Goal: Task Accomplishment & Management: Complete application form

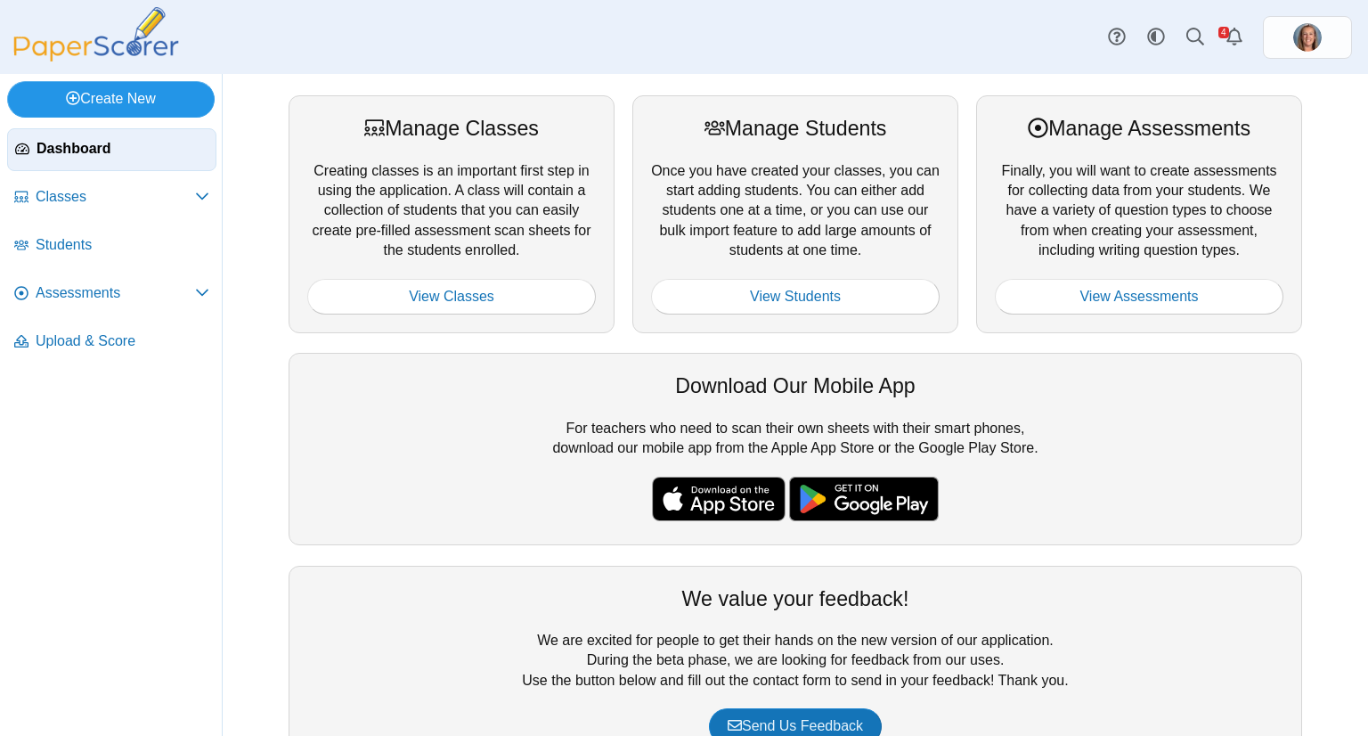
click at [146, 104] on link "Create New" at bounding box center [111, 99] width 208 height 36
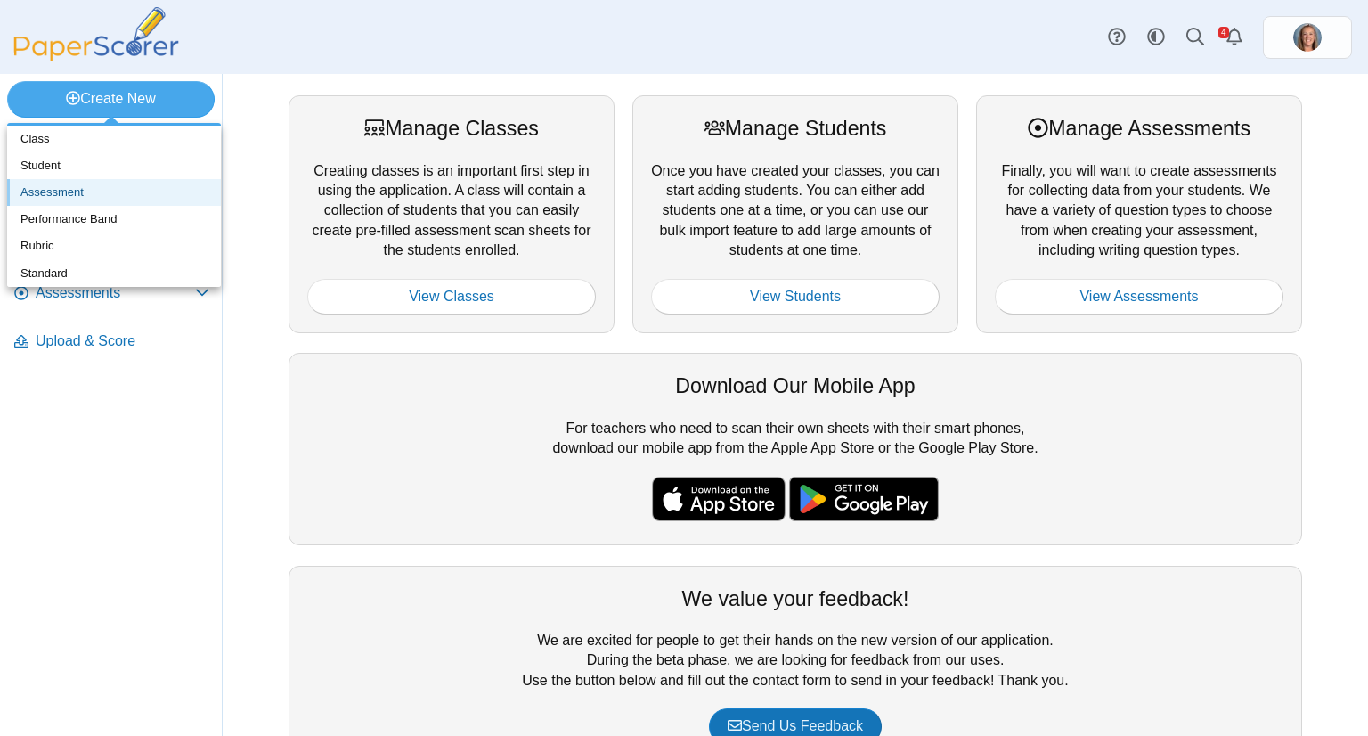
click at [141, 190] on link "Assessment" at bounding box center [114, 192] width 214 height 27
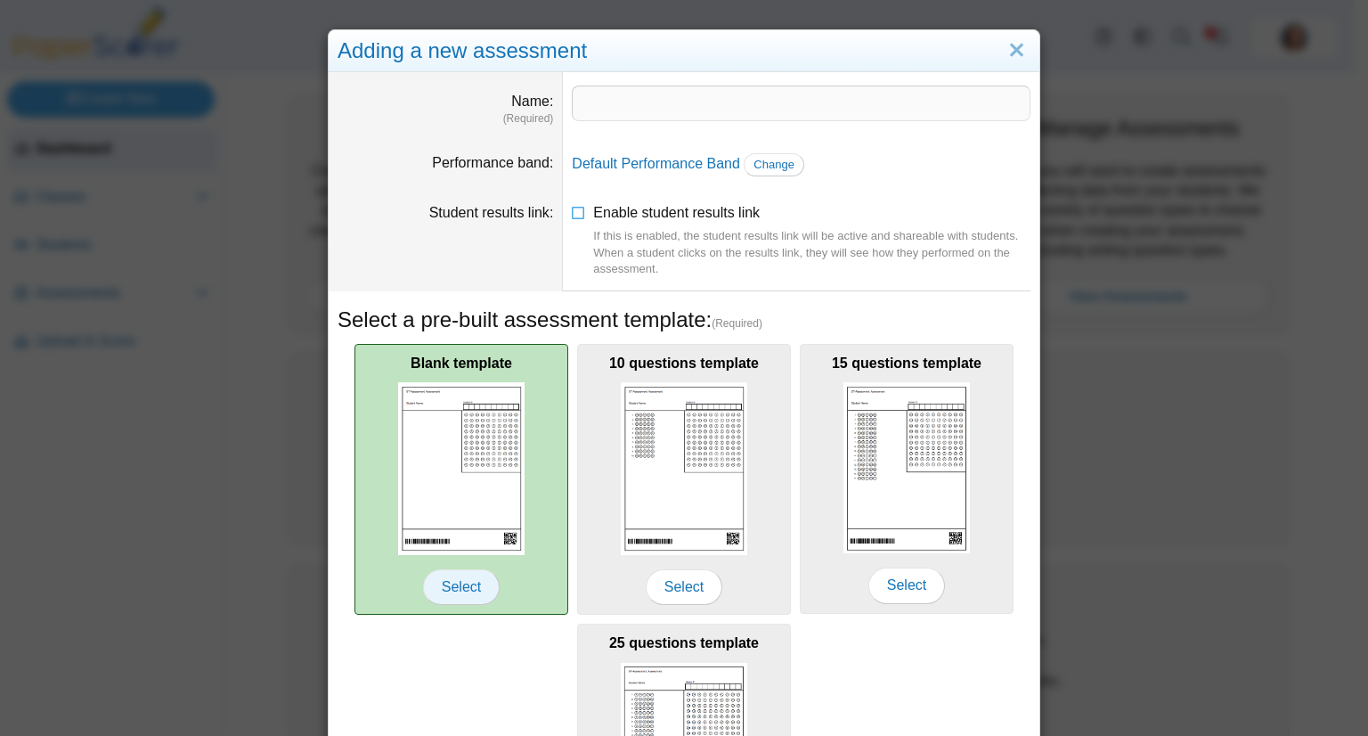
click at [459, 576] on span "Select" at bounding box center [461, 587] width 77 height 36
click at [463, 585] on span "Select" at bounding box center [461, 587] width 77 height 36
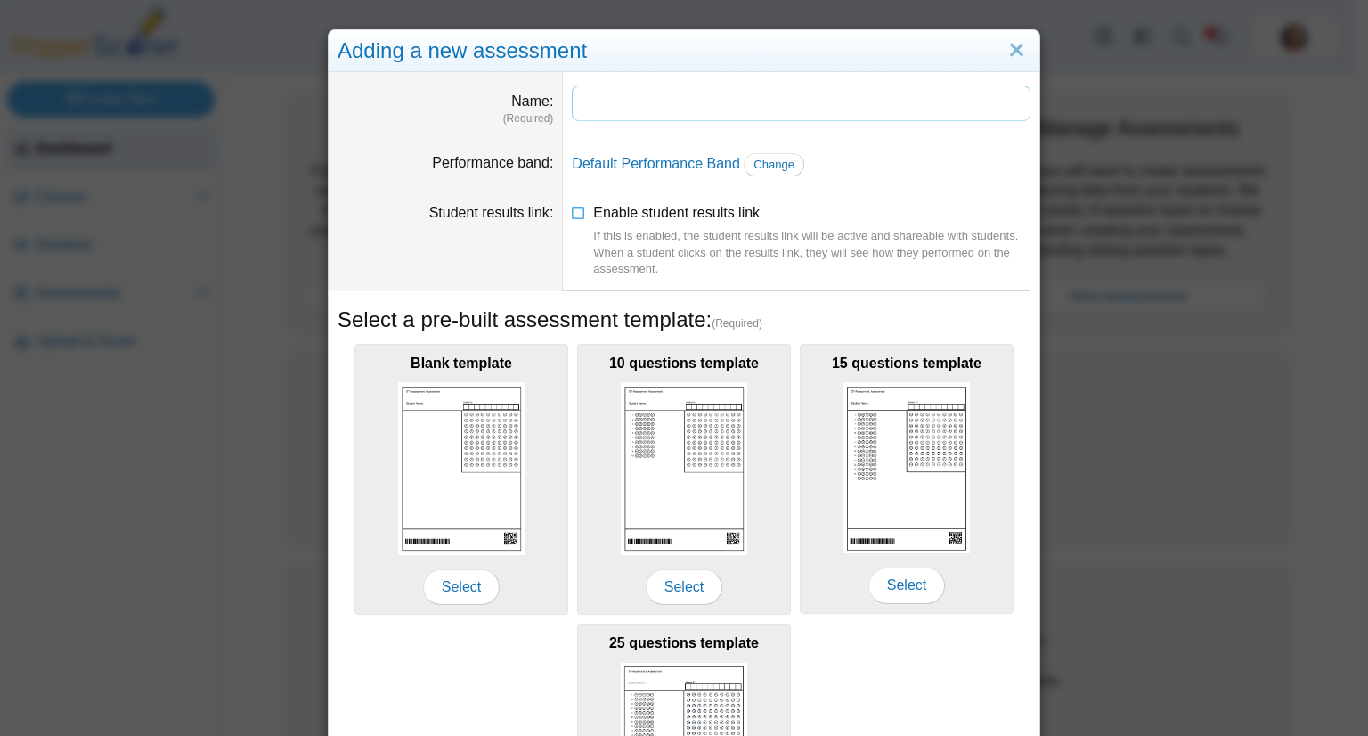
click at [606, 97] on input "Name" at bounding box center [801, 104] width 459 height 36
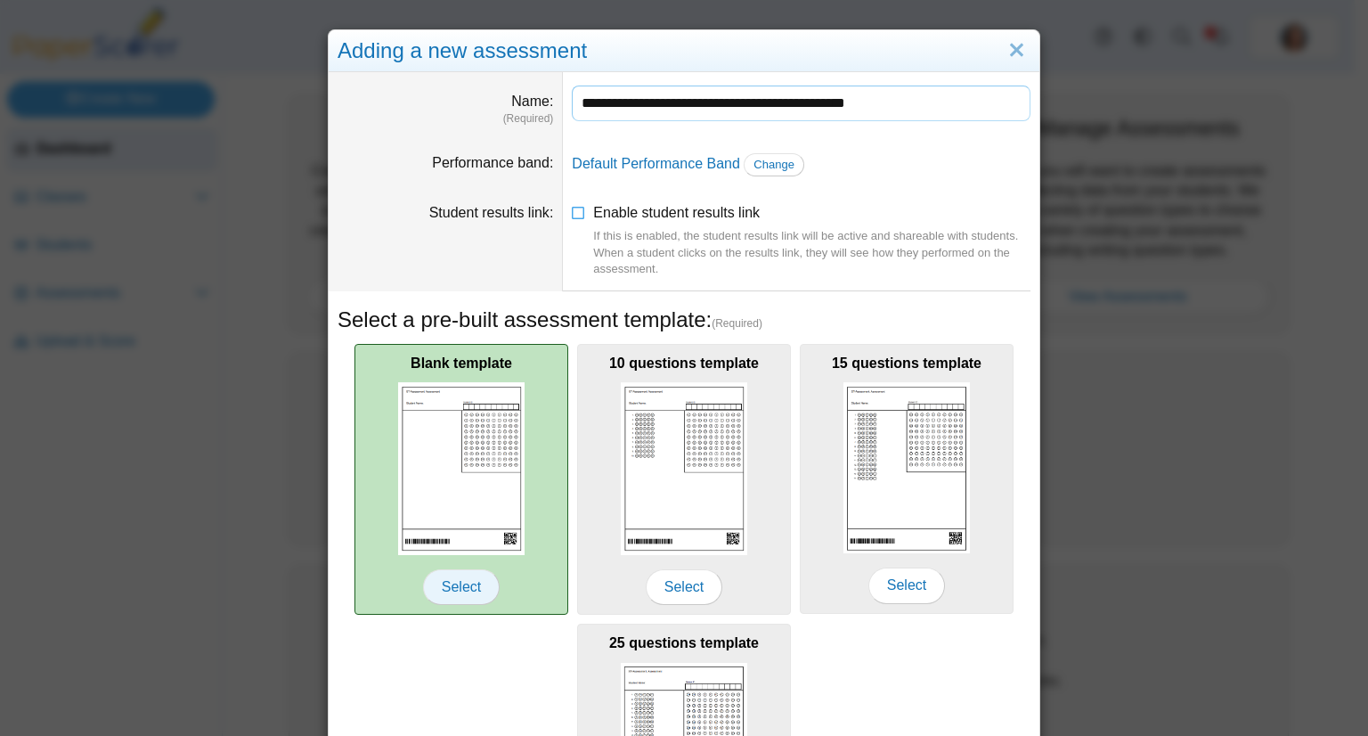
type input "**********"
click at [452, 592] on span "Select" at bounding box center [461, 587] width 77 height 36
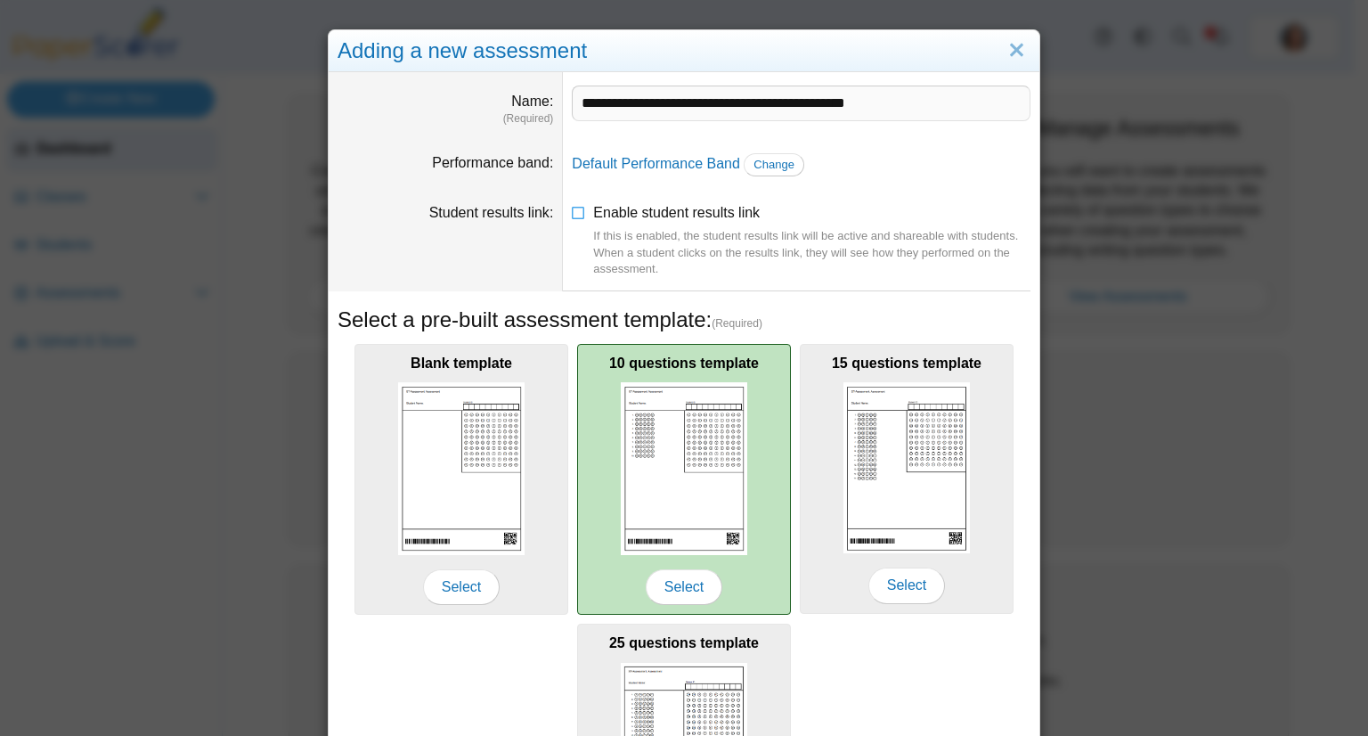
scroll to position [227, 0]
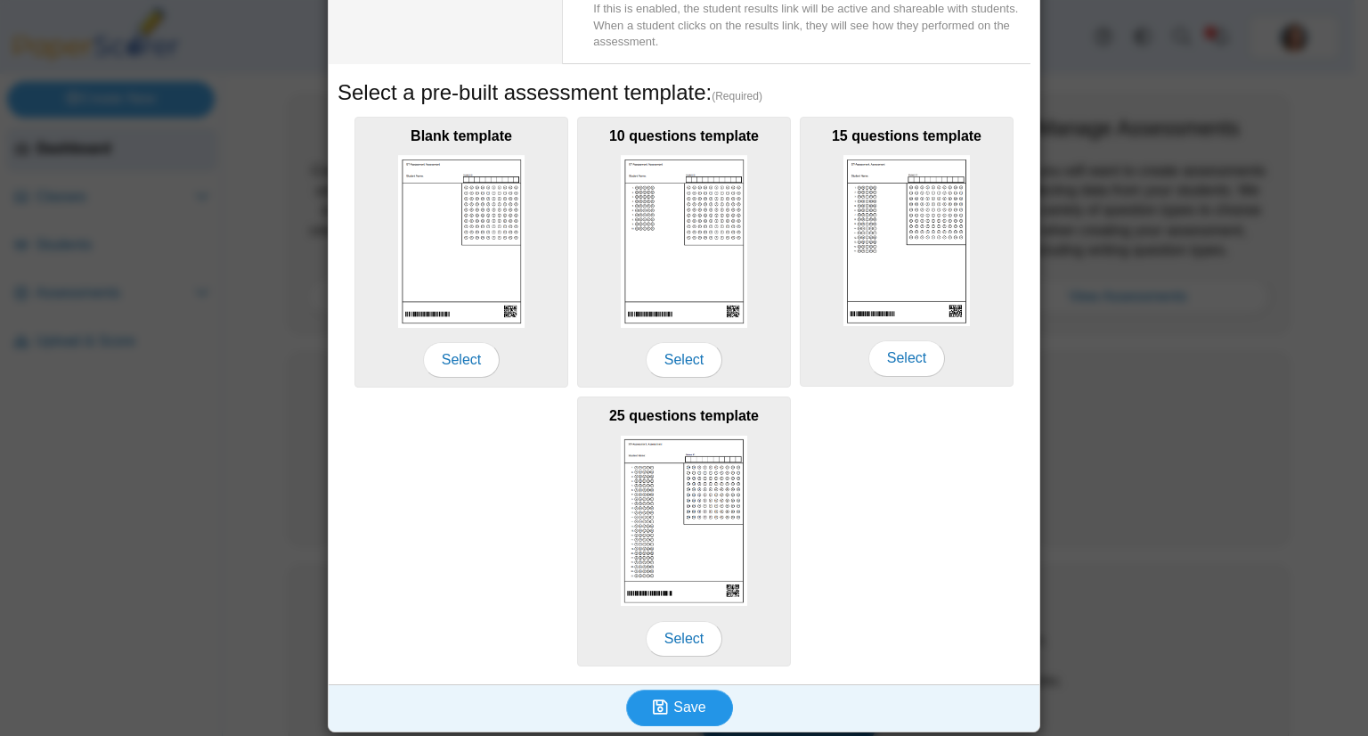
click at [683, 704] on span "Save" at bounding box center [689, 706] width 32 height 15
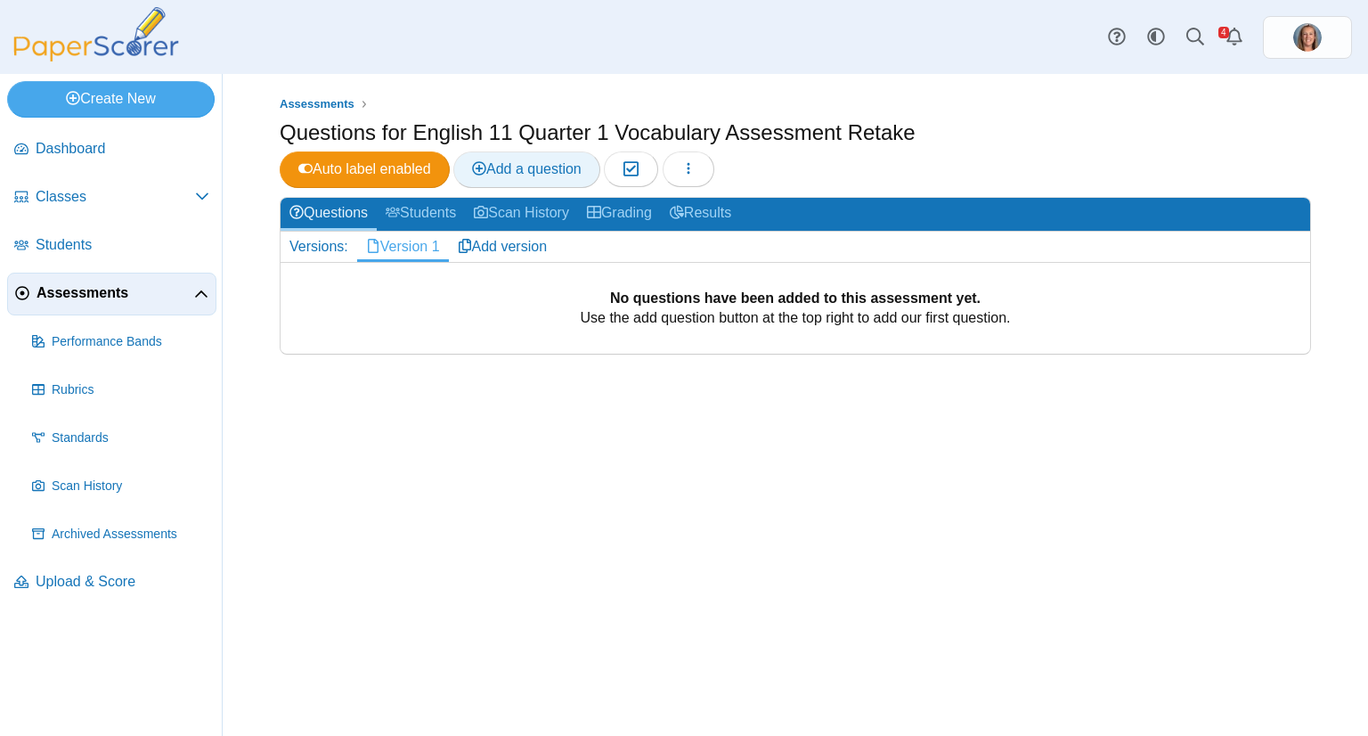
click at [526, 170] on span "Add a question" at bounding box center [527, 168] width 110 height 15
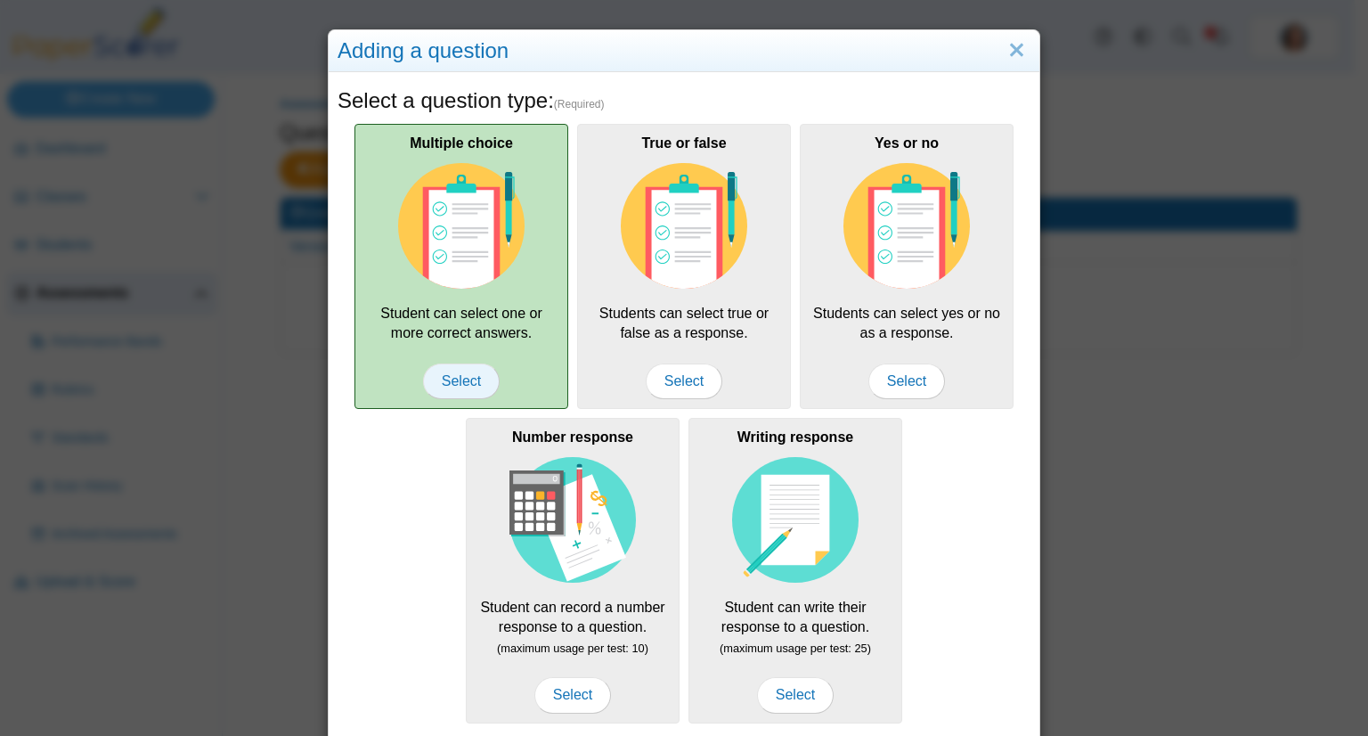
click at [456, 375] on span "Select" at bounding box center [461, 381] width 77 height 36
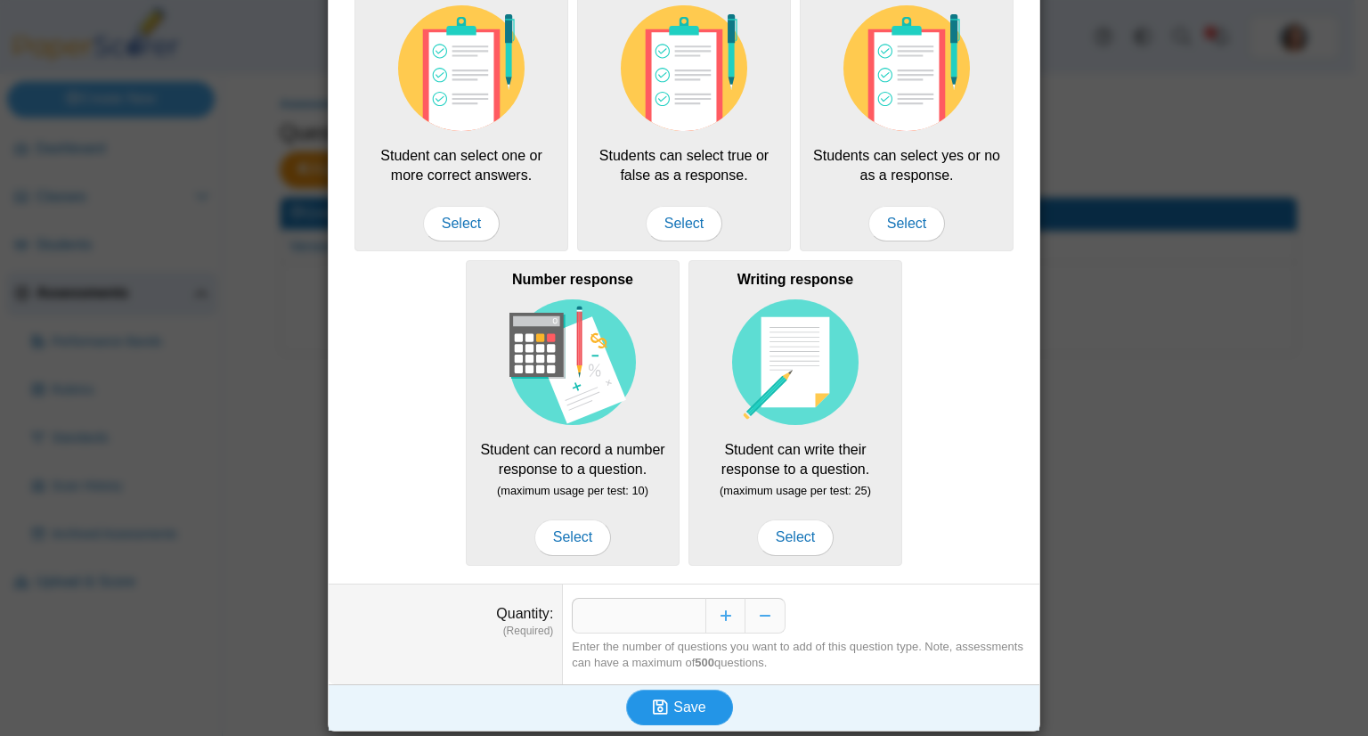
scroll to position [157, 0]
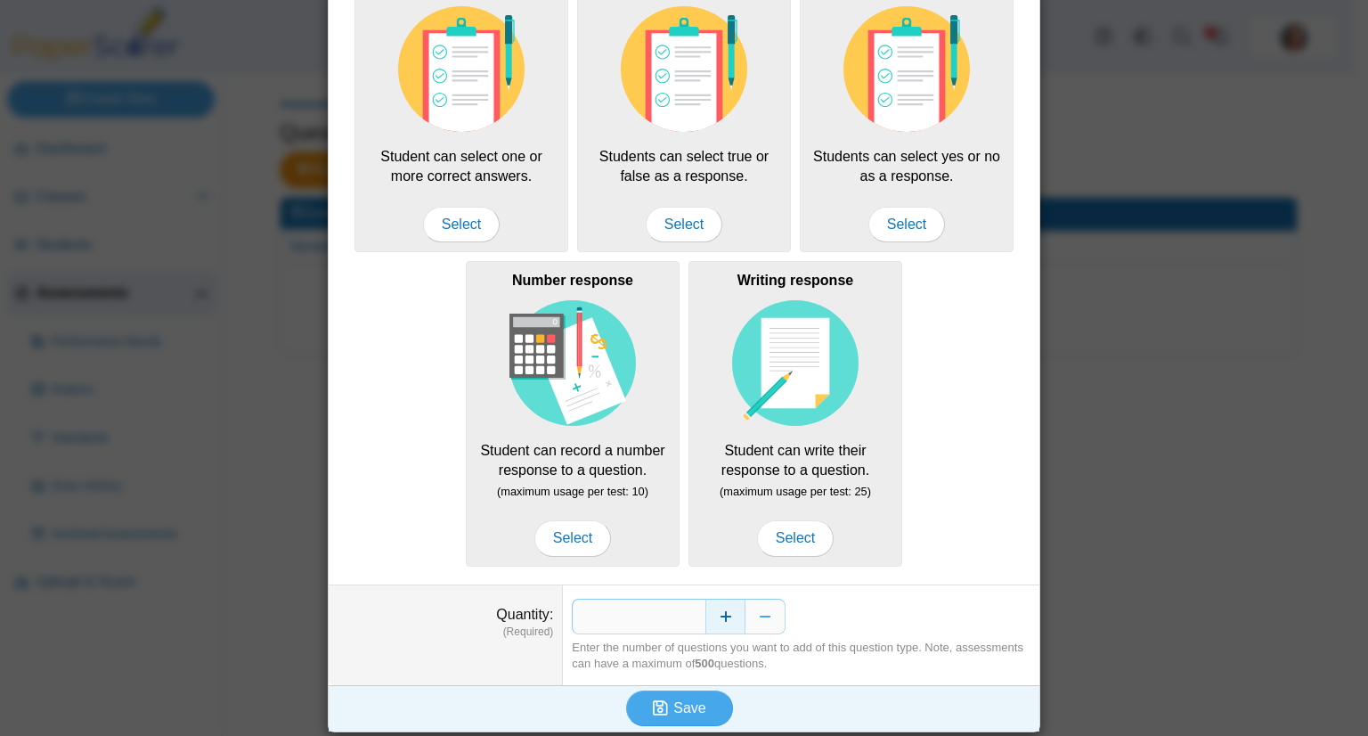
click at [727, 614] on button "Increase" at bounding box center [726, 617] width 40 height 36
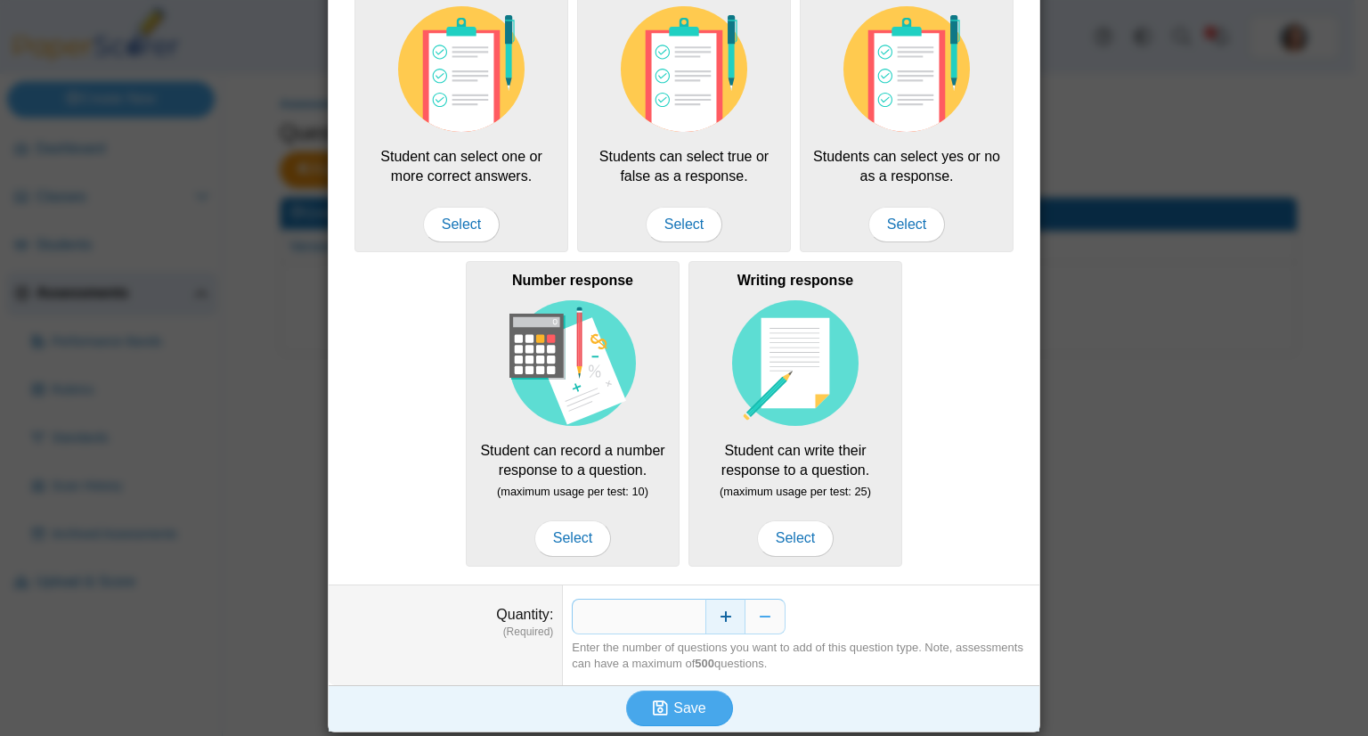
click at [727, 614] on button "Increase" at bounding box center [726, 617] width 40 height 36
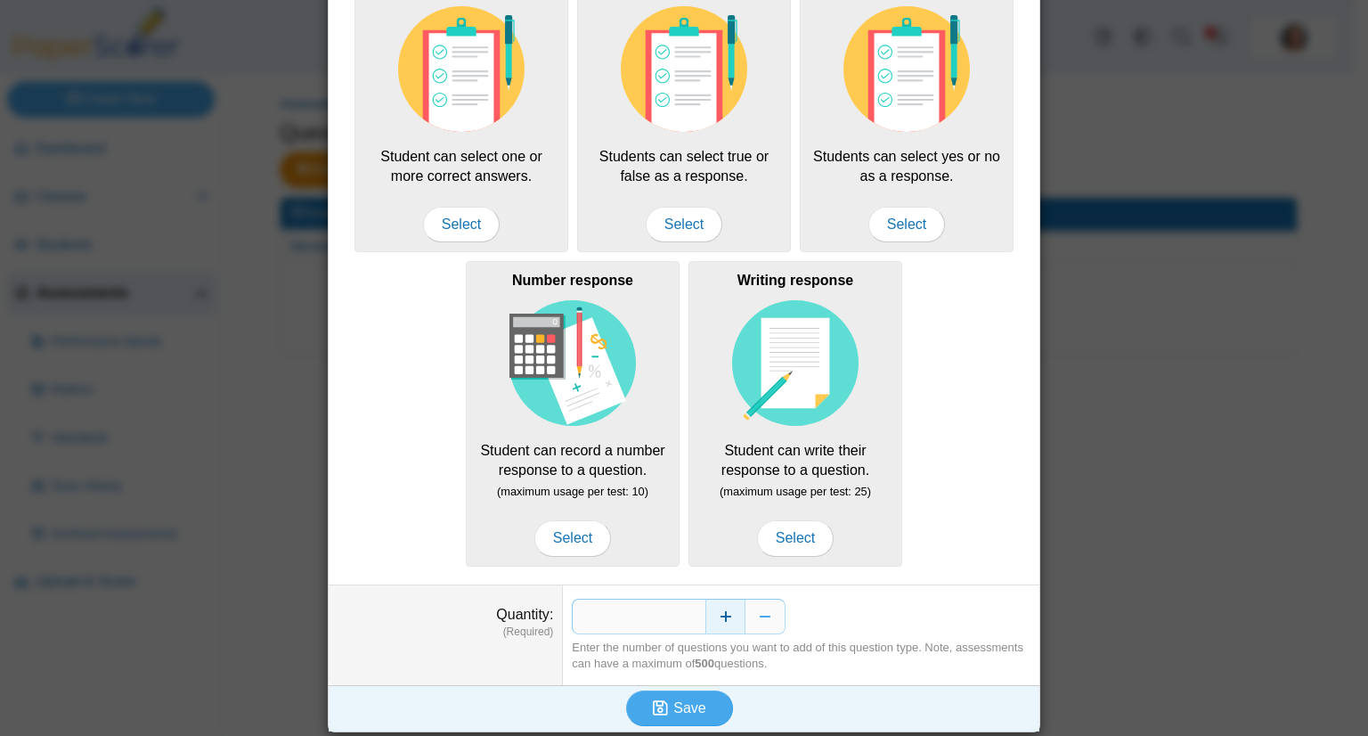
click at [727, 614] on button "Increase" at bounding box center [726, 617] width 40 height 36
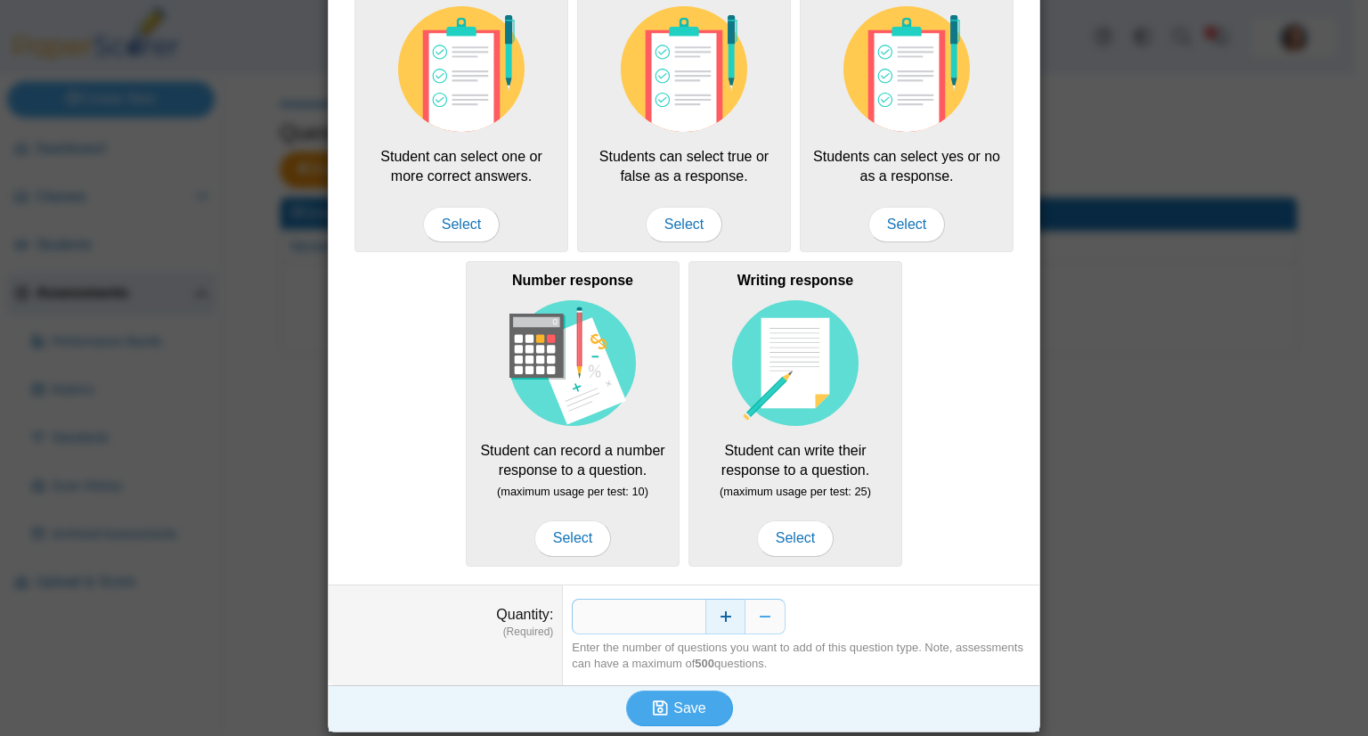
click at [727, 614] on button "Increase" at bounding box center [726, 617] width 40 height 36
click at [675, 706] on span "Save" at bounding box center [689, 707] width 32 height 15
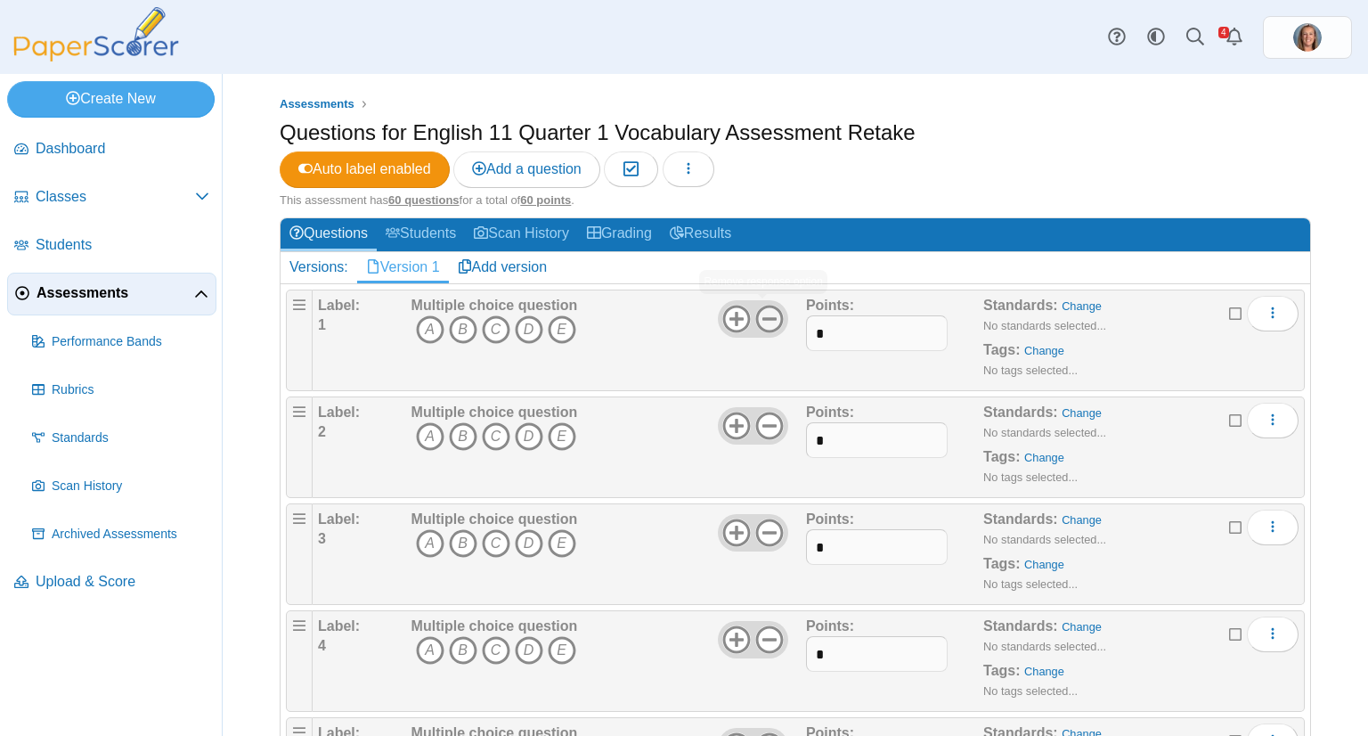
click at [769, 311] on icon at bounding box center [769, 319] width 29 height 29
click at [528, 326] on icon "D" at bounding box center [529, 329] width 29 height 29
click at [768, 425] on icon at bounding box center [769, 426] width 29 height 29
click at [456, 436] on icon "B" at bounding box center [463, 436] width 29 height 29
click at [770, 534] on icon at bounding box center [769, 532] width 29 height 29
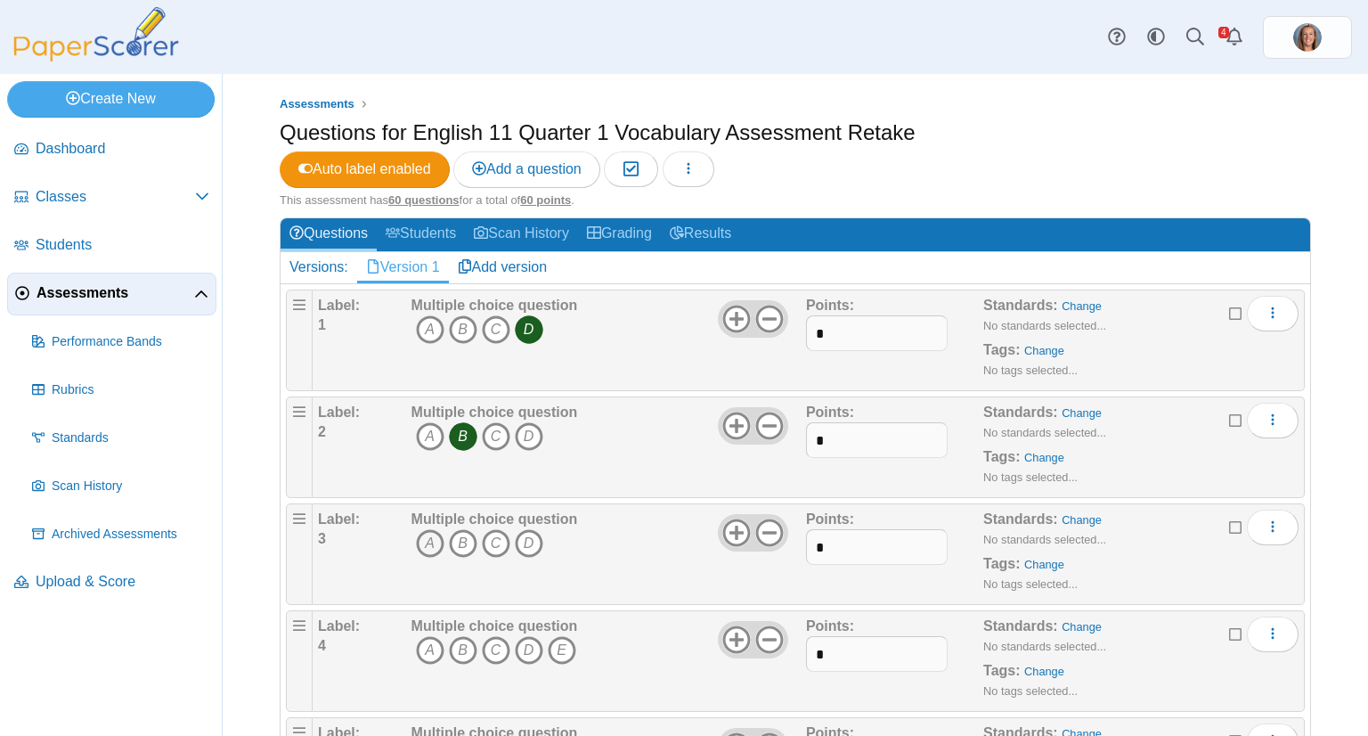
click at [433, 532] on icon "A" at bounding box center [430, 543] width 29 height 29
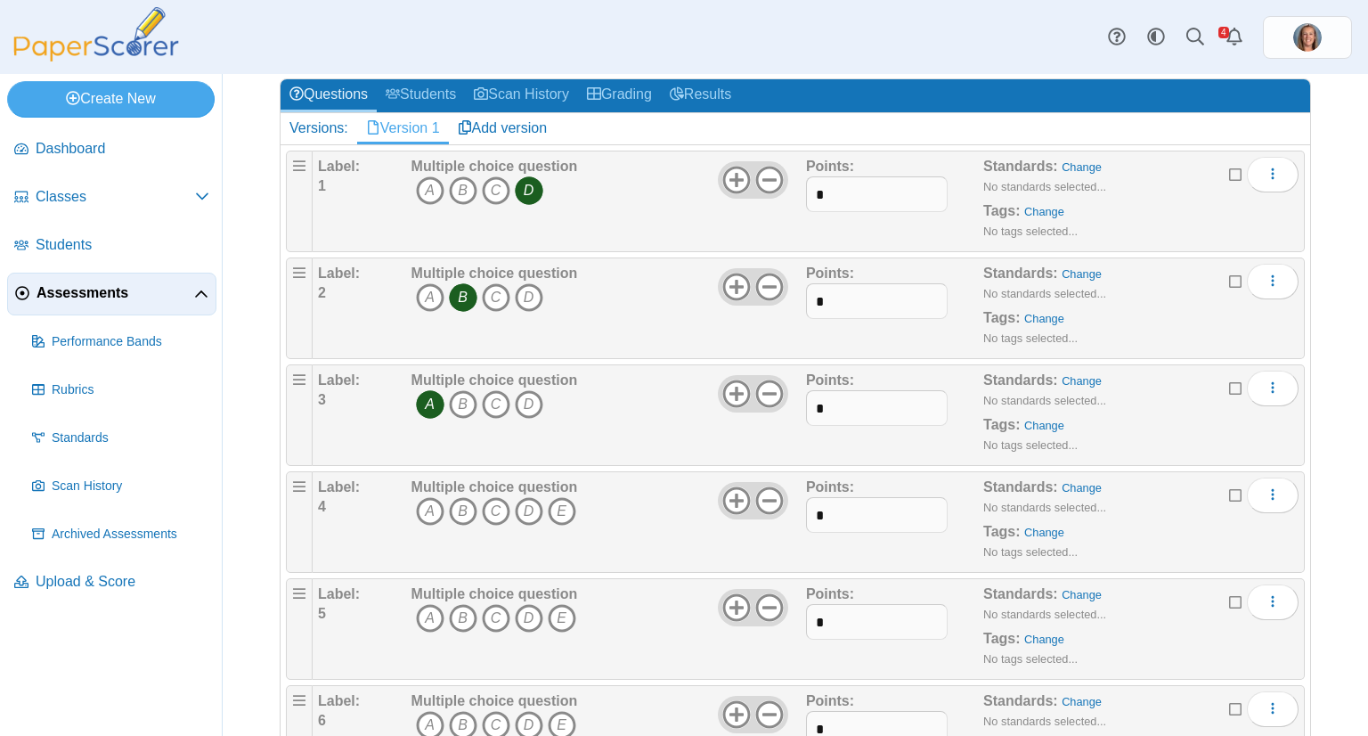
scroll to position [171, 0]
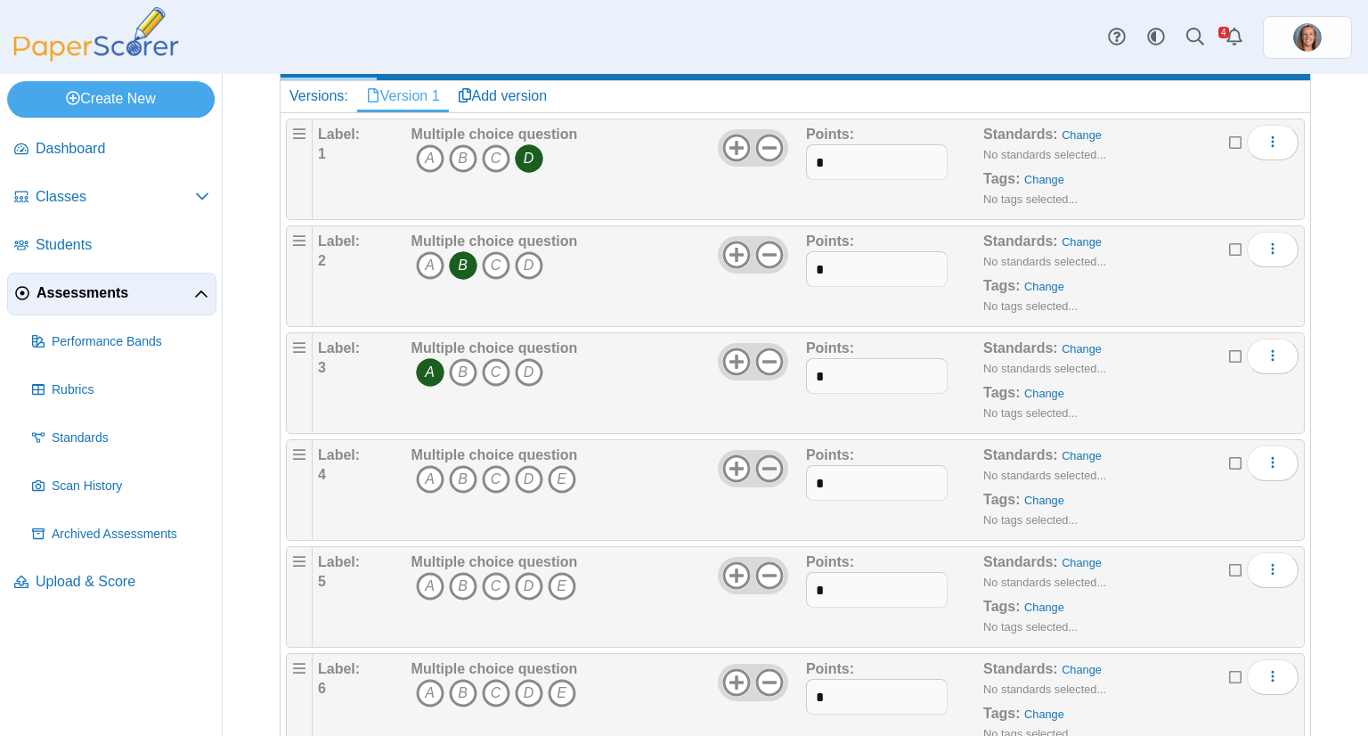
click at [766, 461] on icon at bounding box center [769, 468] width 29 height 29
click at [495, 477] on icon "C" at bounding box center [496, 479] width 29 height 29
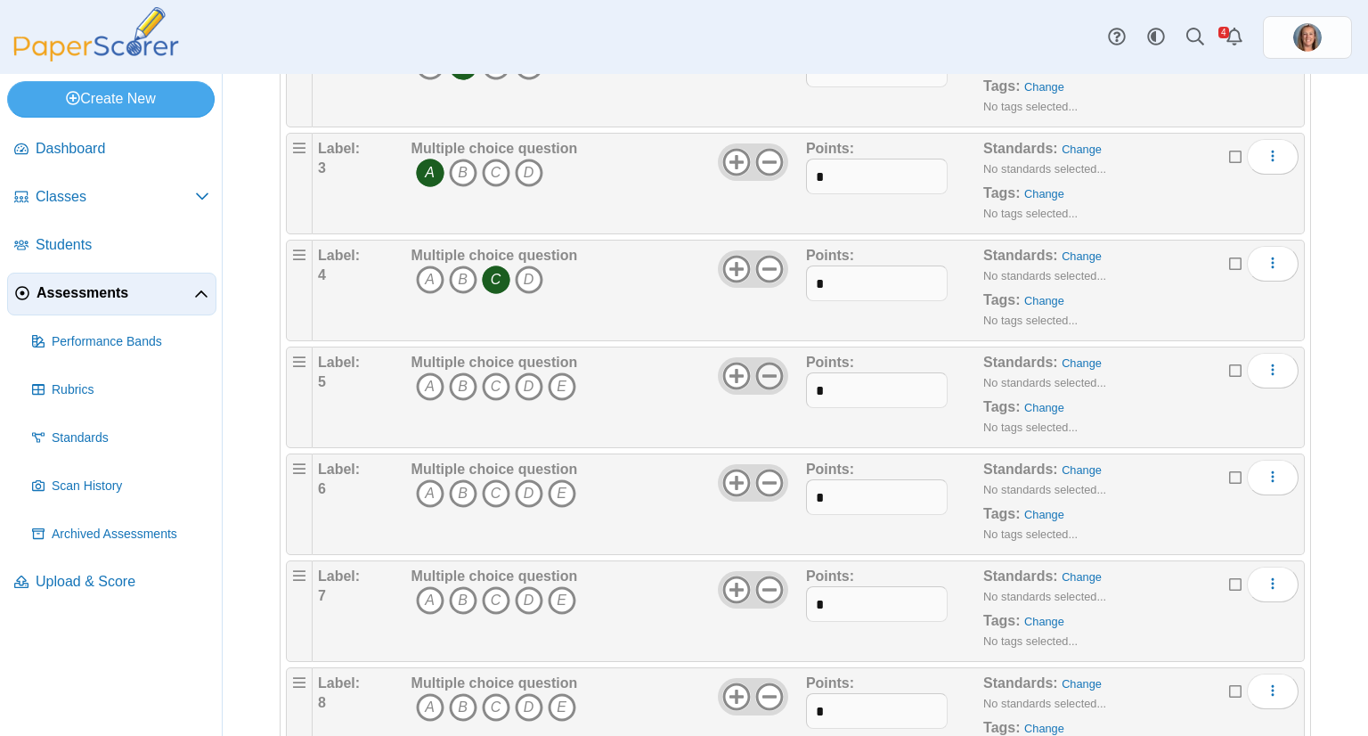
click at [763, 375] on icon at bounding box center [769, 376] width 29 height 29
click at [430, 385] on icon "A" at bounding box center [430, 386] width 29 height 29
click at [525, 496] on icon "D" at bounding box center [529, 493] width 29 height 29
click at [760, 477] on use at bounding box center [769, 483] width 28 height 28
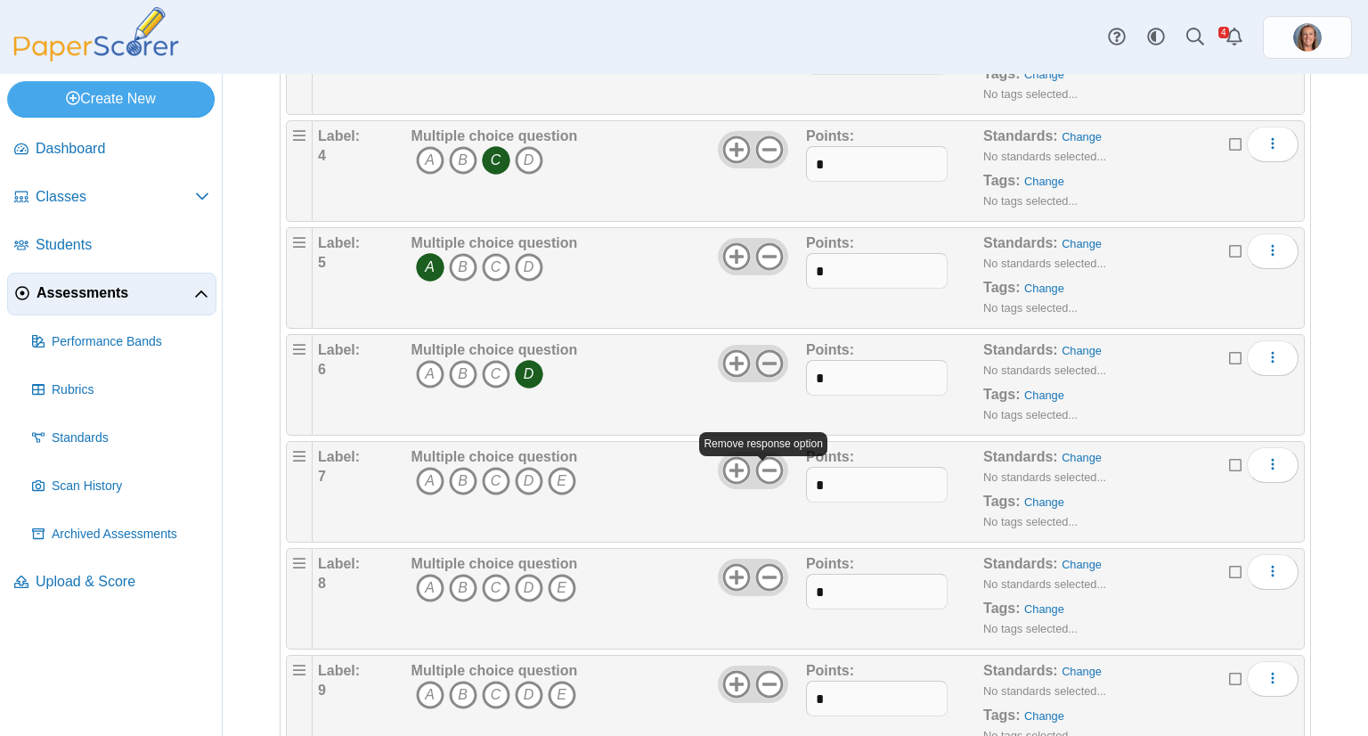
scroll to position [498, 0]
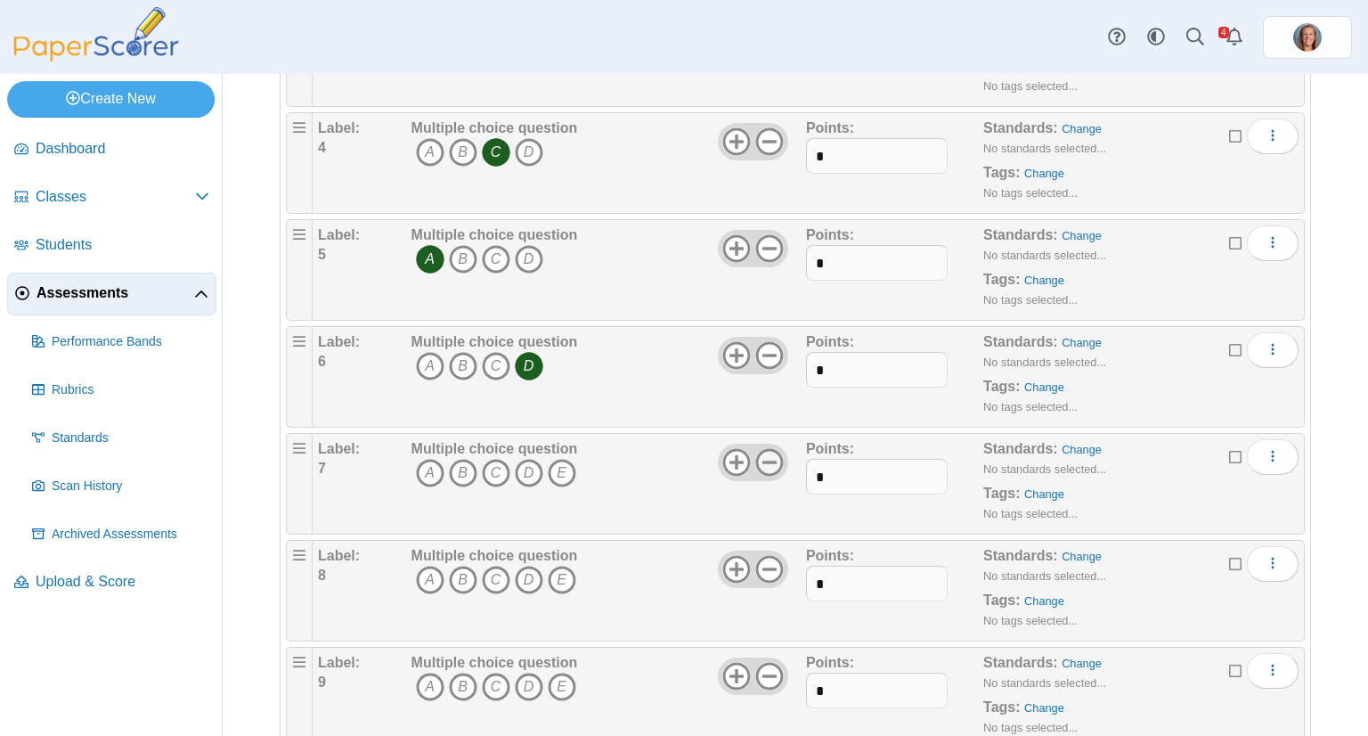
click at [762, 464] on icon at bounding box center [769, 462] width 29 height 29
click at [464, 462] on icon "B" at bounding box center [463, 473] width 29 height 29
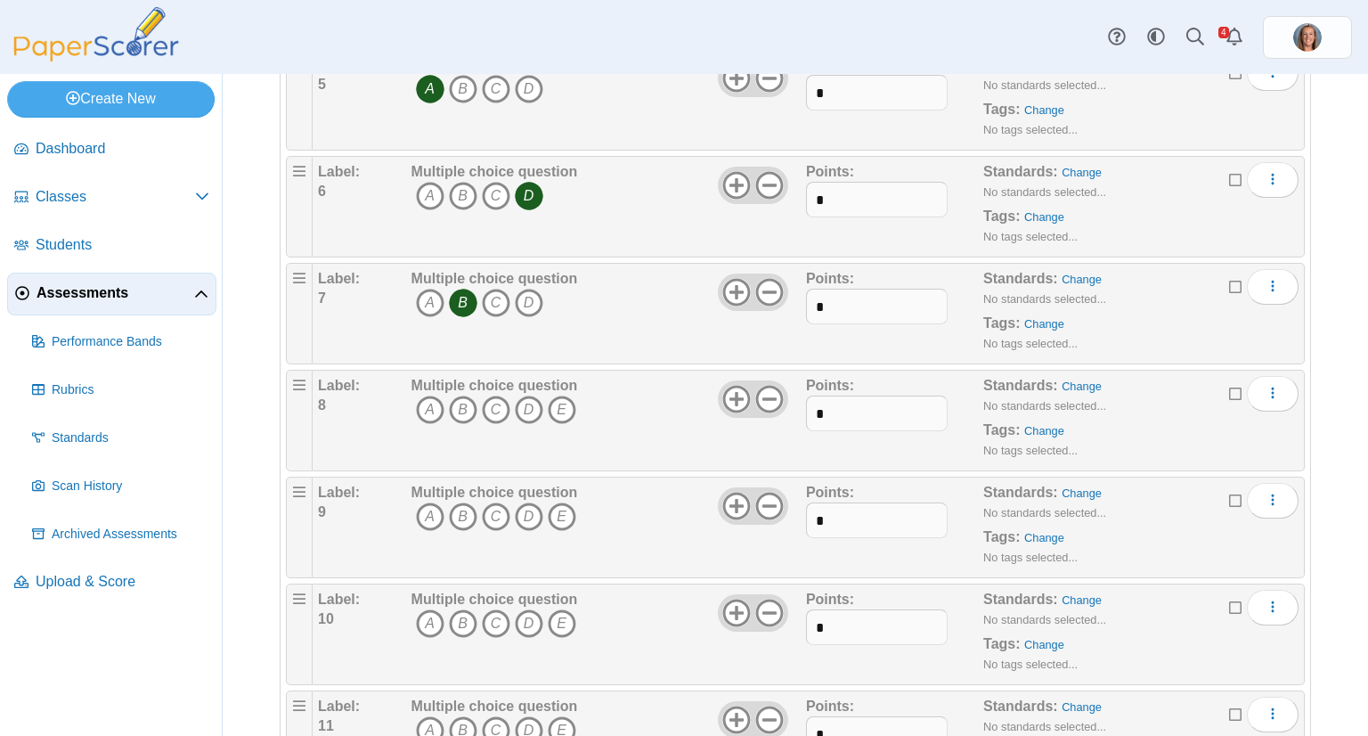
scroll to position [673, 0]
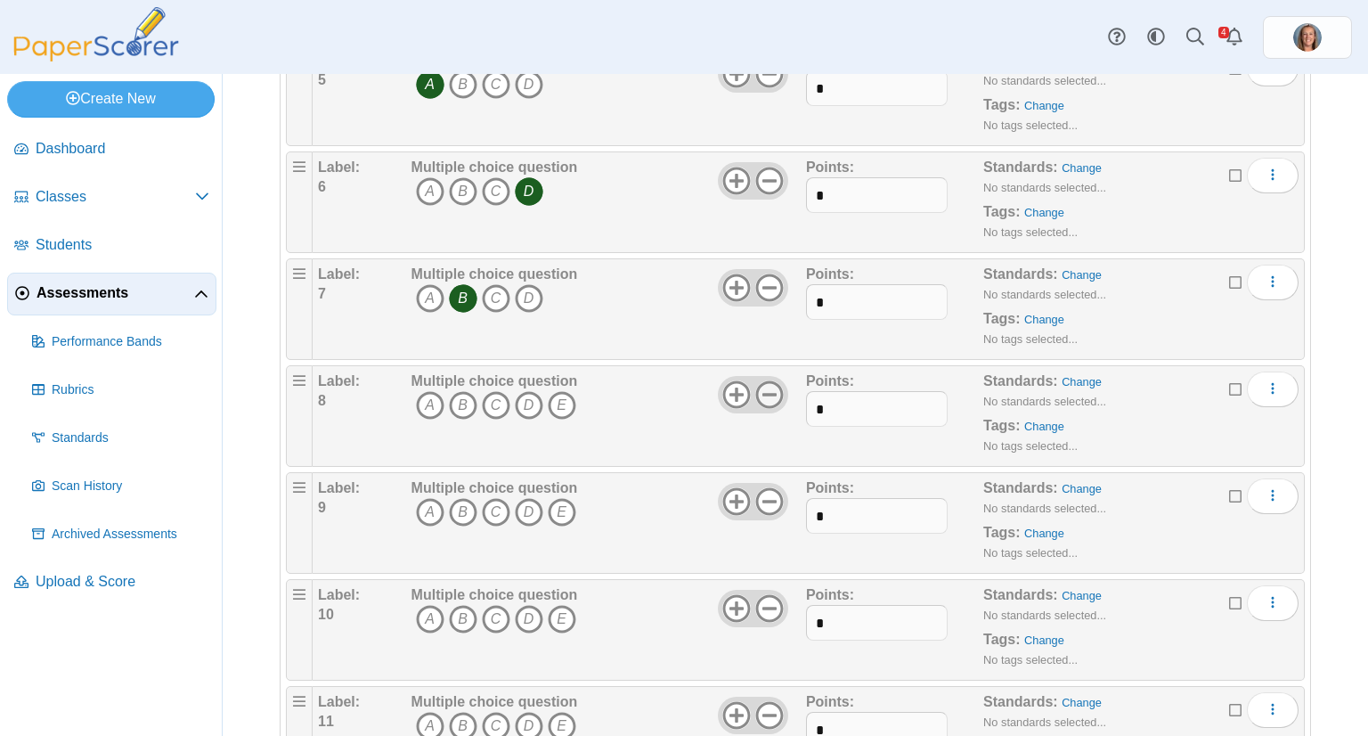
click at [767, 389] on use at bounding box center [769, 394] width 28 height 28
click at [488, 405] on icon "C" at bounding box center [496, 405] width 29 height 29
click at [763, 502] on icon at bounding box center [769, 501] width 29 height 29
click at [527, 507] on icon "D" at bounding box center [529, 512] width 29 height 29
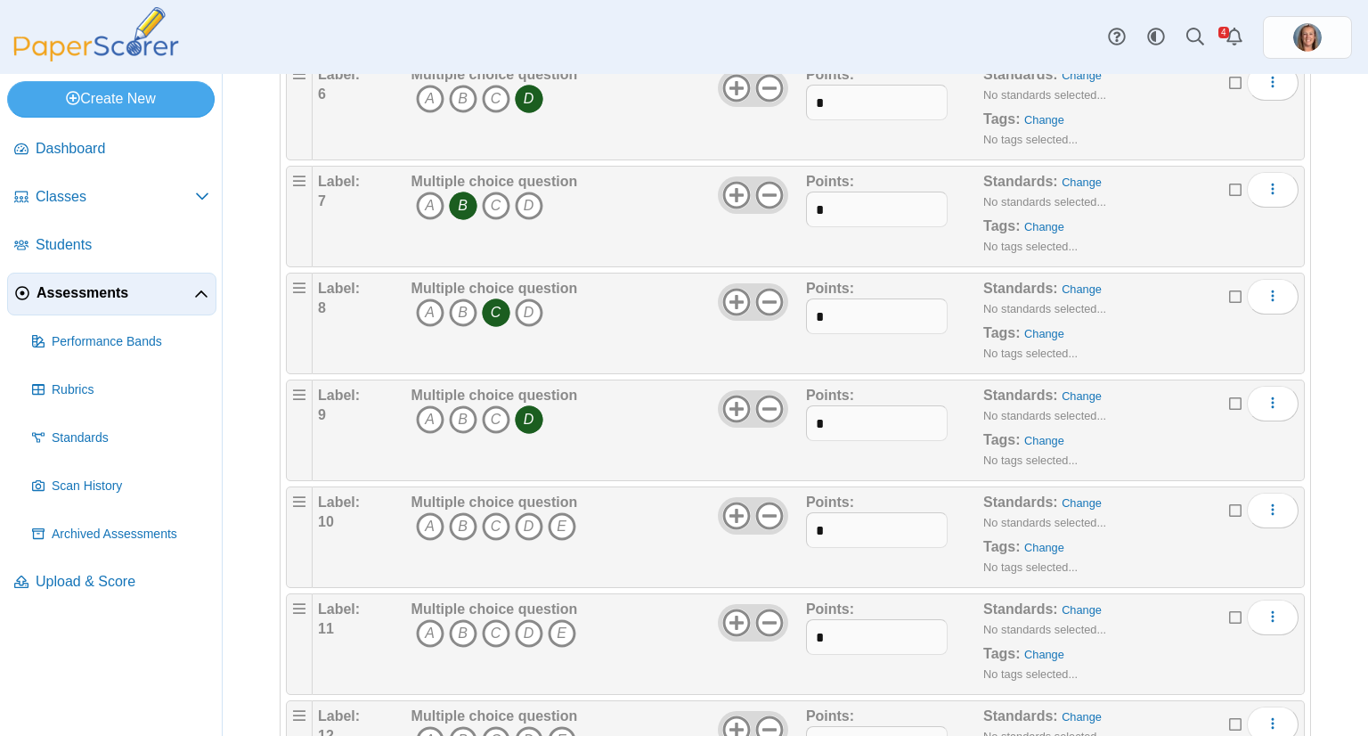
scroll to position [769, 0]
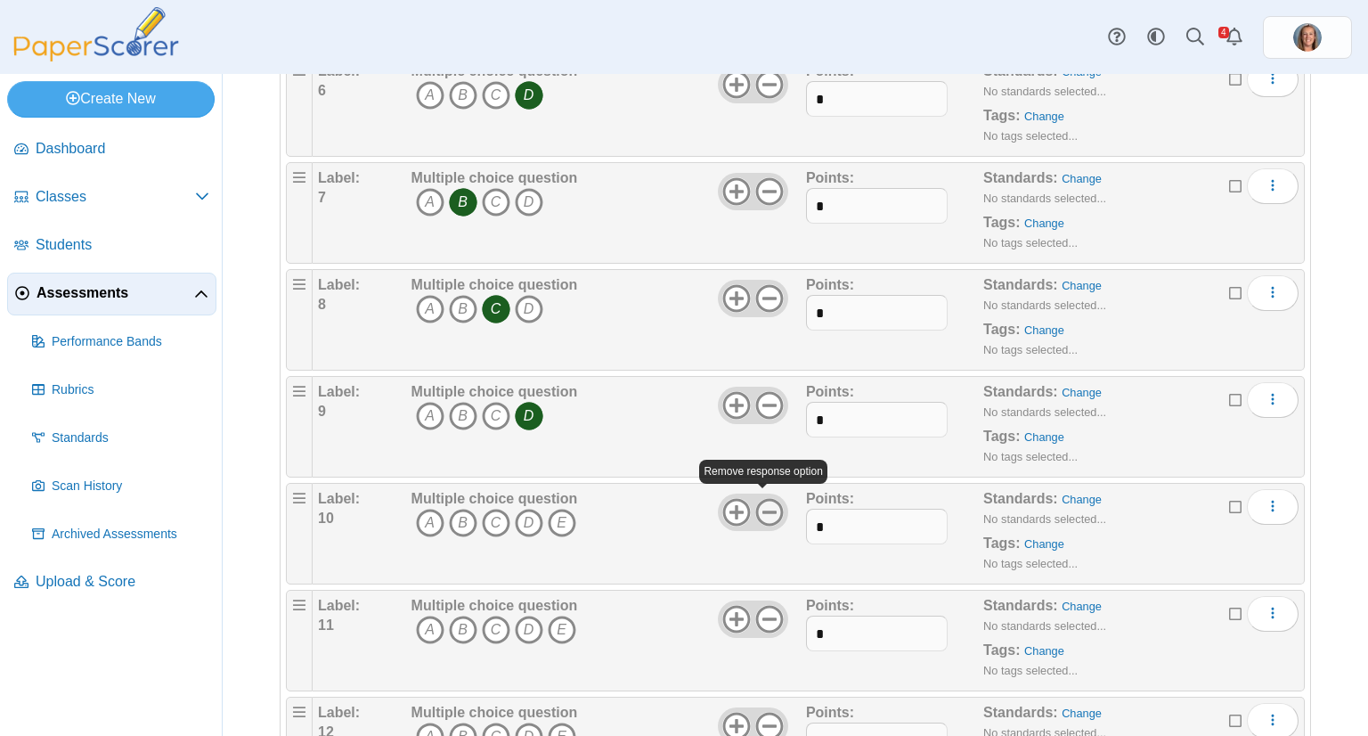
click at [774, 510] on use at bounding box center [769, 512] width 28 height 28
click at [426, 514] on icon "A" at bounding box center [430, 523] width 29 height 29
click at [763, 612] on use at bounding box center [769, 619] width 28 height 28
click at [495, 628] on icon "C" at bounding box center [496, 630] width 29 height 29
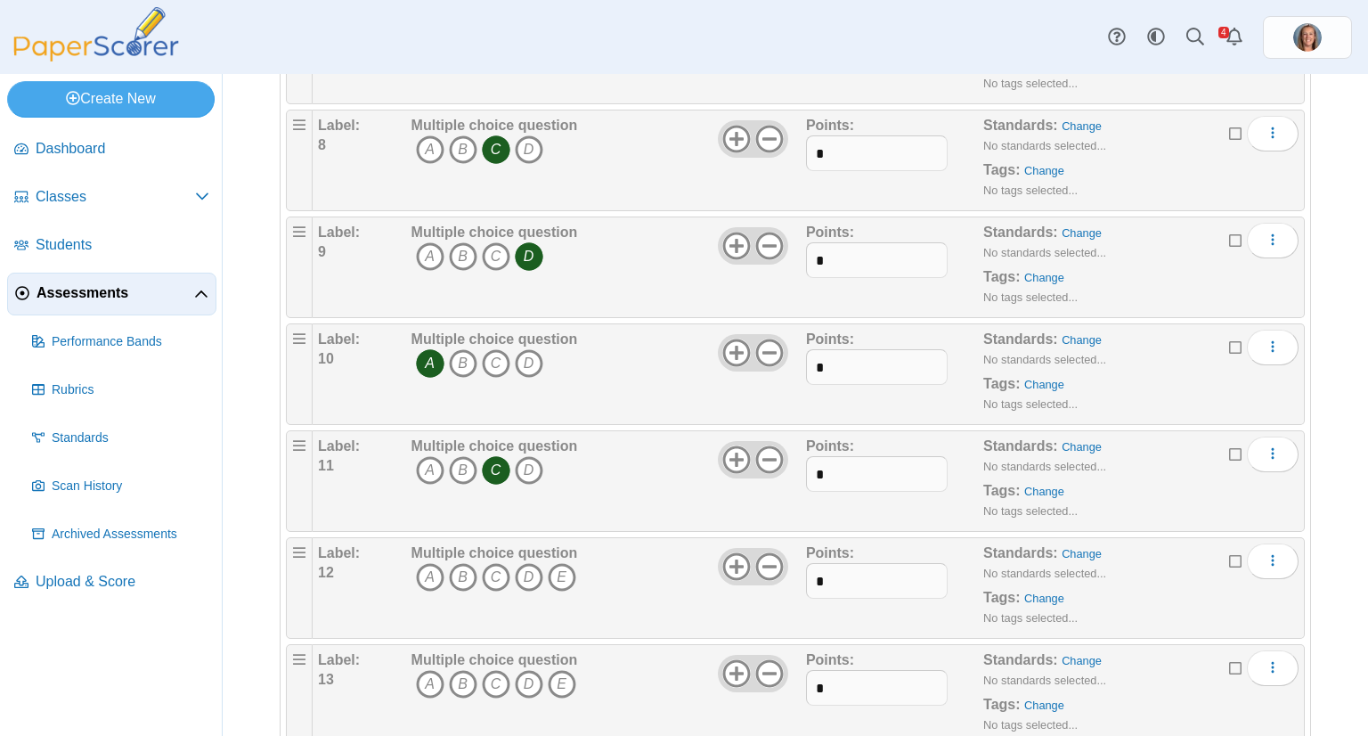
scroll to position [929, 0]
click at [763, 551] on icon at bounding box center [769, 565] width 29 height 29
click at [524, 575] on icon "D" at bounding box center [529, 576] width 29 height 29
click at [763, 661] on icon at bounding box center [769, 672] width 29 height 29
click at [435, 671] on icon "A" at bounding box center [430, 683] width 29 height 29
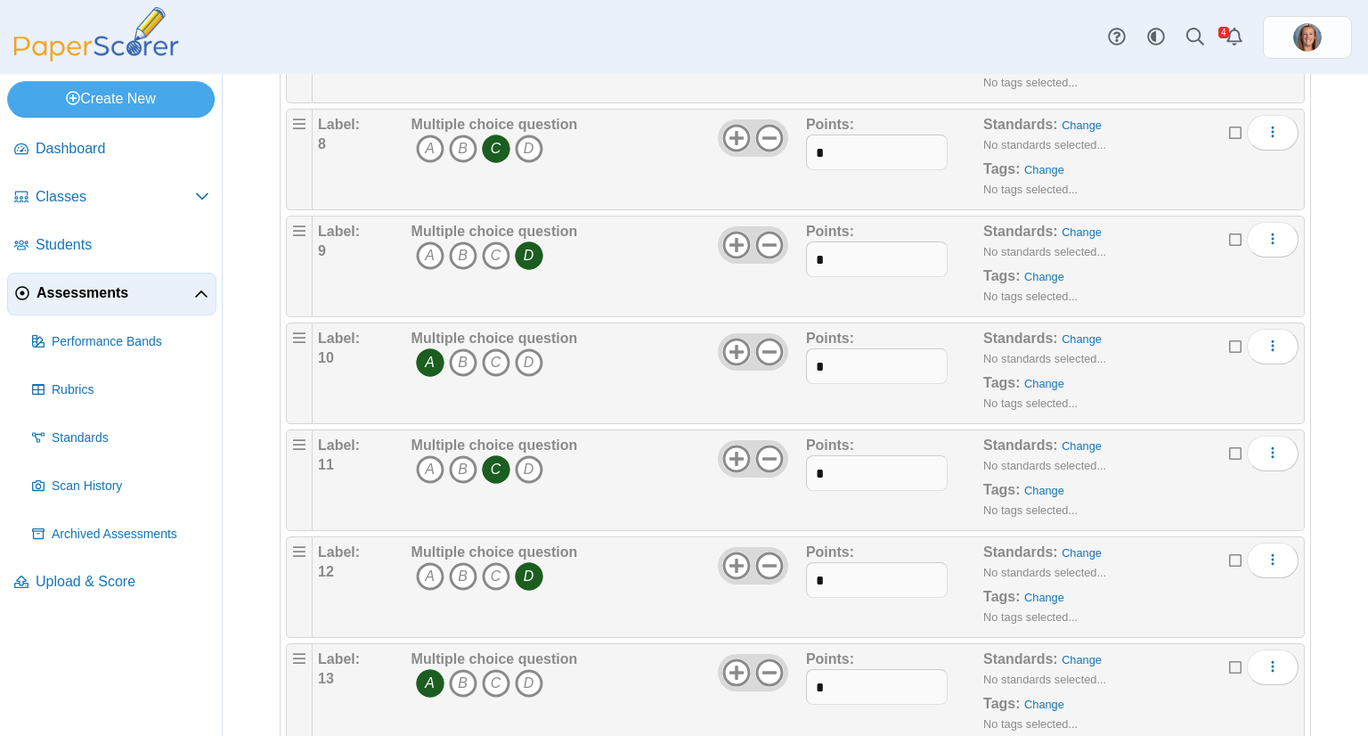
scroll to position [1168, 0]
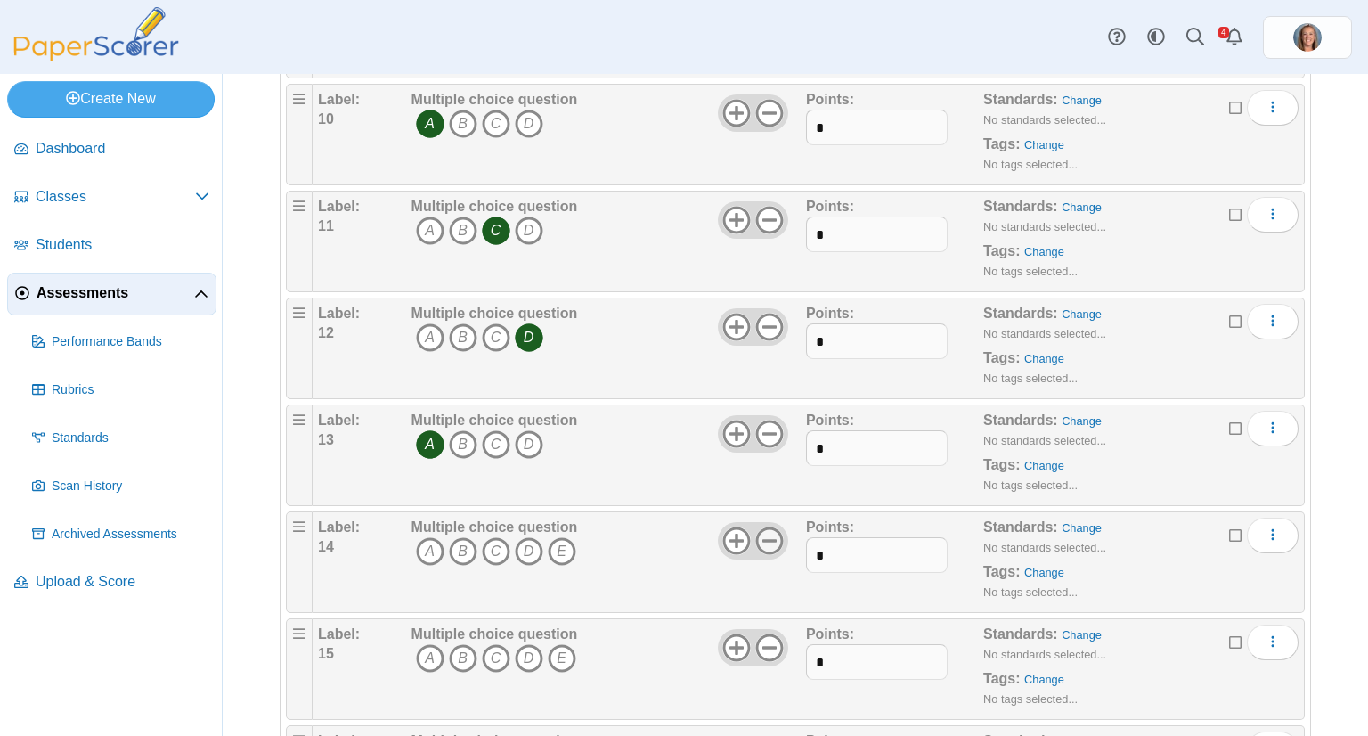
click at [767, 533] on use at bounding box center [769, 540] width 28 height 28
click at [463, 538] on icon "B" at bounding box center [463, 551] width 29 height 29
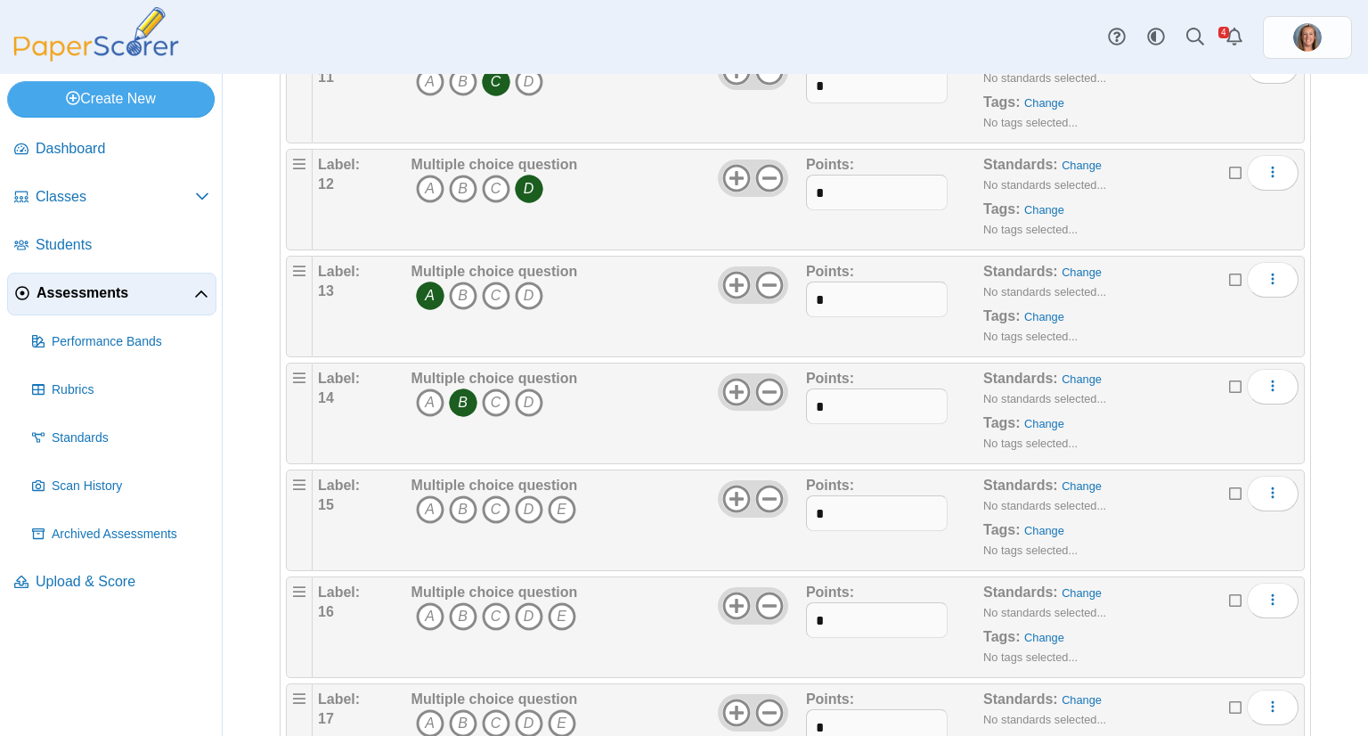
scroll to position [1322, 0]
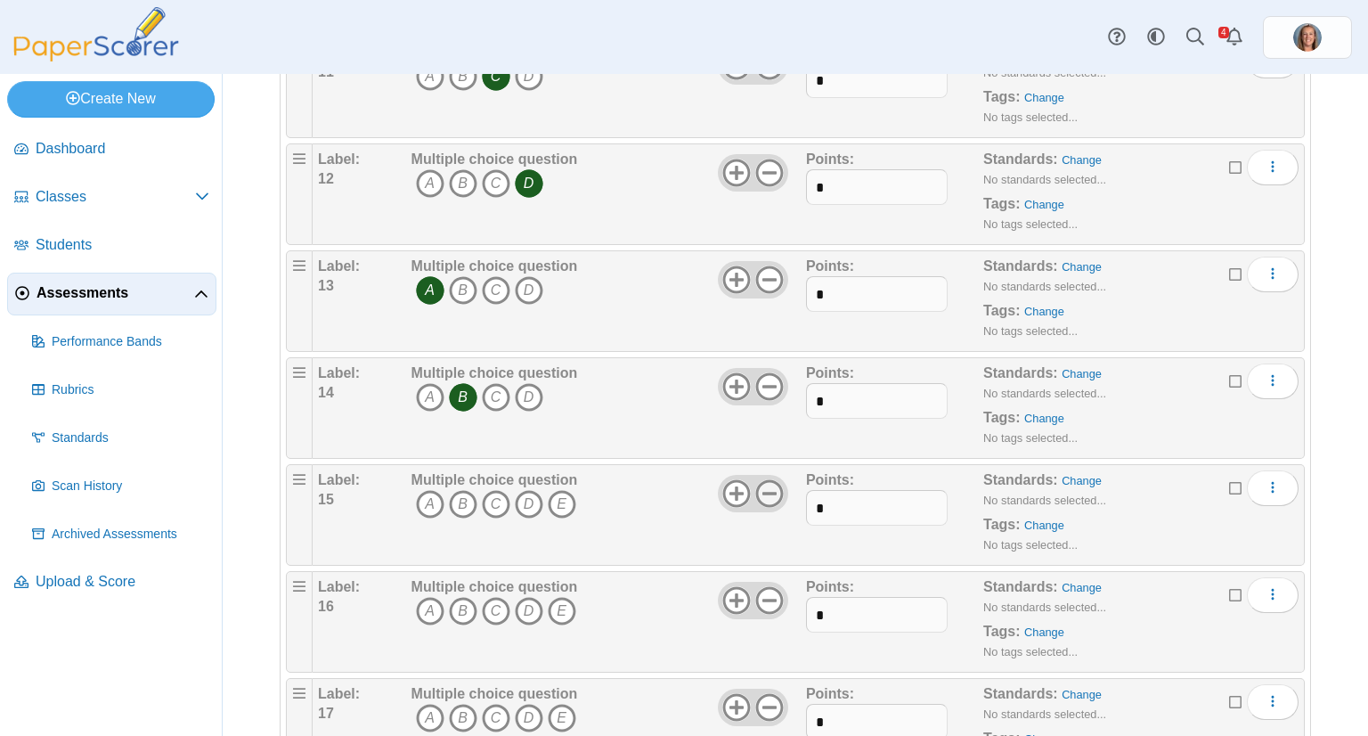
click at [759, 484] on use at bounding box center [769, 493] width 28 height 28
click at [497, 490] on icon "C" at bounding box center [496, 504] width 29 height 29
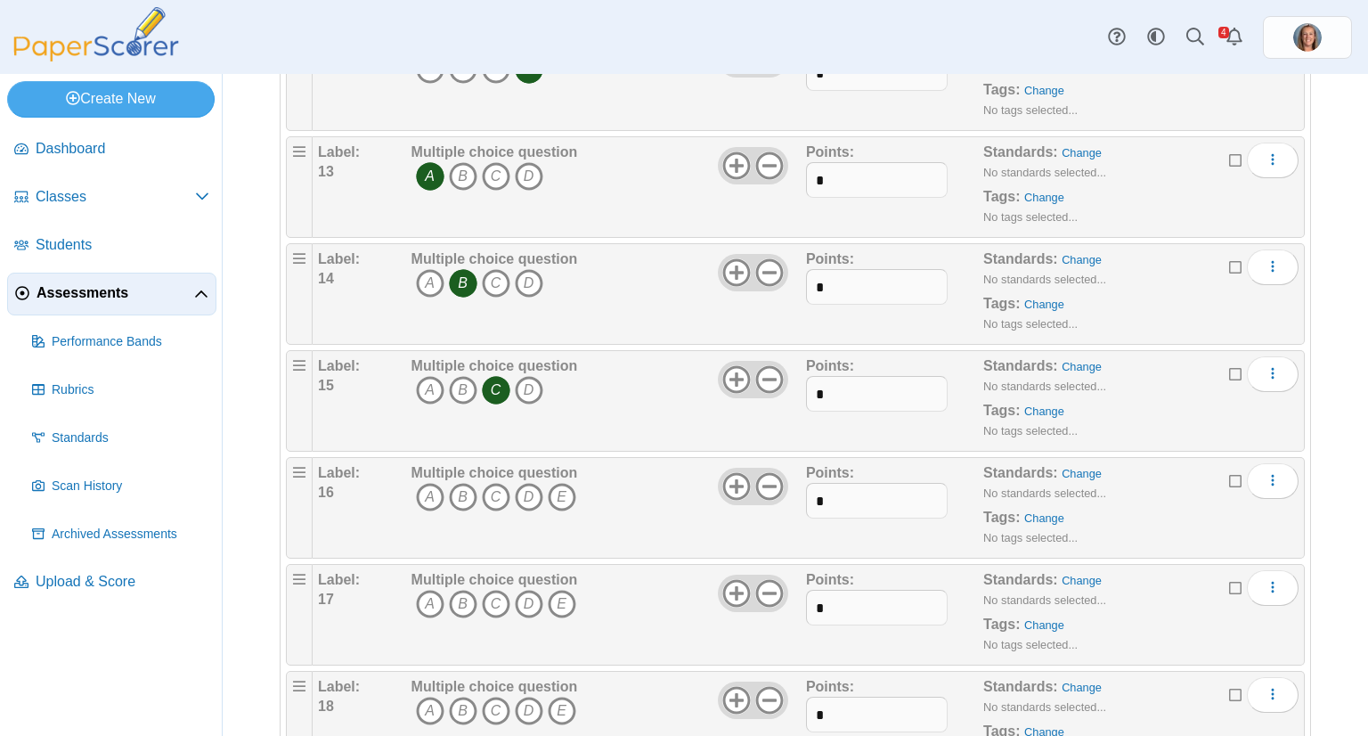
scroll to position [1436, 0]
click at [760, 474] on icon at bounding box center [769, 486] width 29 height 29
click at [427, 493] on icon "A" at bounding box center [430, 497] width 29 height 29
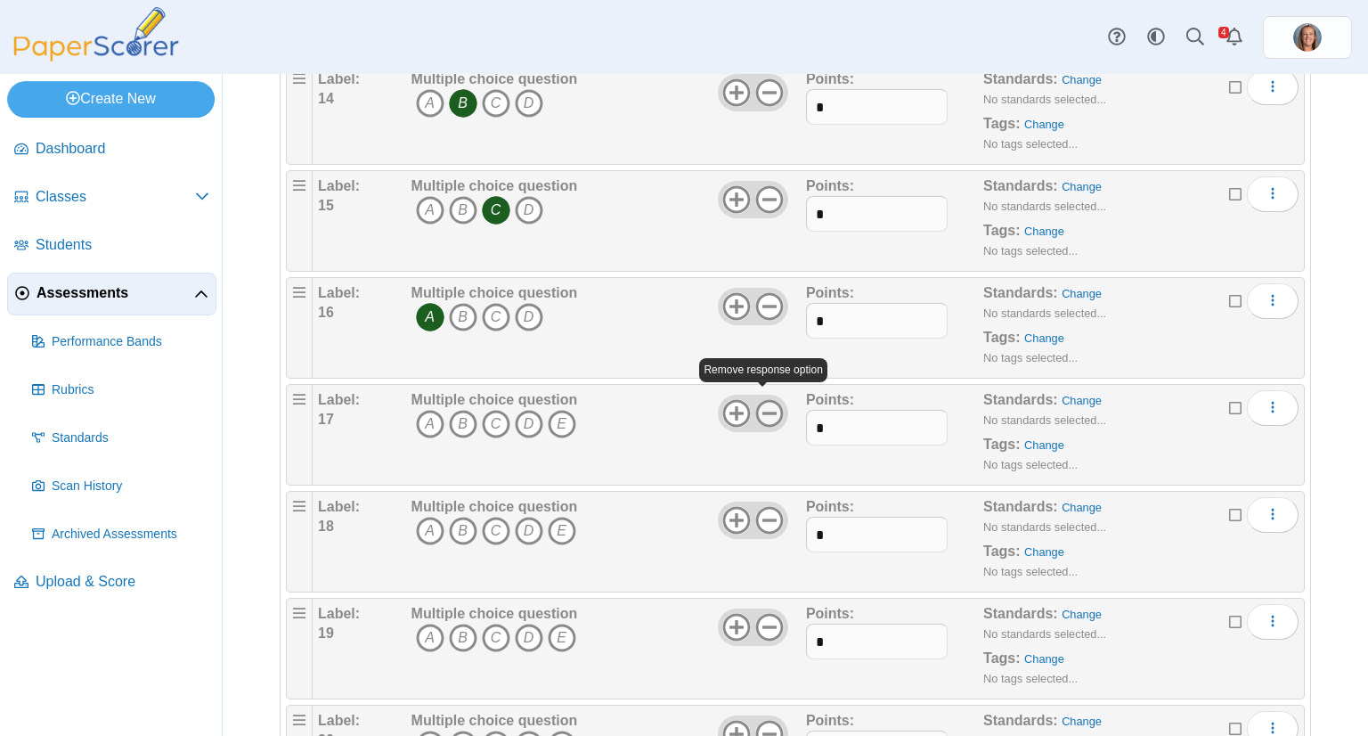
click at [770, 407] on icon at bounding box center [769, 413] width 29 height 29
click at [526, 410] on icon "D" at bounding box center [529, 424] width 29 height 29
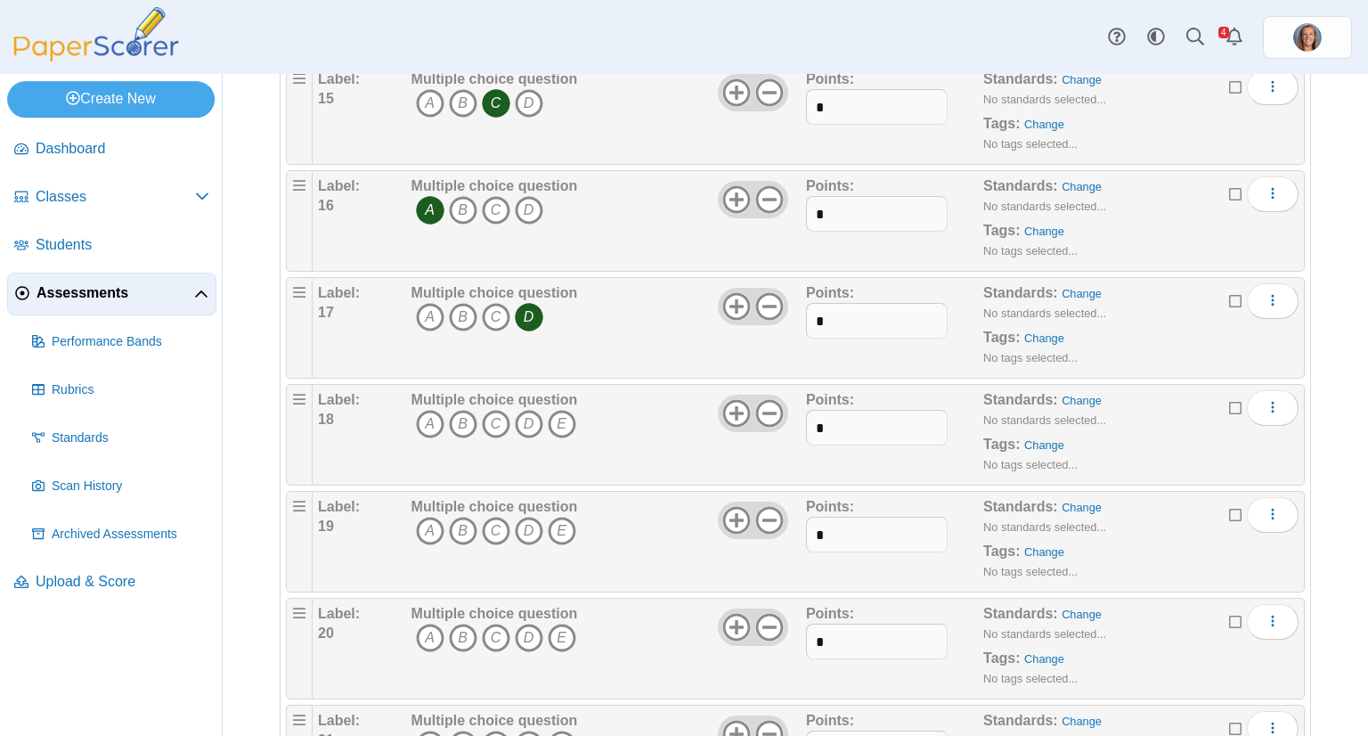
scroll to position [1724, 0]
click at [766, 398] on icon at bounding box center [769, 412] width 29 height 29
click at [458, 421] on icon "B" at bounding box center [463, 423] width 29 height 29
click at [756, 507] on use at bounding box center [769, 519] width 28 height 28
click at [492, 521] on icon "C" at bounding box center [496, 530] width 29 height 29
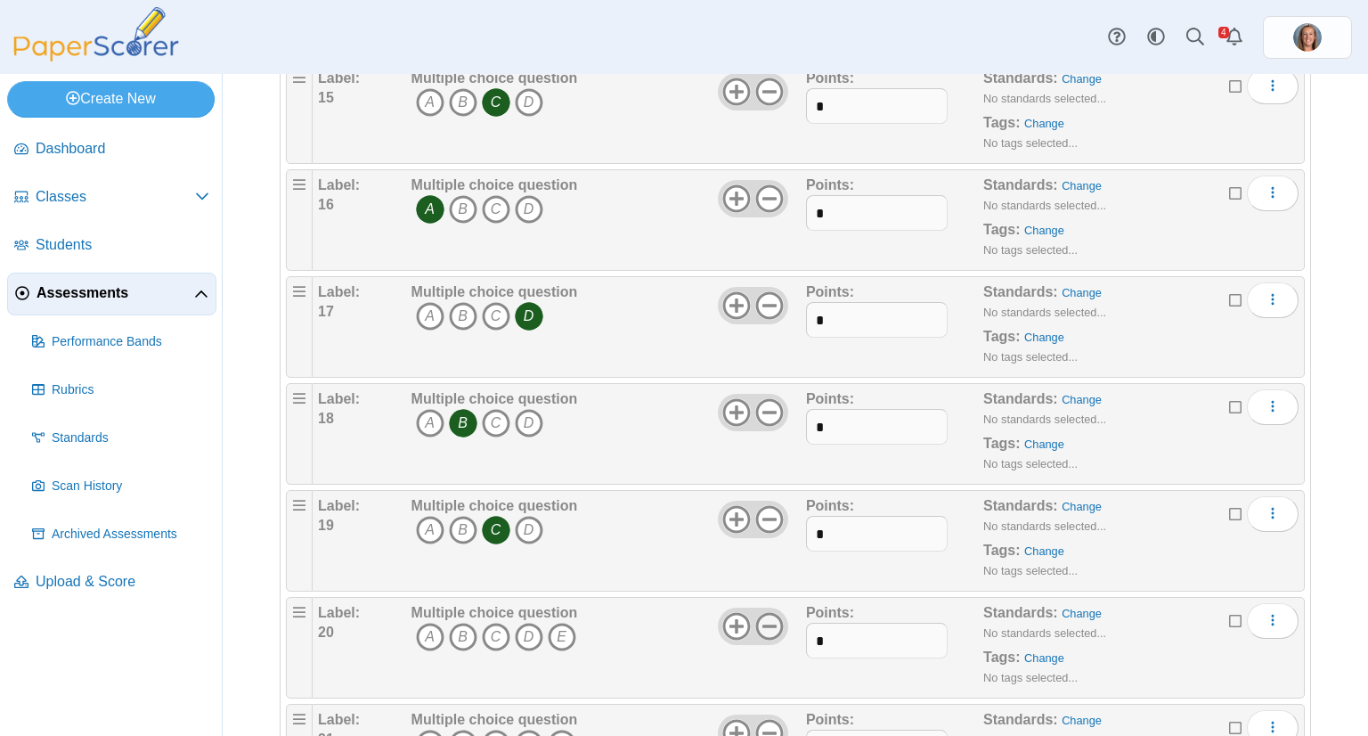
click at [770, 617] on icon at bounding box center [769, 626] width 29 height 29
click at [417, 634] on icon "A" at bounding box center [430, 637] width 29 height 29
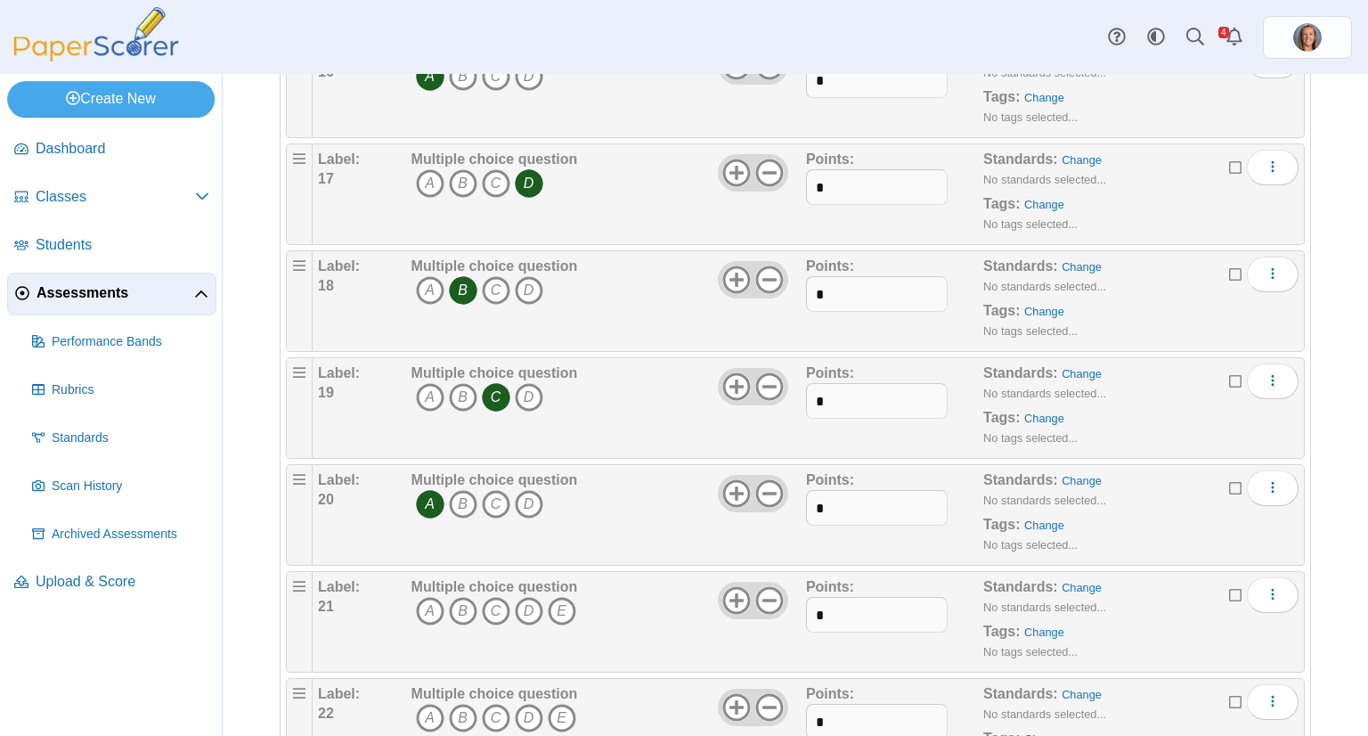
scroll to position [1856, 0]
click at [498, 608] on icon "C" at bounding box center [496, 611] width 29 height 29
click at [759, 591] on icon at bounding box center [769, 600] width 29 height 29
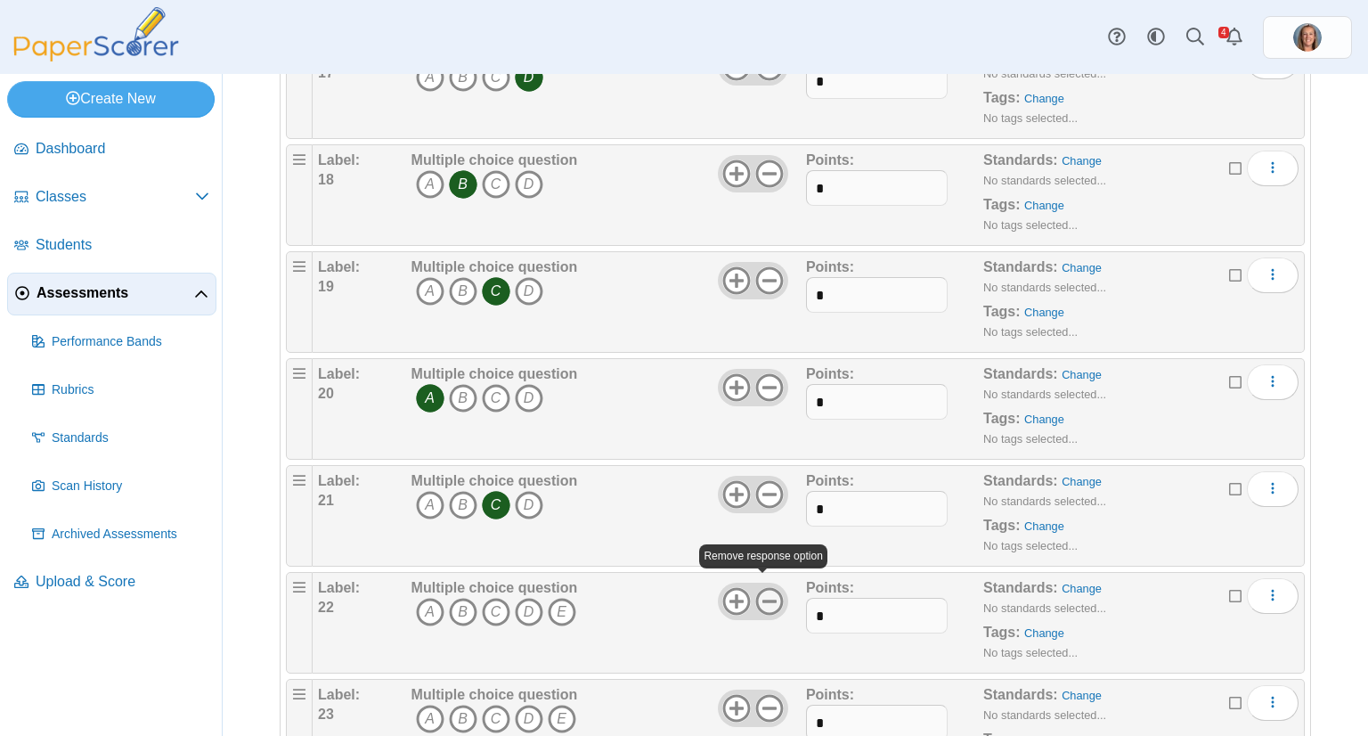
click at [761, 591] on use at bounding box center [769, 601] width 28 height 28
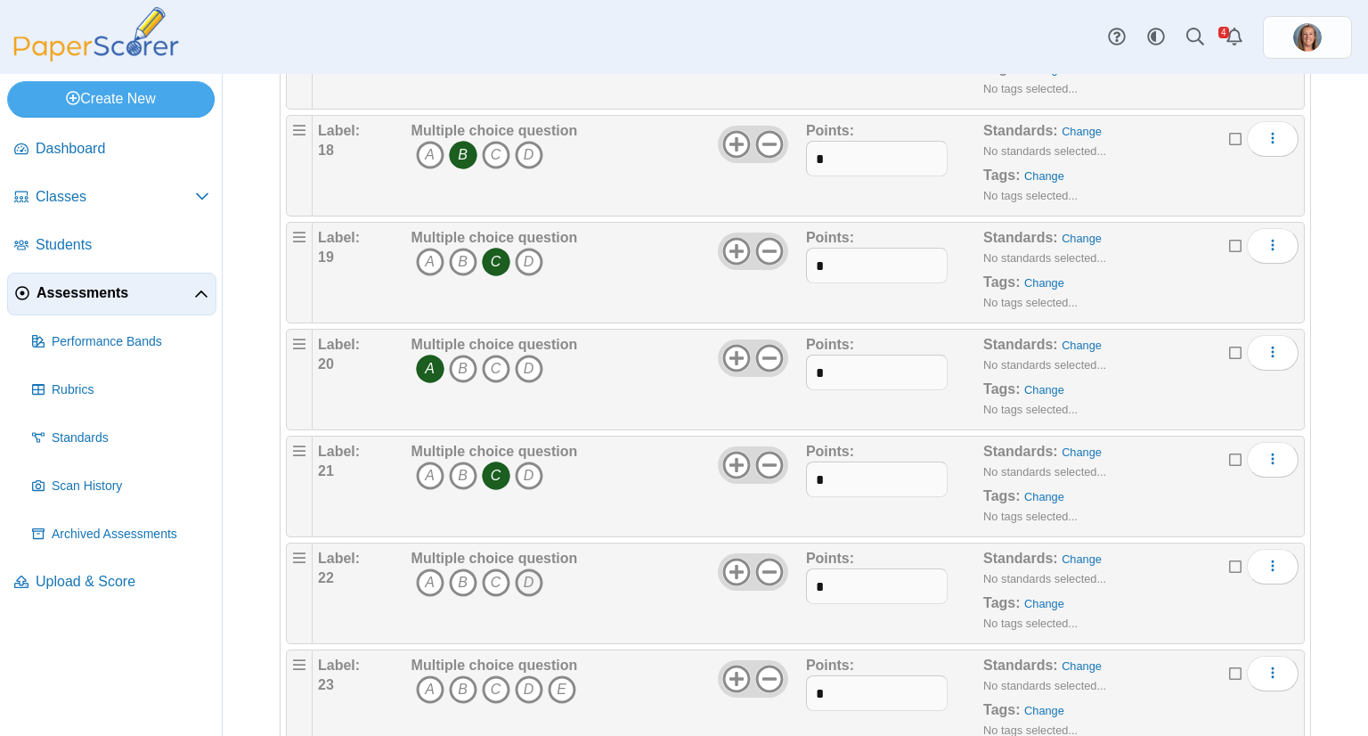
click at [535, 568] on icon "D" at bounding box center [529, 582] width 29 height 29
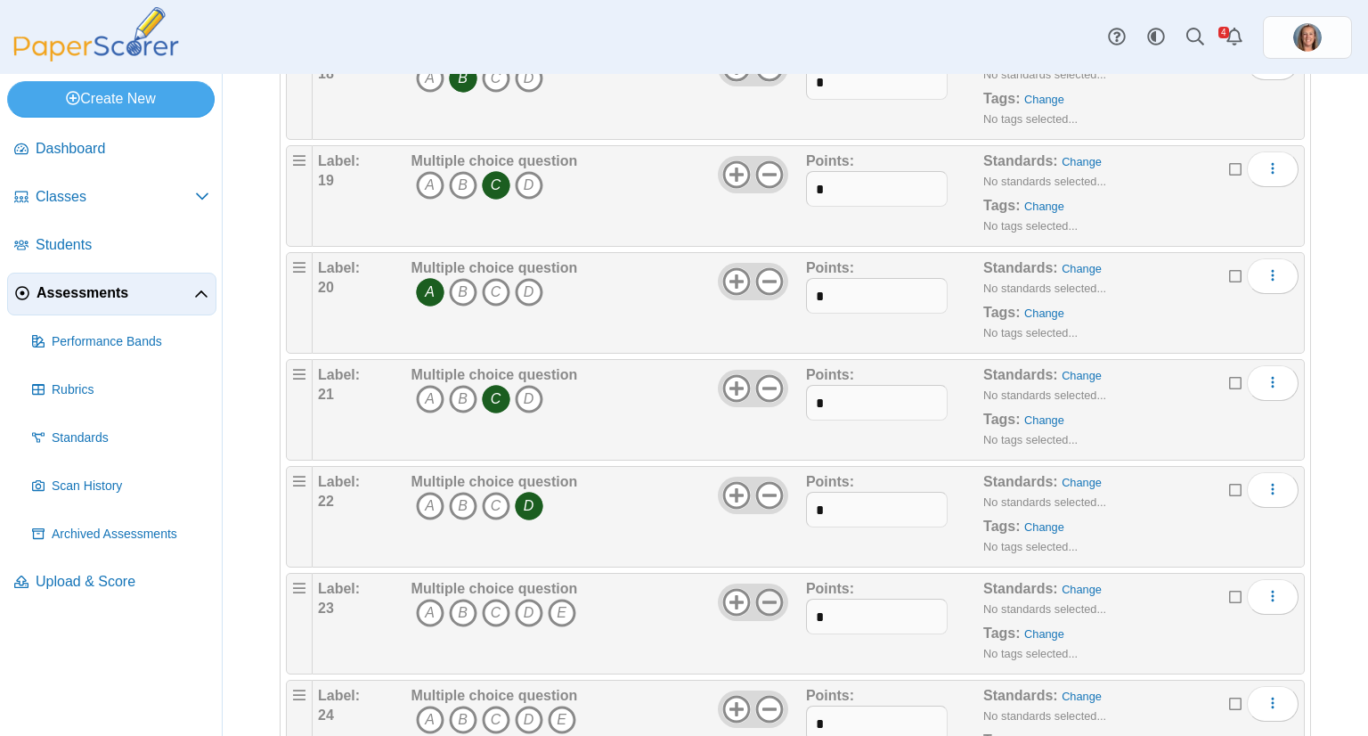
click at [758, 588] on icon at bounding box center [769, 602] width 29 height 29
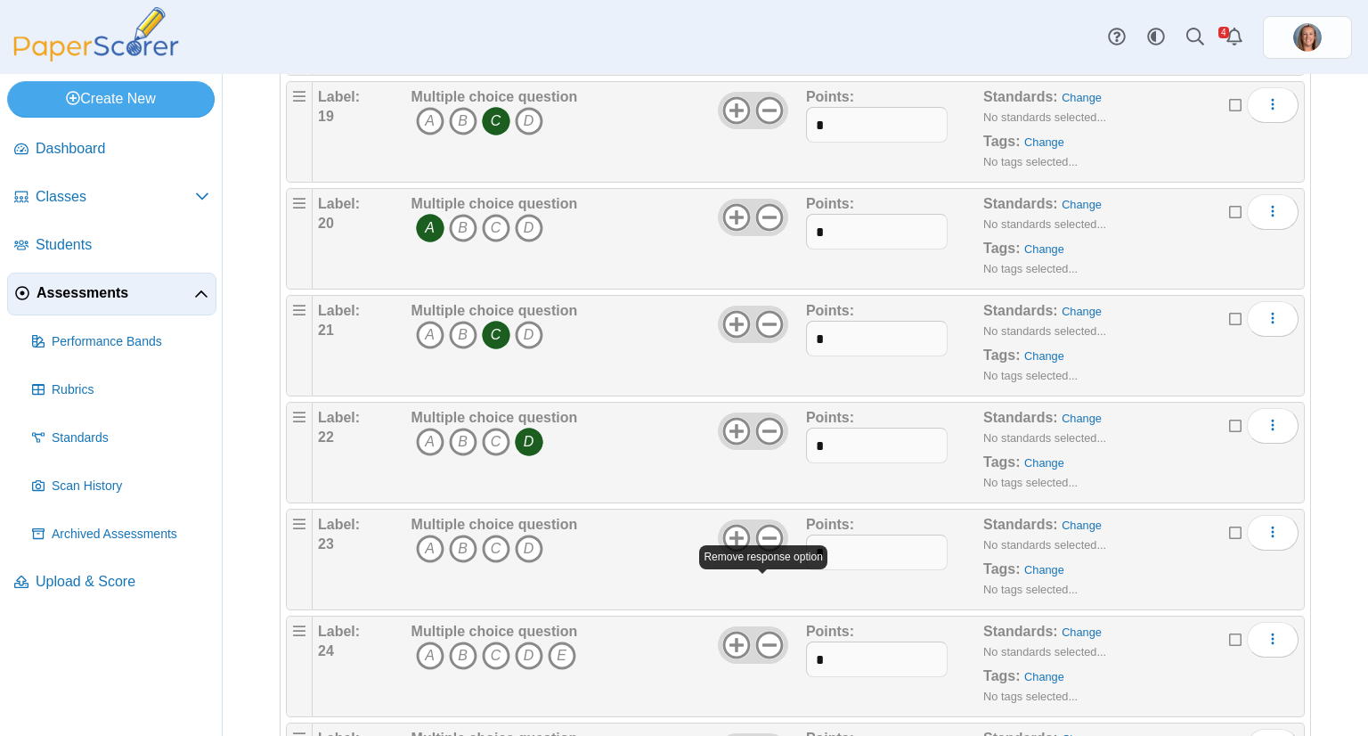
scroll to position [2134, 0]
click at [453, 542] on icon "B" at bounding box center [463, 548] width 29 height 29
click at [769, 632] on use at bounding box center [769, 644] width 28 height 28
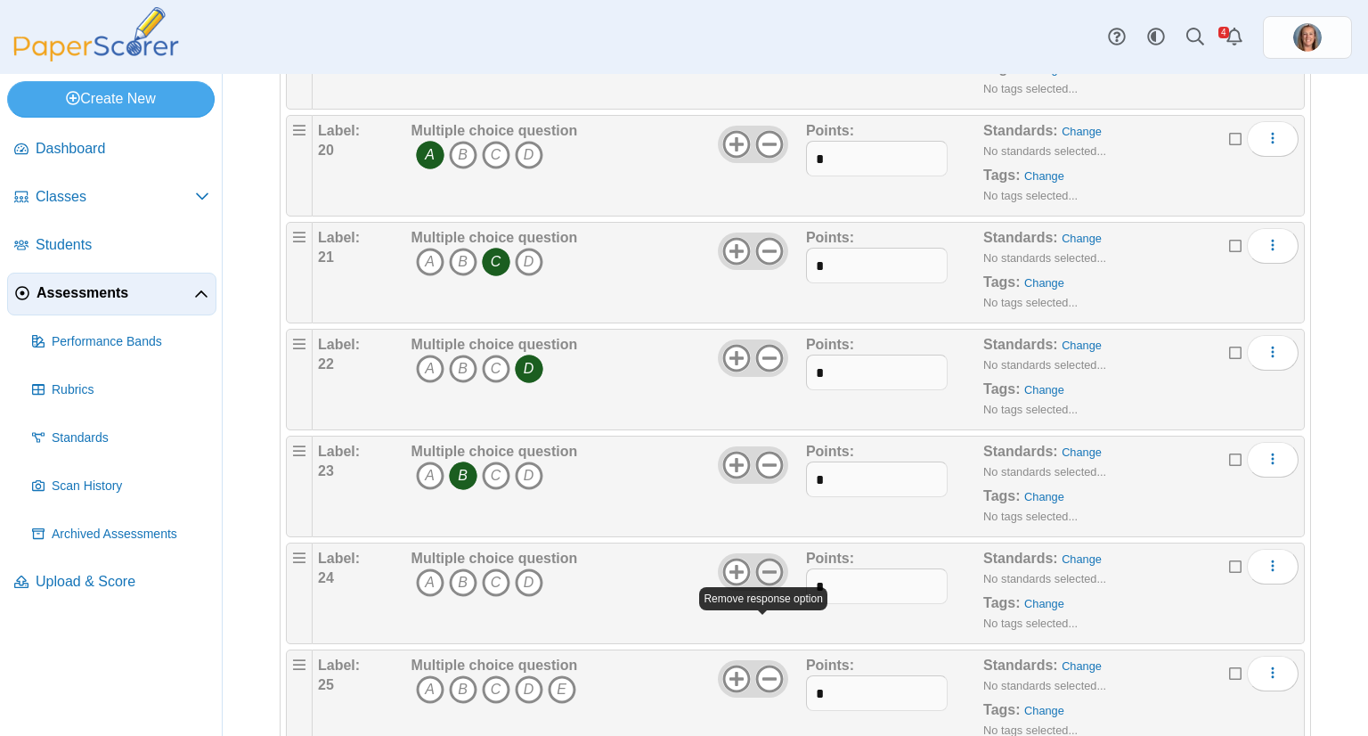
scroll to position [2207, 0]
click at [485, 571] on icon "C" at bounding box center [496, 581] width 29 height 29
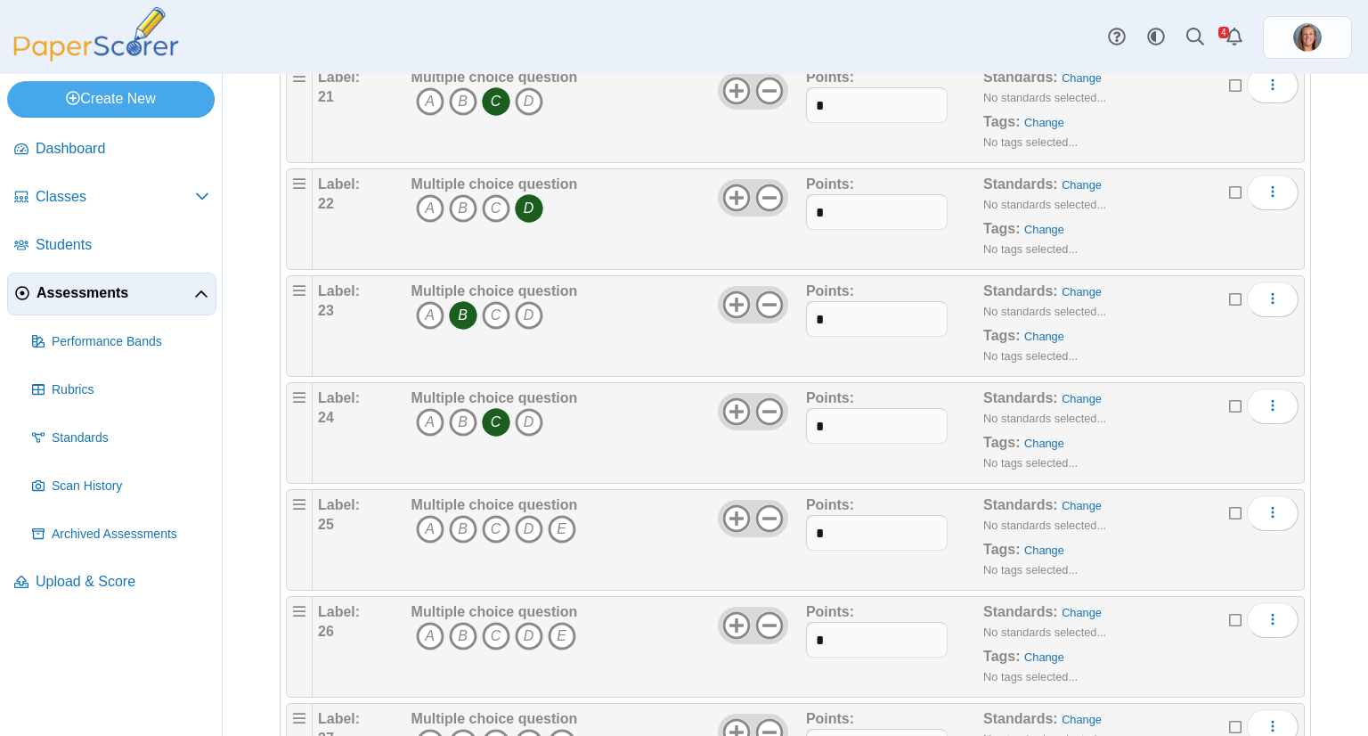
scroll to position [2368, 0]
click at [755, 511] on icon at bounding box center [769, 516] width 29 height 29
click at [416, 514] on icon "A" at bounding box center [430, 527] width 29 height 29
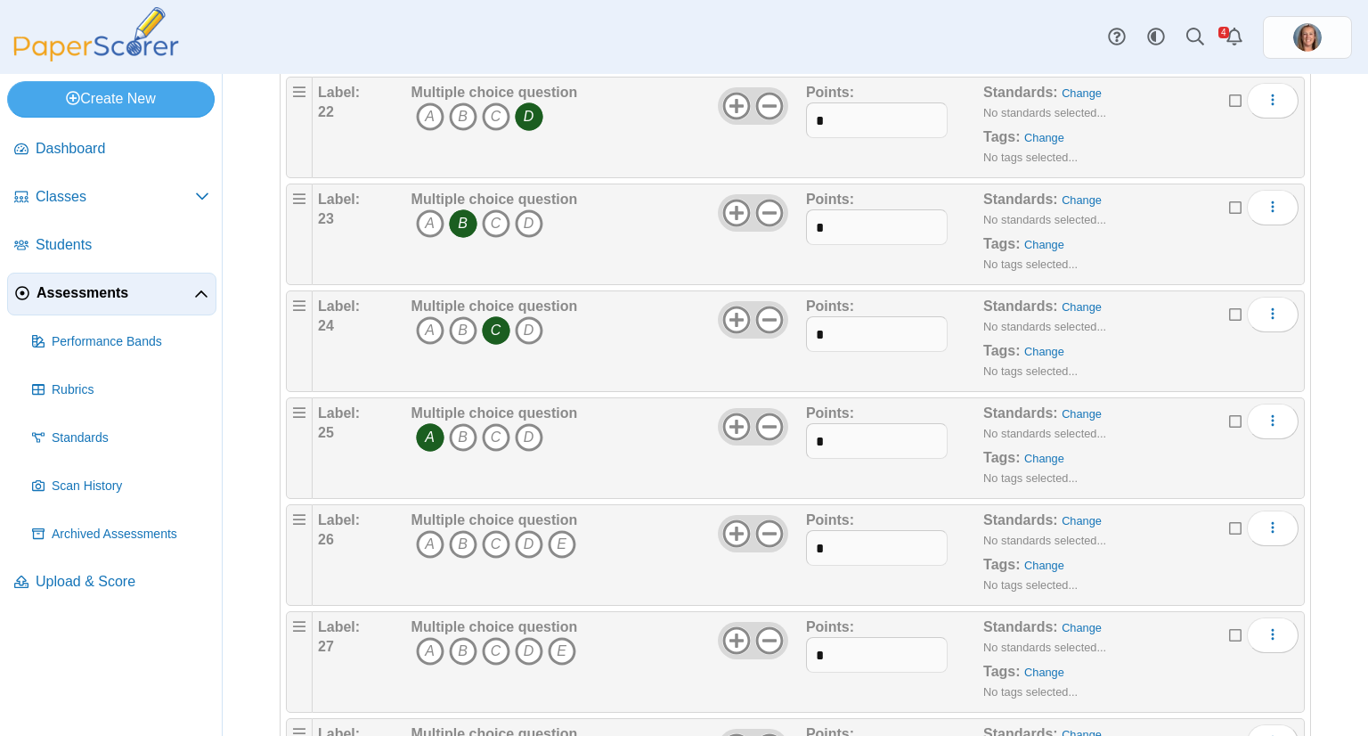
scroll to position [2459, 0]
click at [456, 529] on icon "B" at bounding box center [463, 543] width 29 height 29
click at [770, 524] on icon at bounding box center [769, 532] width 29 height 29
click at [430, 645] on icon "A" at bounding box center [430, 650] width 29 height 29
click at [770, 625] on use at bounding box center [769, 639] width 28 height 28
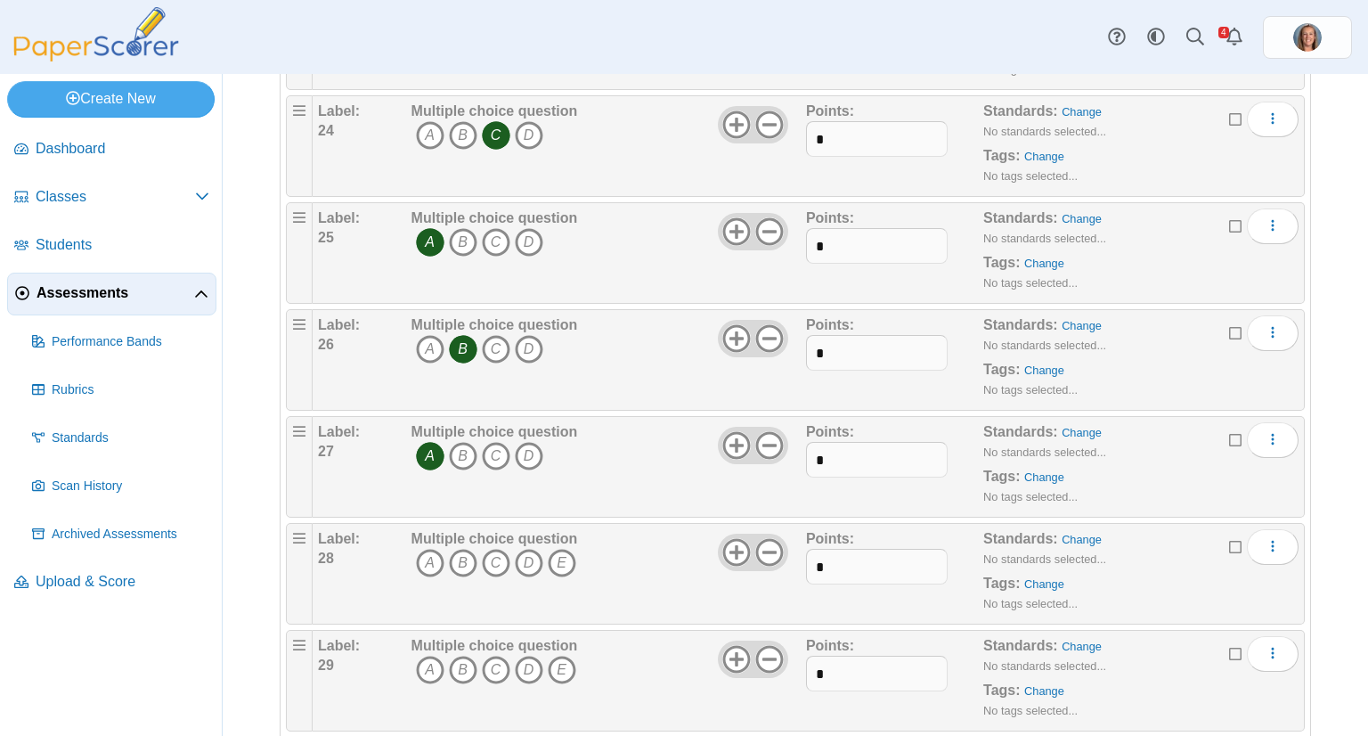
scroll to position [2660, 0]
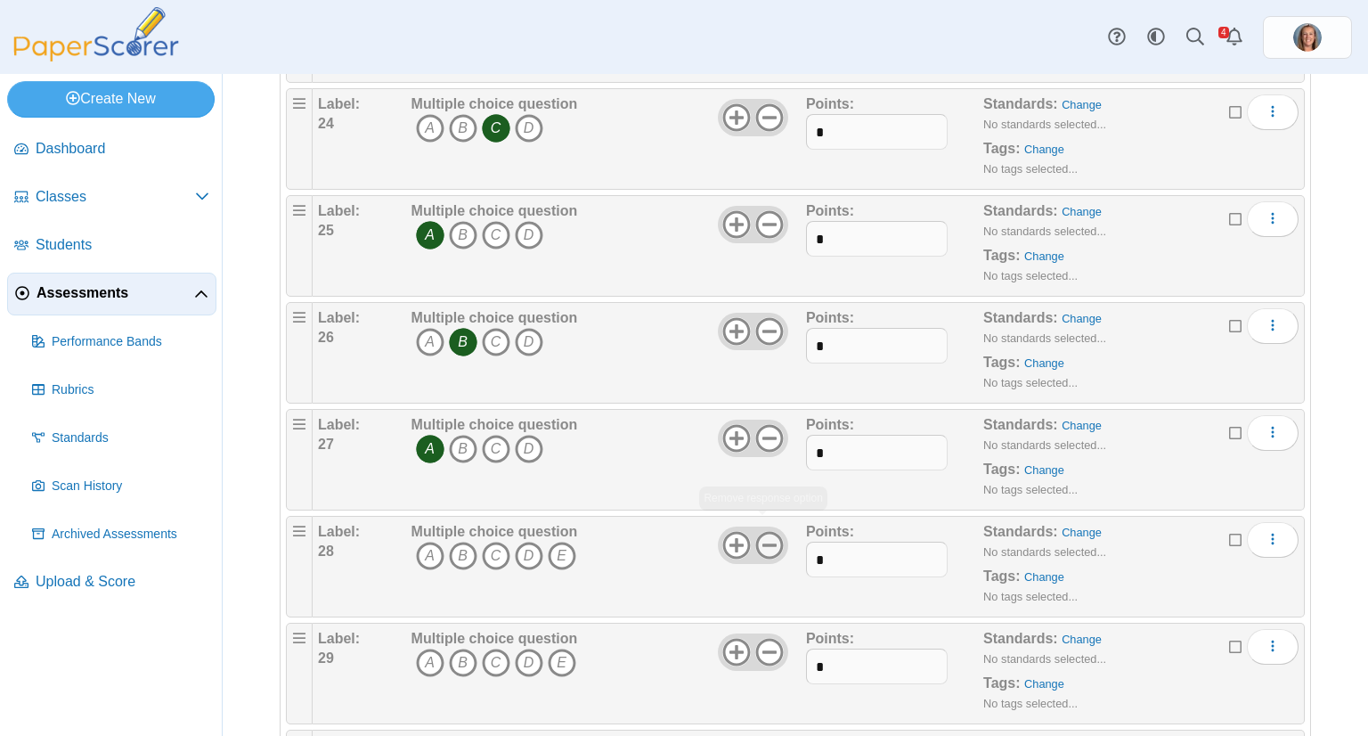
click at [759, 532] on use at bounding box center [769, 545] width 28 height 28
click at [538, 542] on icon "D" at bounding box center [529, 556] width 29 height 29
click at [772, 638] on use at bounding box center [769, 652] width 28 height 28
click at [493, 649] on icon "C" at bounding box center [496, 663] width 29 height 29
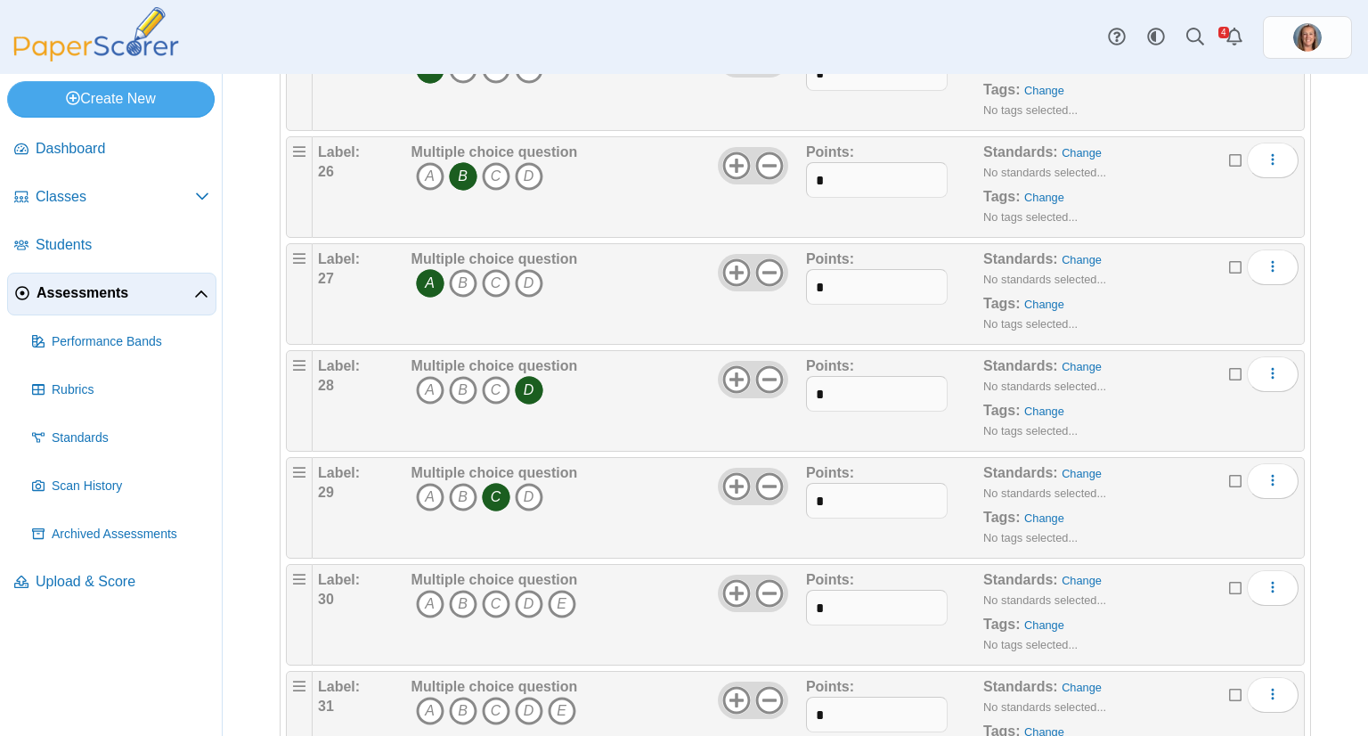
scroll to position [2833, 0]
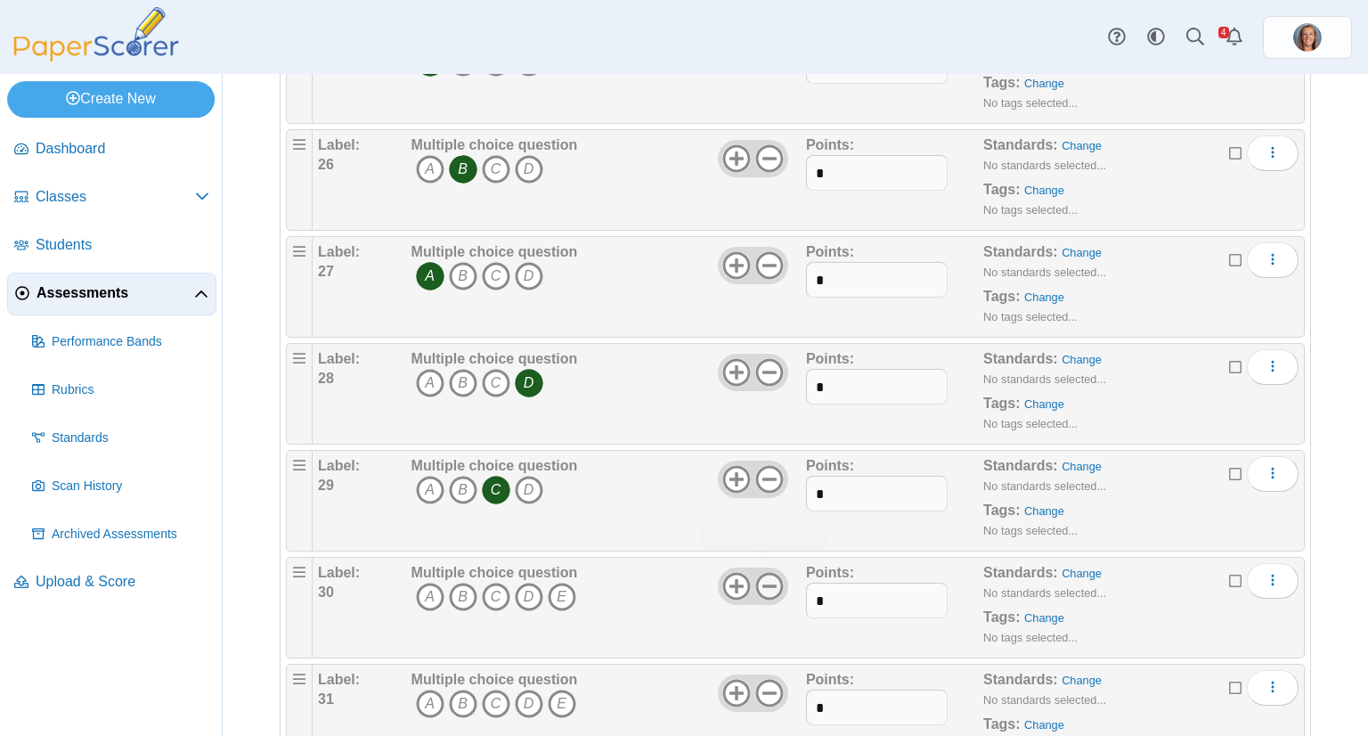
click at [766, 576] on icon at bounding box center [769, 586] width 29 height 29
click at [452, 583] on icon "B" at bounding box center [463, 597] width 29 height 29
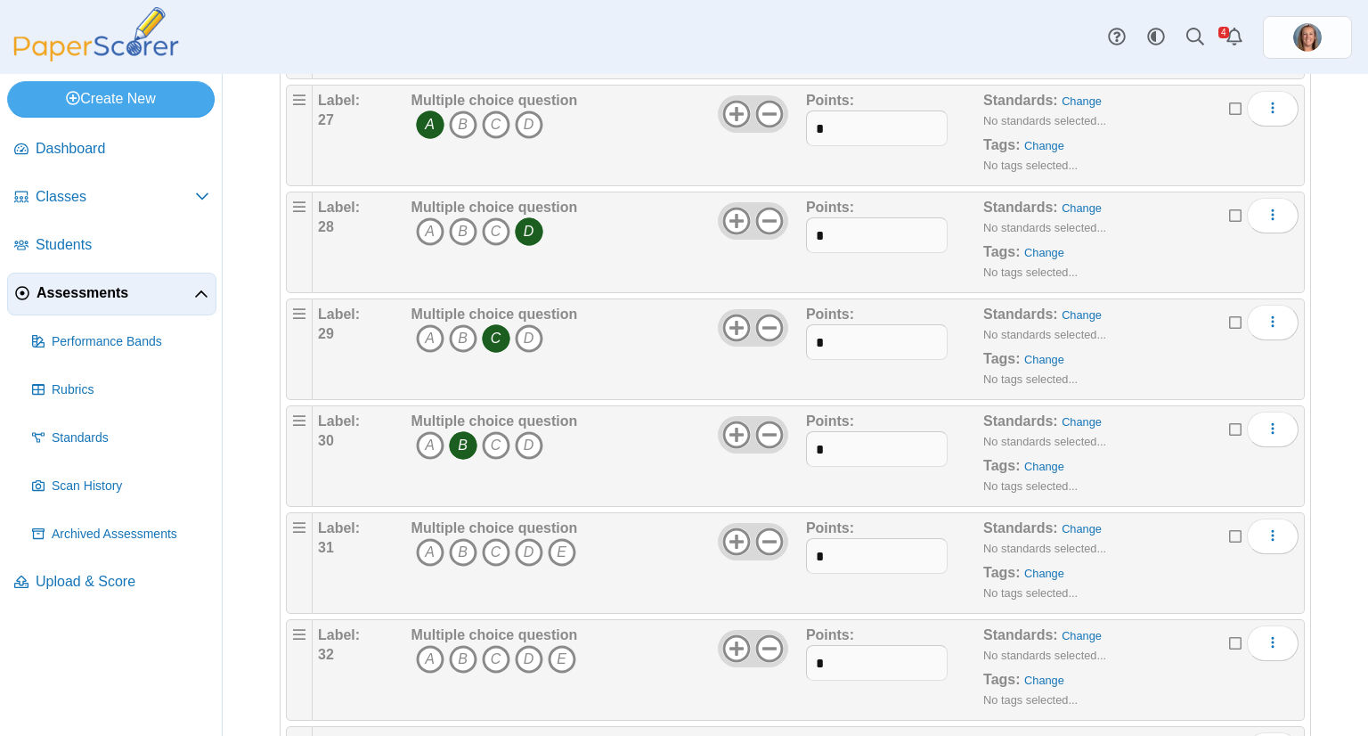
scroll to position [2986, 0]
click at [759, 526] on icon at bounding box center [769, 540] width 29 height 29
click at [462, 542] on icon "B" at bounding box center [463, 550] width 29 height 29
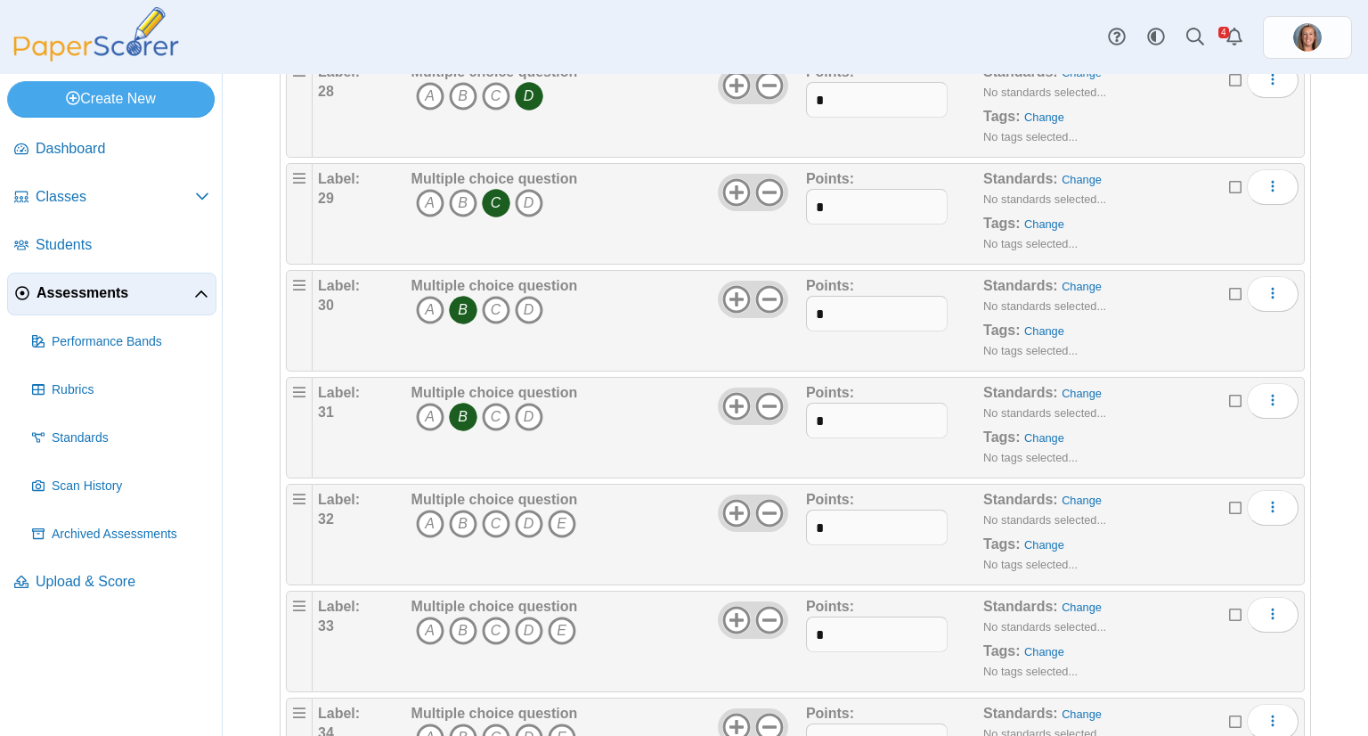
scroll to position [3127, 0]
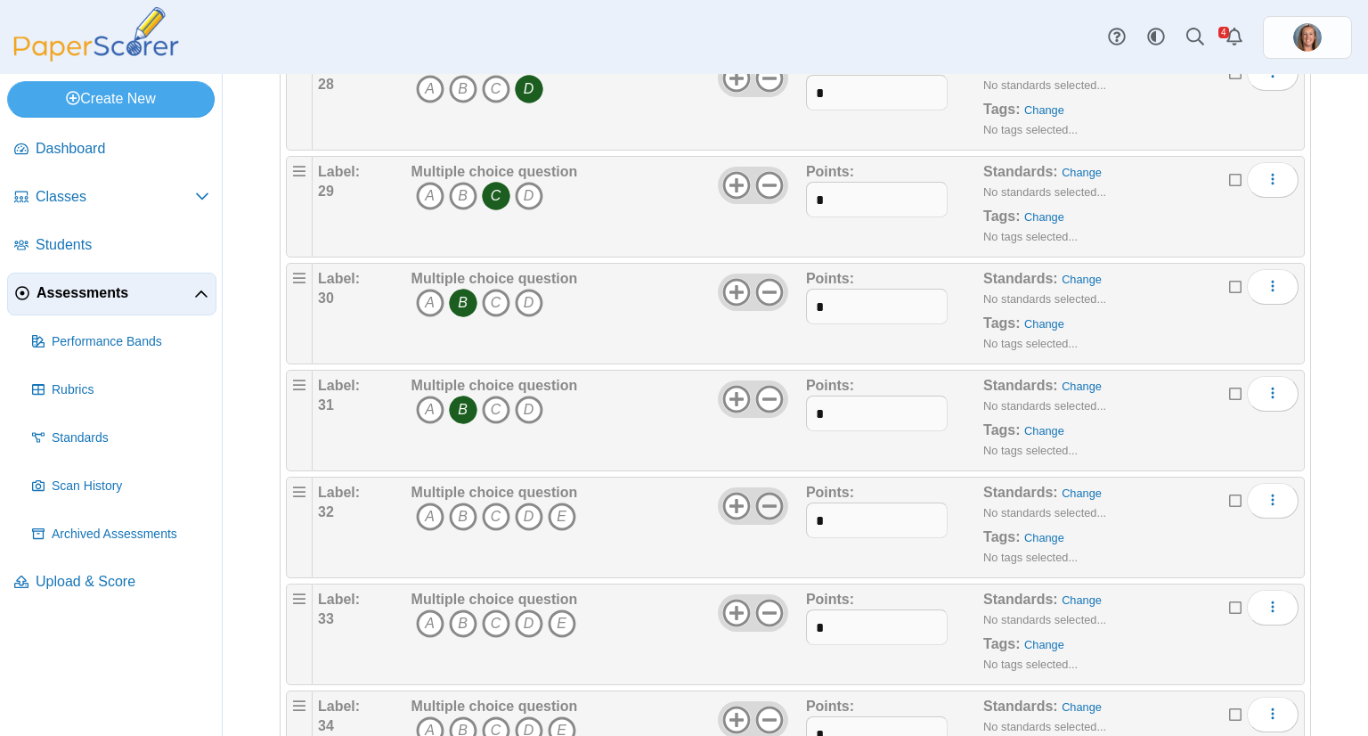
click at [762, 492] on use at bounding box center [769, 506] width 28 height 28
click at [419, 503] on icon "A" at bounding box center [430, 516] width 29 height 29
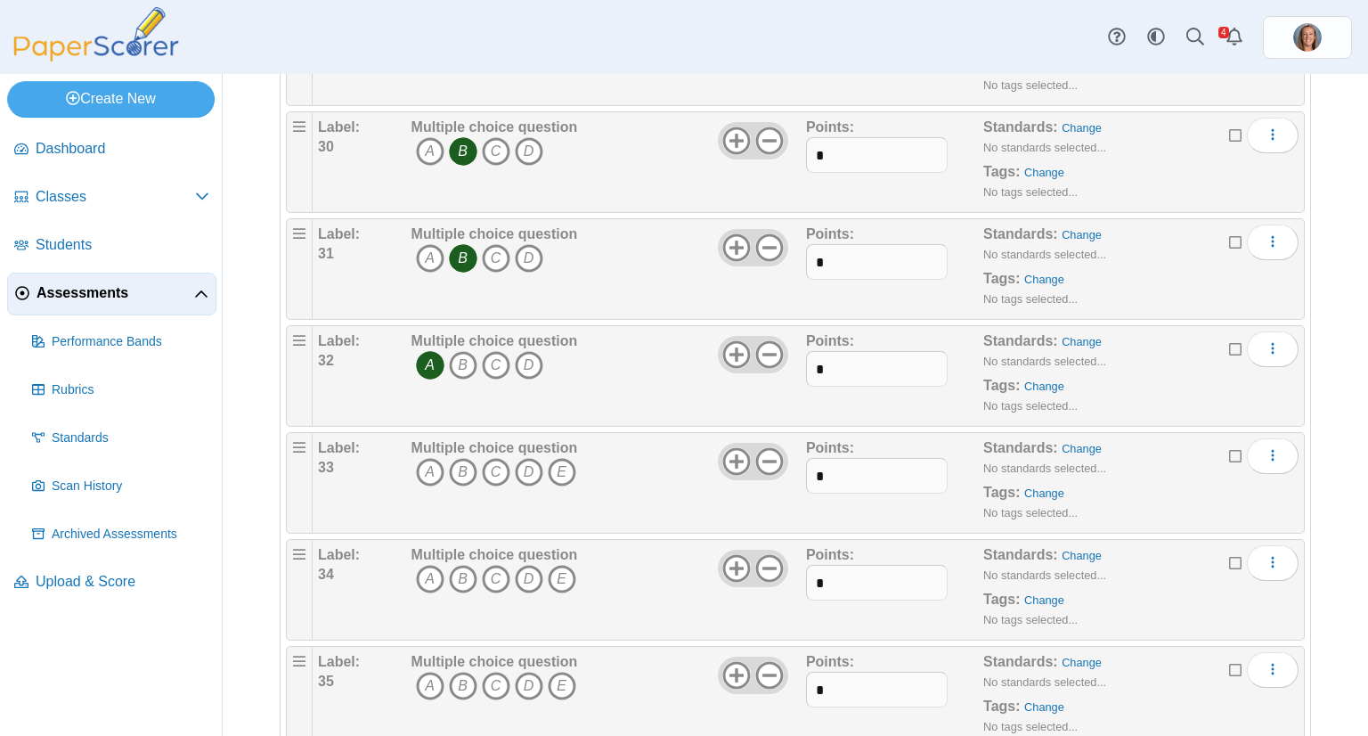
scroll to position [3280, 0]
click at [763, 451] on icon at bounding box center [769, 459] width 29 height 29
click at [525, 464] on icon "D" at bounding box center [529, 470] width 29 height 29
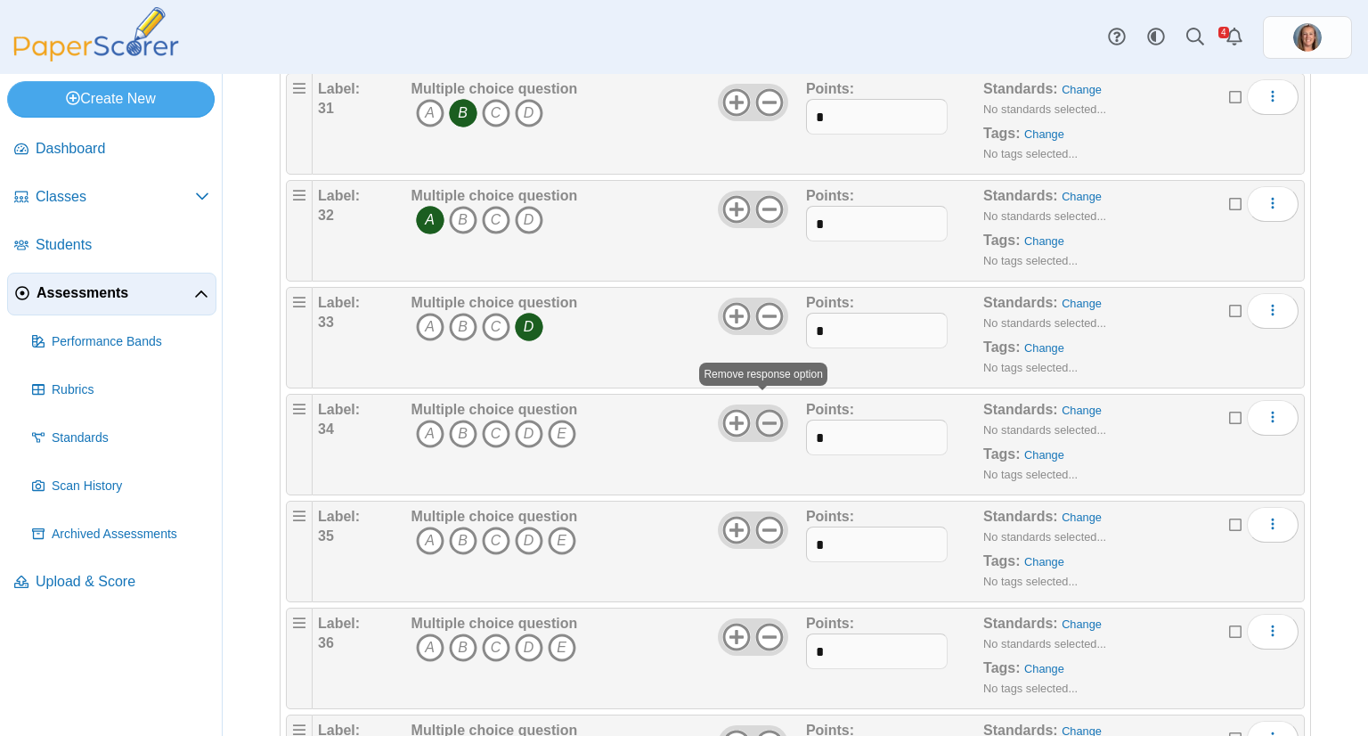
click at [763, 410] on icon at bounding box center [769, 423] width 29 height 29
click at [431, 420] on icon "A" at bounding box center [430, 434] width 29 height 29
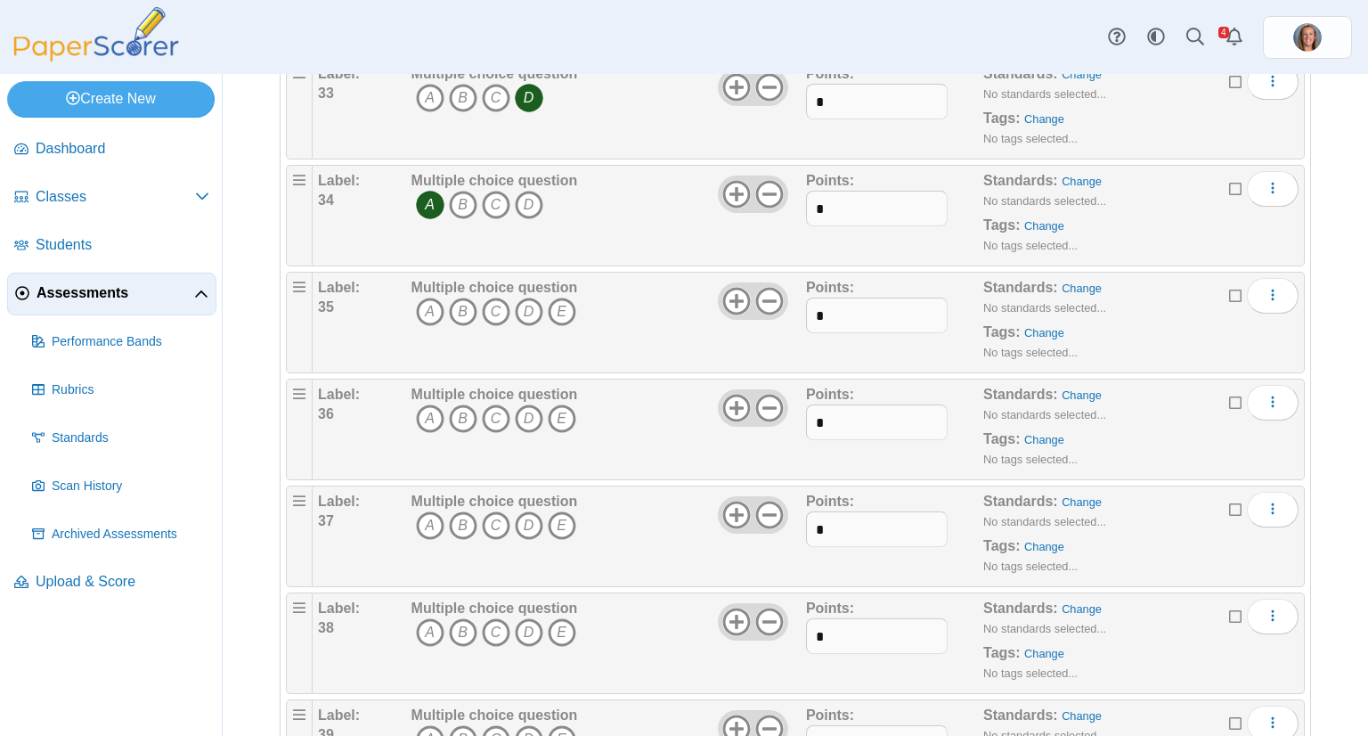
scroll to position [3663, 0]
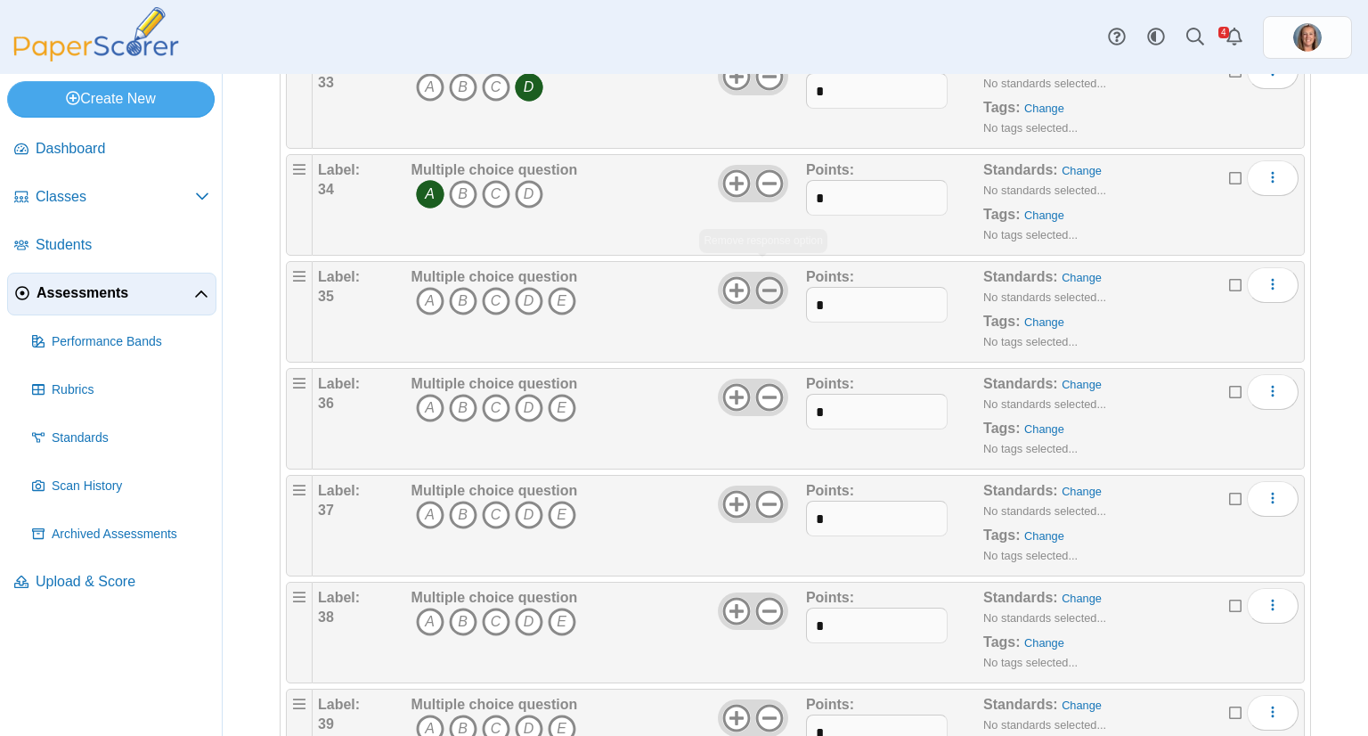
click at [756, 280] on icon at bounding box center [769, 290] width 29 height 29
click at [460, 294] on icon "B" at bounding box center [463, 301] width 29 height 29
click at [771, 383] on icon at bounding box center [769, 397] width 29 height 29
click at [434, 394] on icon "A" at bounding box center [430, 408] width 29 height 29
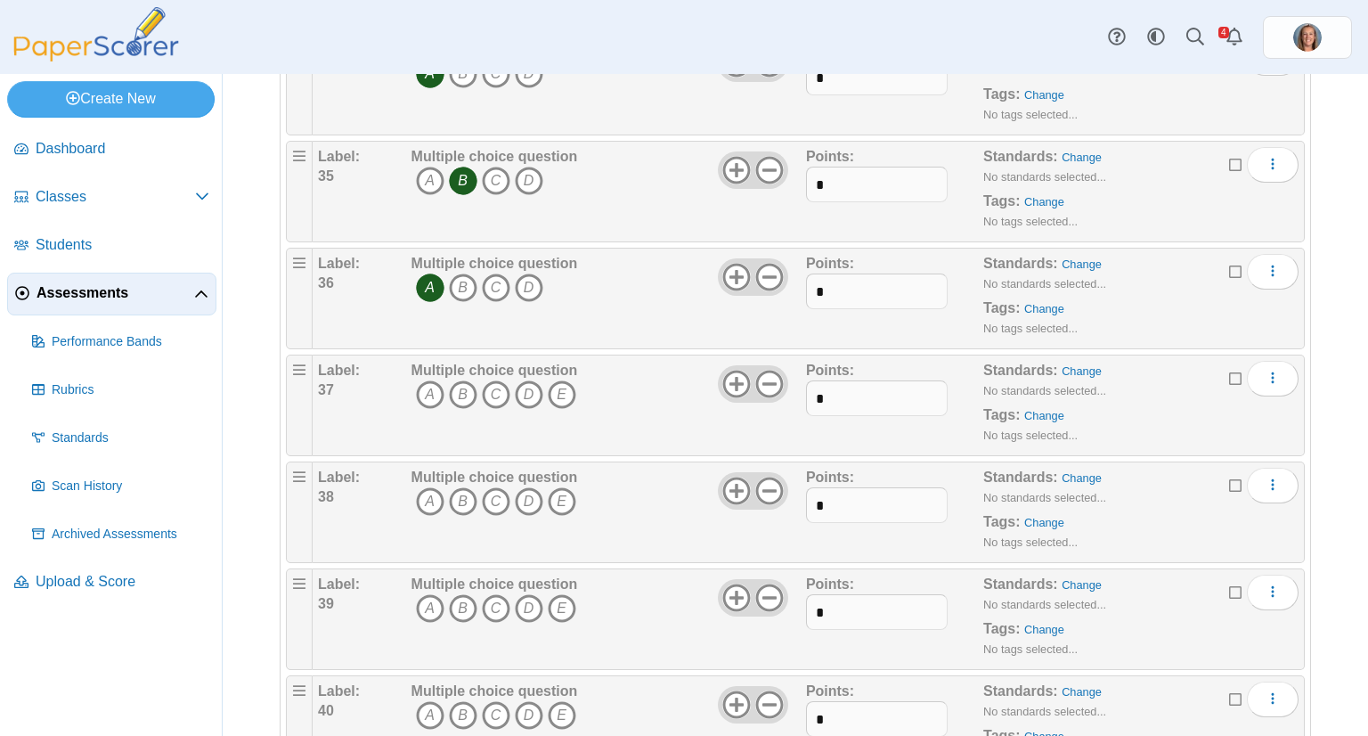
scroll to position [3786, 0]
click at [483, 378] on icon "C" at bounding box center [496, 392] width 29 height 29
click at [769, 367] on icon at bounding box center [769, 381] width 29 height 29
click at [420, 485] on icon "A" at bounding box center [430, 499] width 29 height 29
click at [763, 474] on icon at bounding box center [769, 488] width 29 height 29
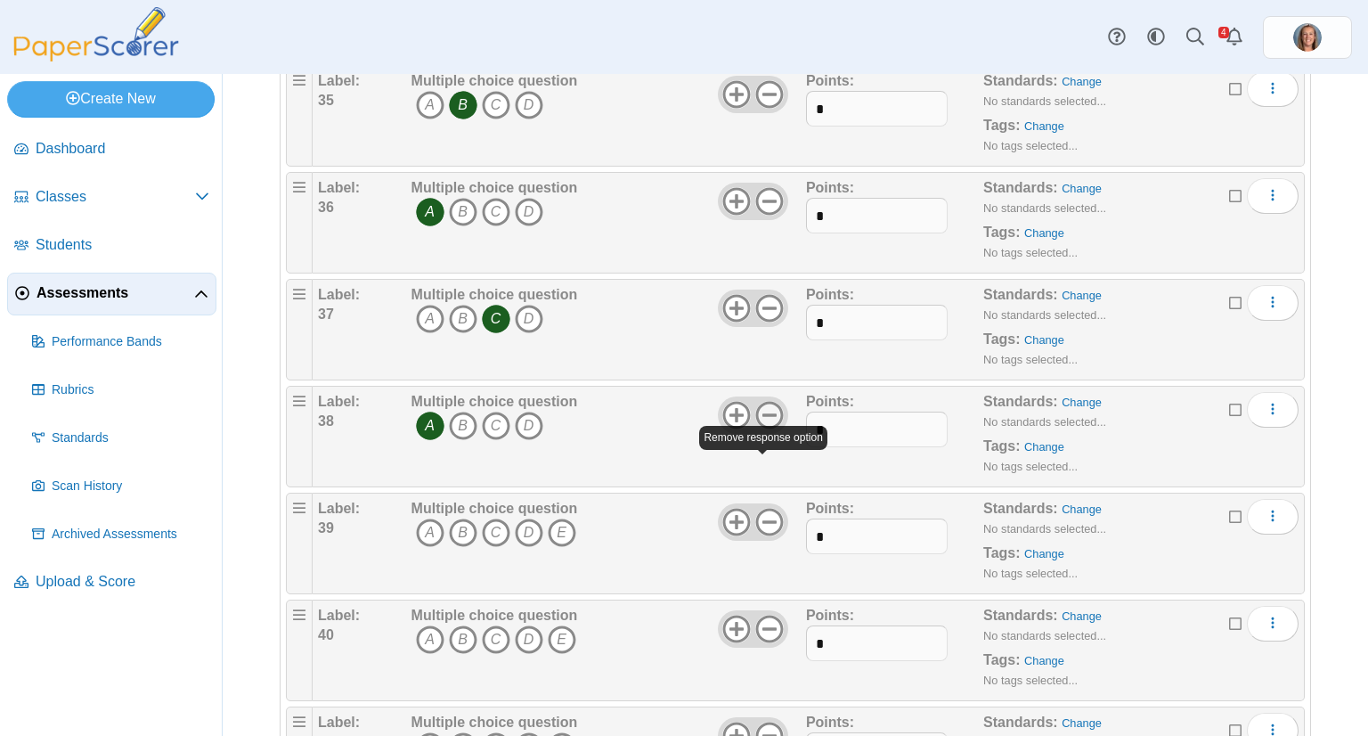
scroll to position [3863, 0]
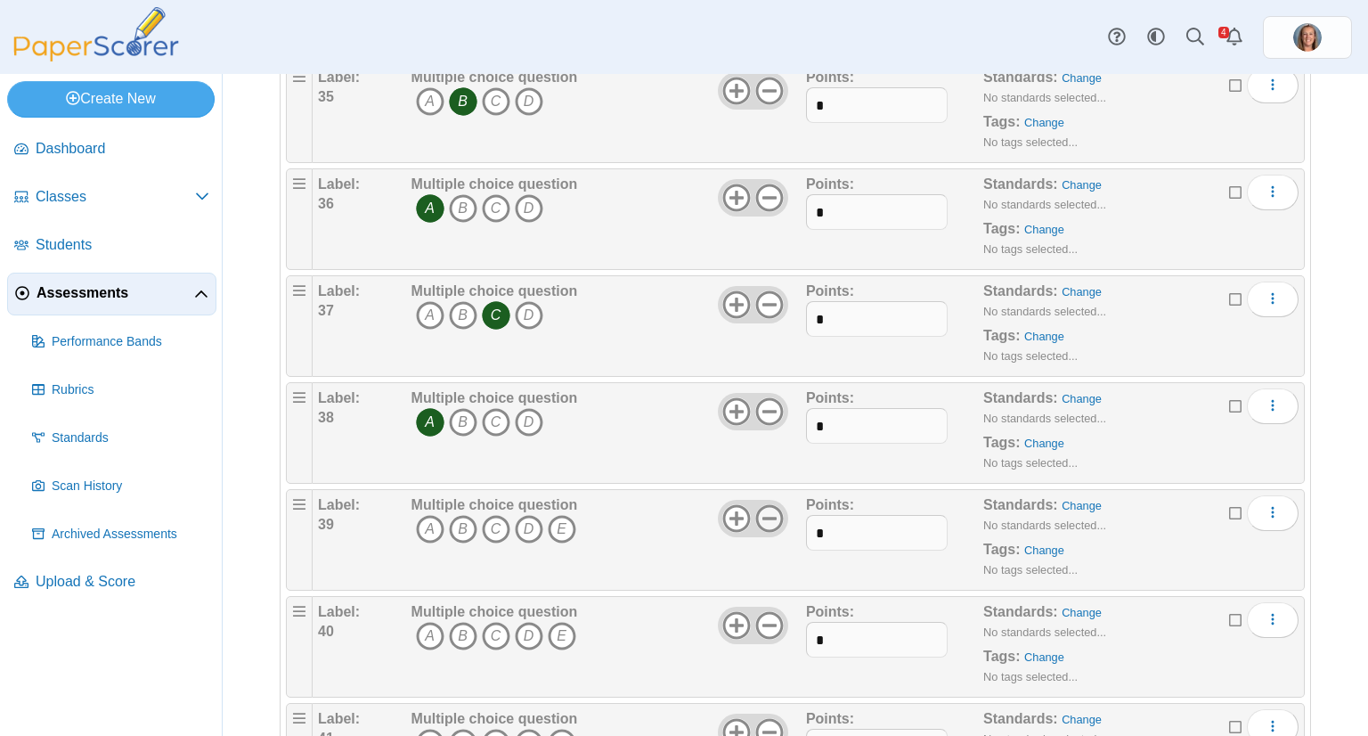
click at [759, 504] on icon at bounding box center [769, 518] width 29 height 29
click at [474, 515] on icon "B" at bounding box center [463, 529] width 29 height 29
click at [769, 611] on icon at bounding box center [769, 625] width 29 height 29
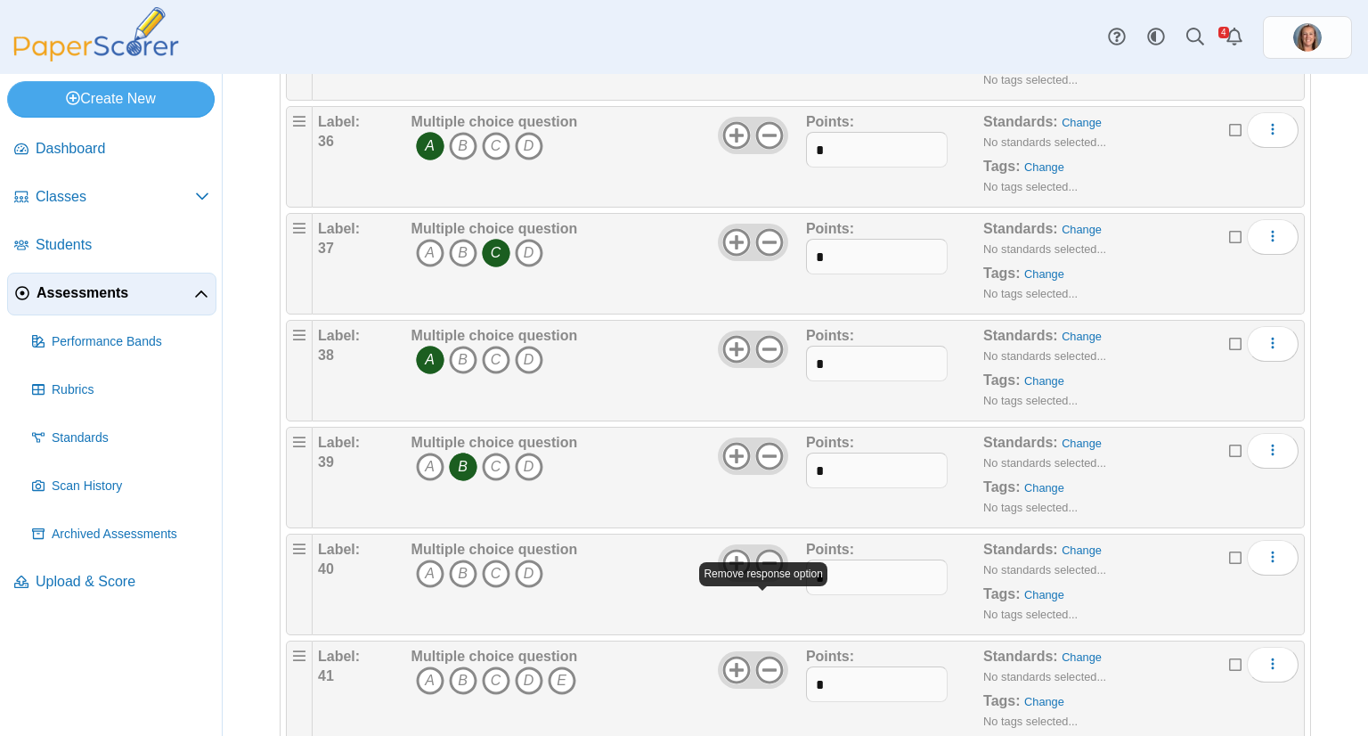
scroll to position [3926, 0]
click at [502, 559] on icon "C" at bounding box center [496, 573] width 29 height 29
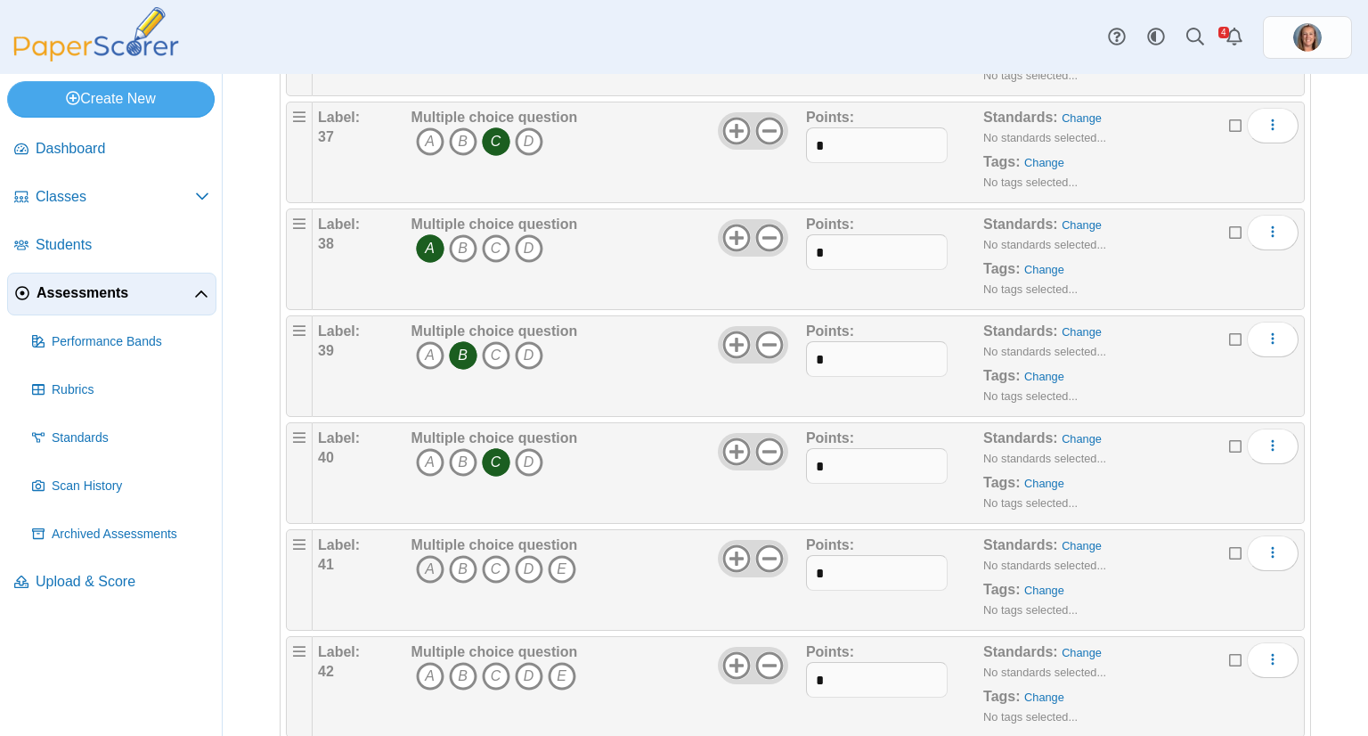
click at [428, 555] on icon "A" at bounding box center [430, 569] width 29 height 29
click at [764, 549] on icon at bounding box center [769, 558] width 29 height 29
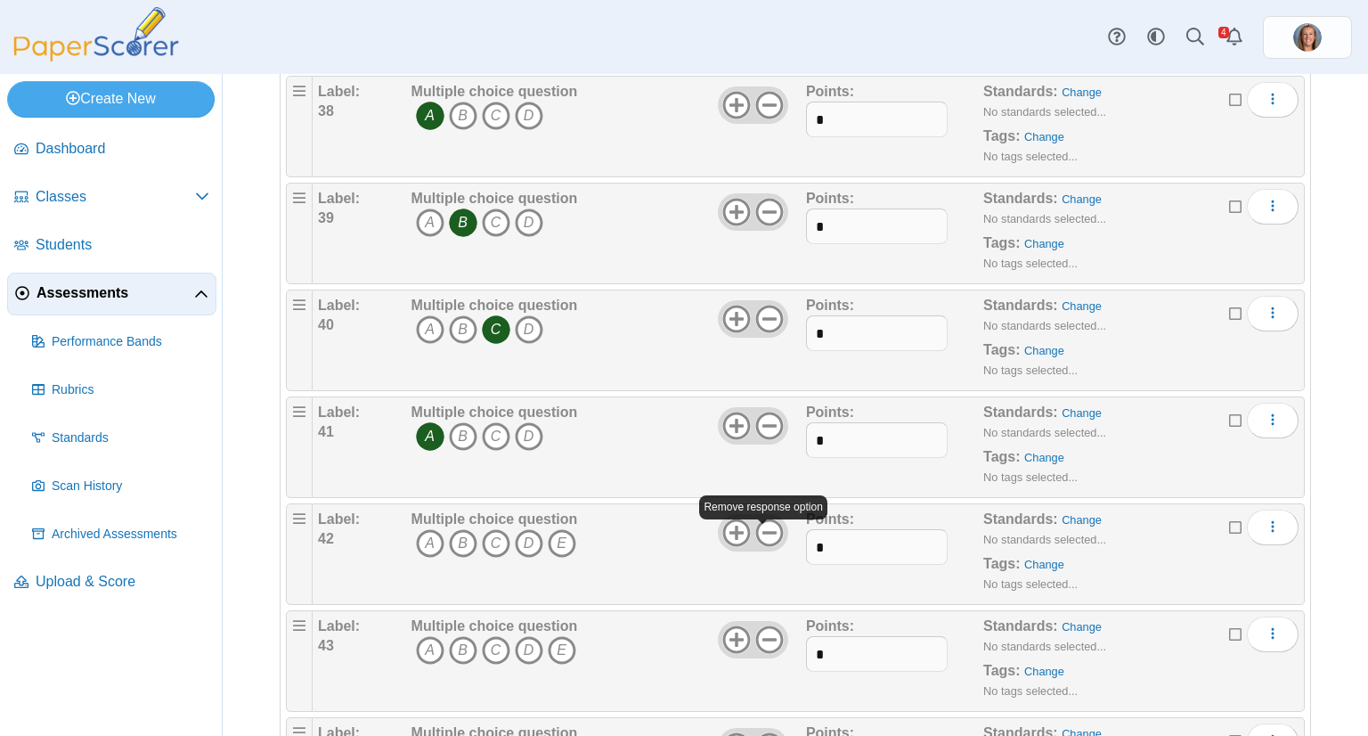
scroll to position [4169, 0]
click at [770, 518] on icon at bounding box center [769, 532] width 29 height 29
click at [462, 529] on icon "B" at bounding box center [463, 543] width 29 height 29
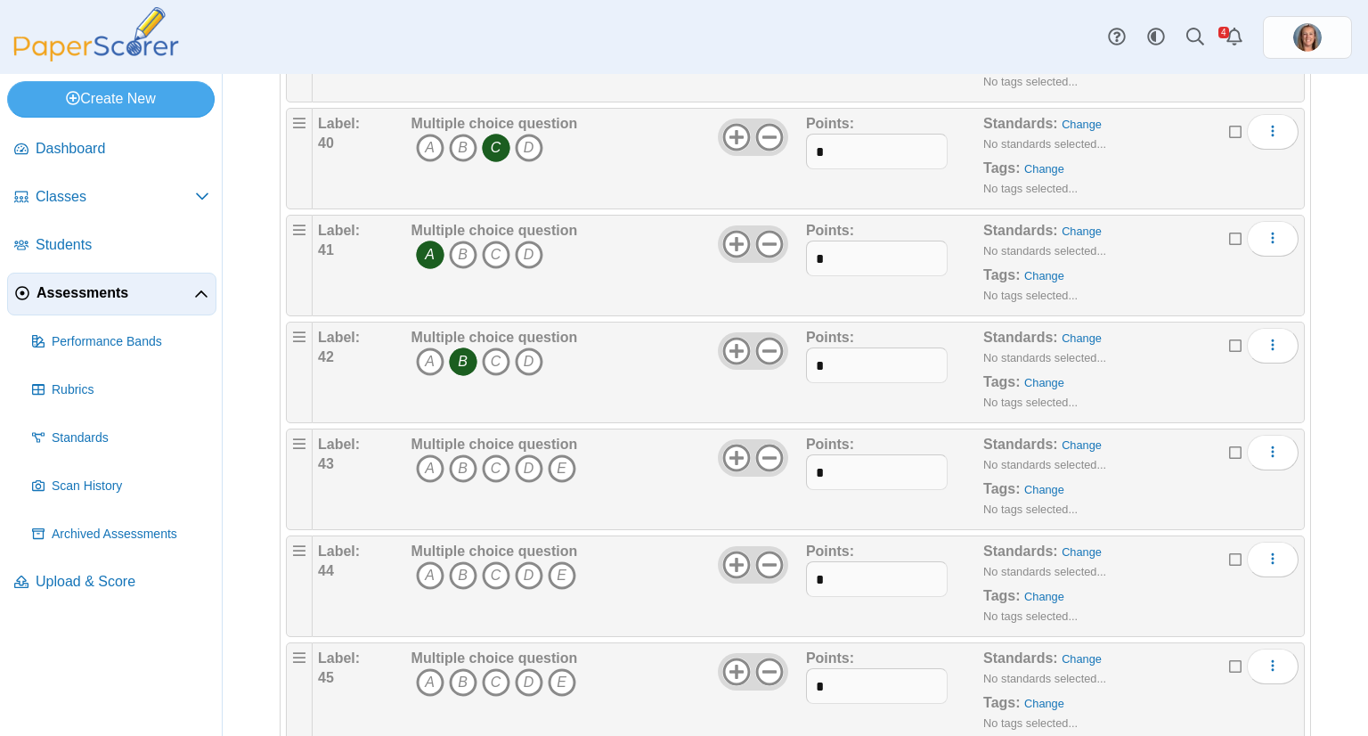
scroll to position [4354, 0]
click at [759, 440] on icon at bounding box center [769, 454] width 29 height 29
click at [531, 451] on icon "D" at bounding box center [529, 465] width 29 height 29
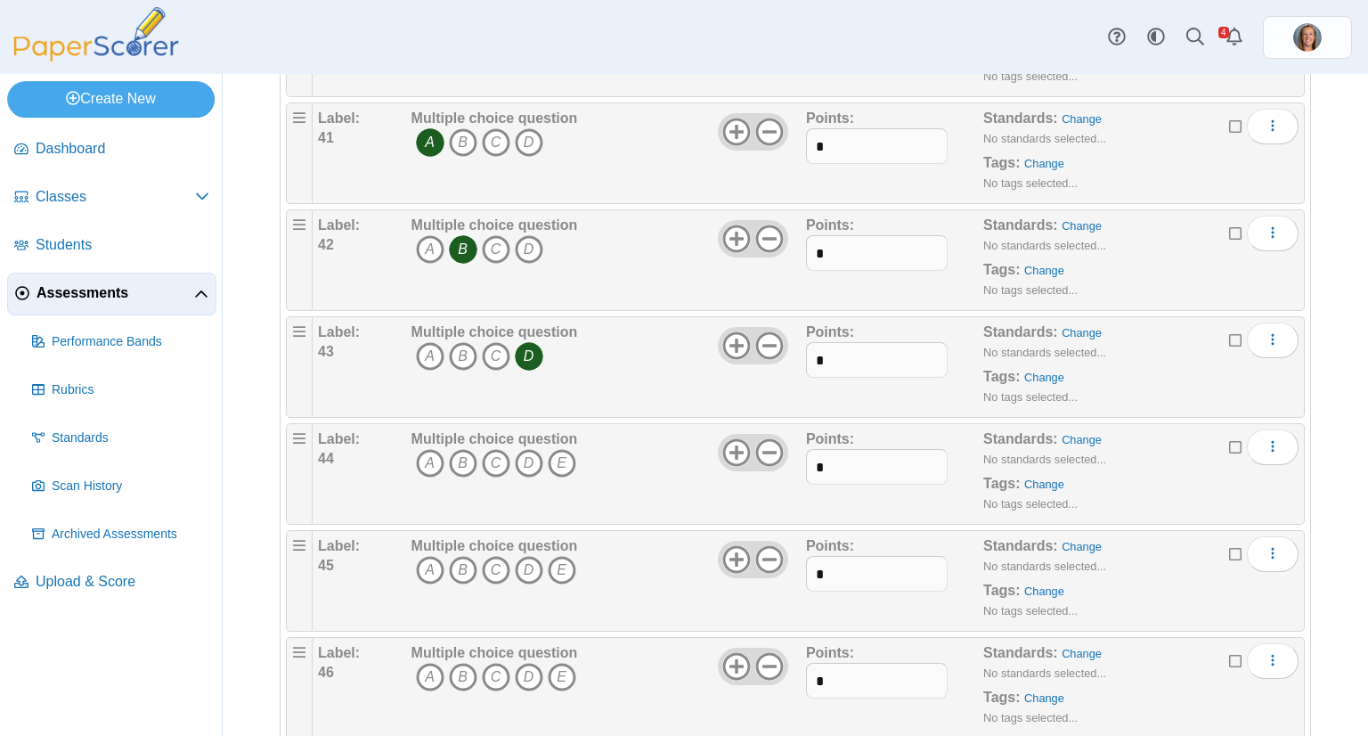
scroll to position [4468, 0]
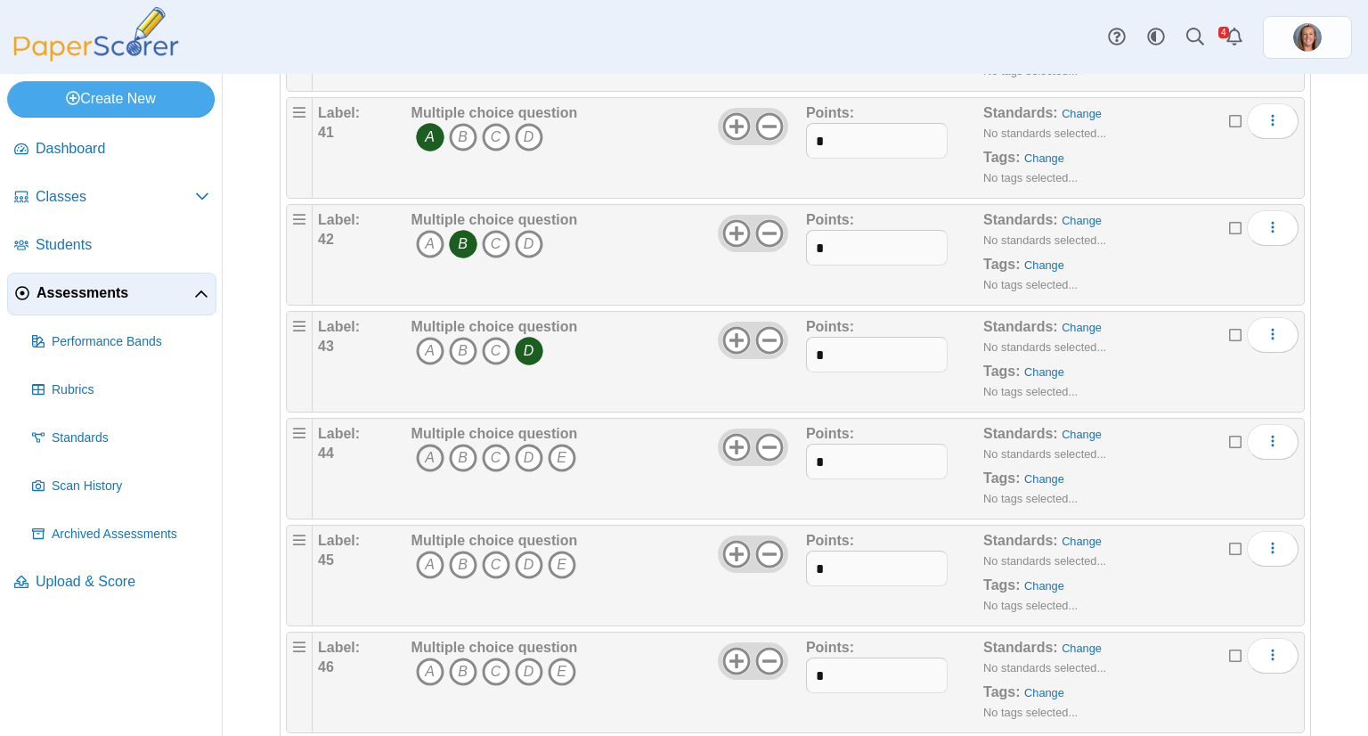
click at [424, 444] on icon "A" at bounding box center [430, 458] width 29 height 29
click at [767, 433] on icon at bounding box center [769, 447] width 29 height 29
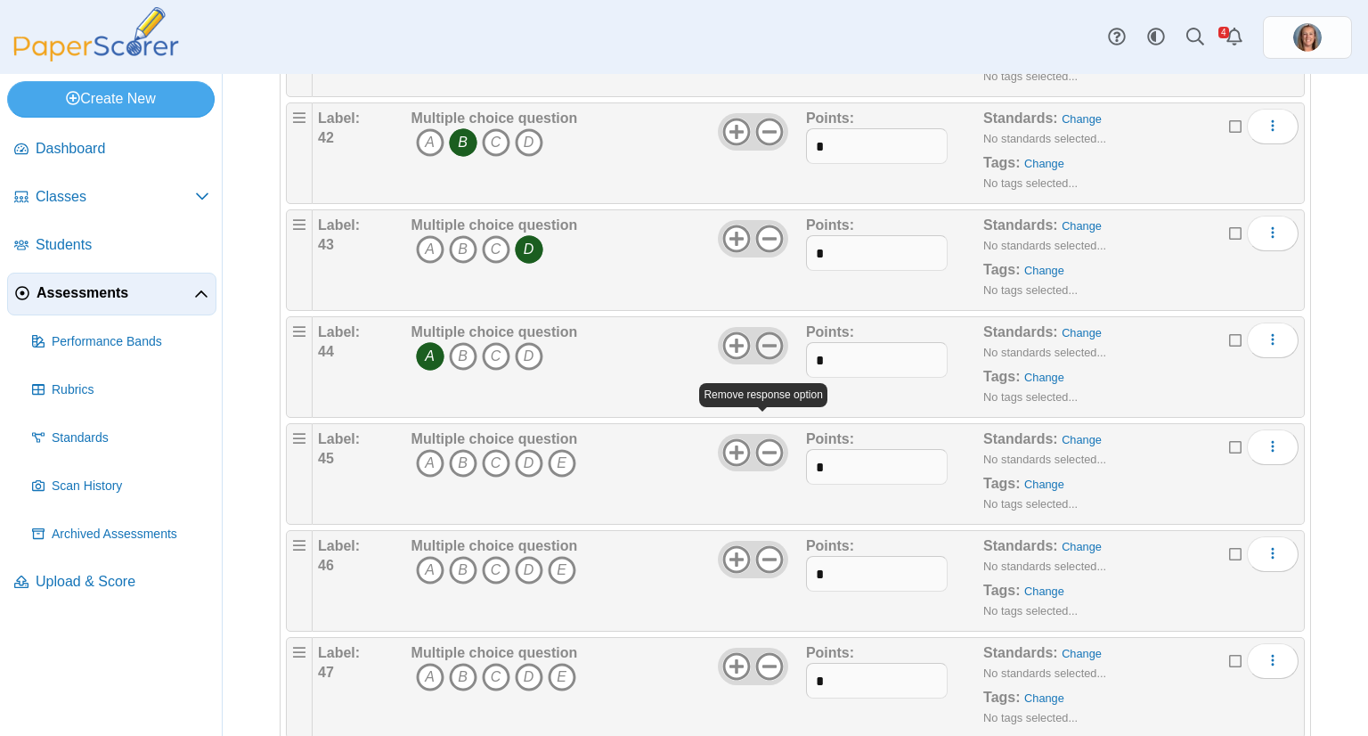
scroll to position [4574, 0]
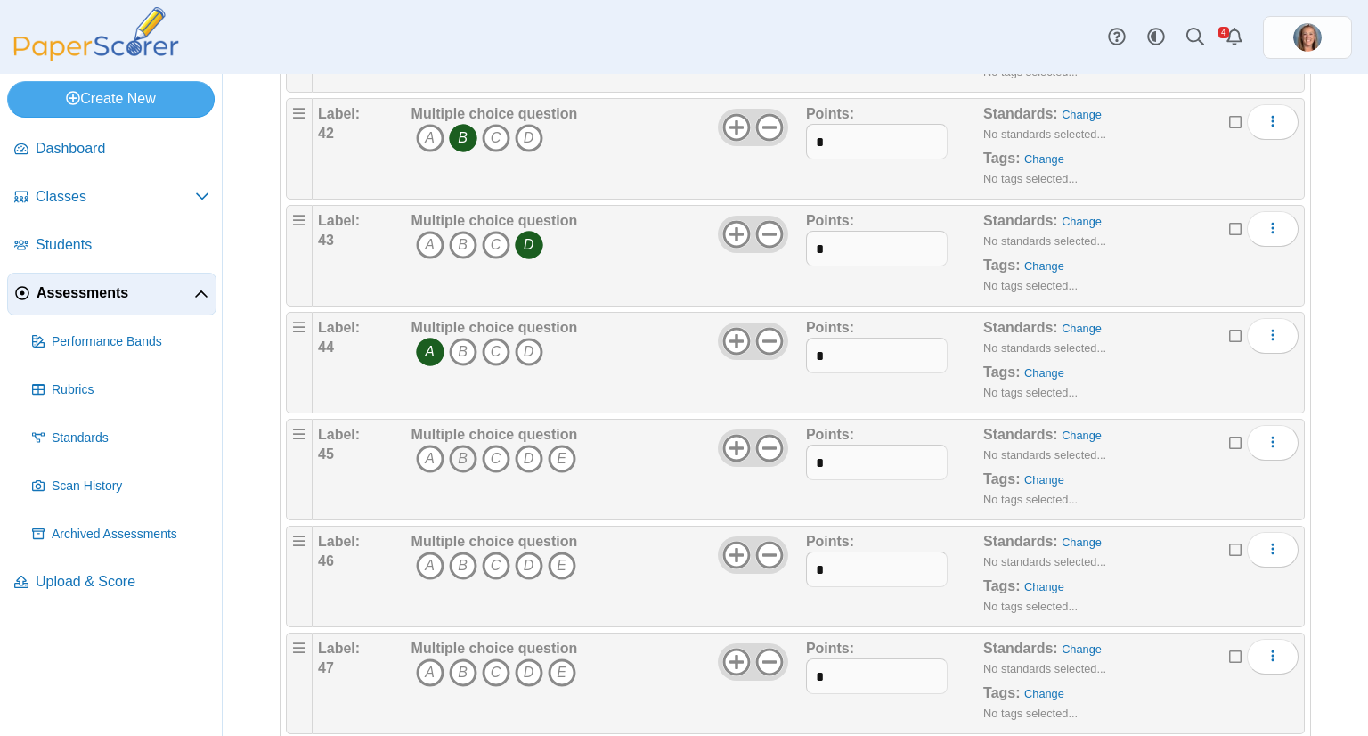
click at [470, 445] on icon "B" at bounding box center [463, 459] width 29 height 29
click at [759, 436] on icon at bounding box center [769, 448] width 29 height 29
click at [471, 551] on icon "B" at bounding box center [463, 565] width 29 height 29
click at [768, 541] on icon at bounding box center [769, 555] width 29 height 29
click at [428, 658] on icon "A" at bounding box center [430, 672] width 29 height 29
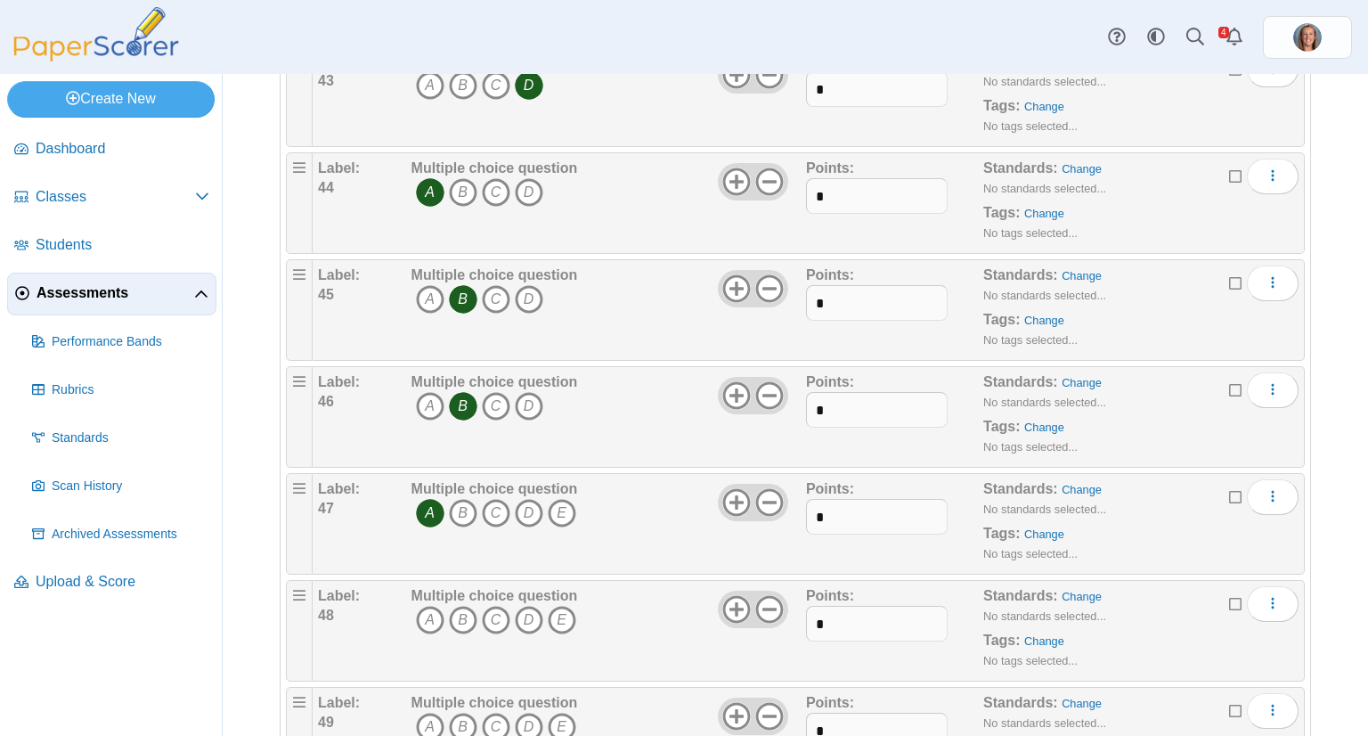
scroll to position [4736, 0]
click at [759, 486] on icon at bounding box center [769, 500] width 29 height 29
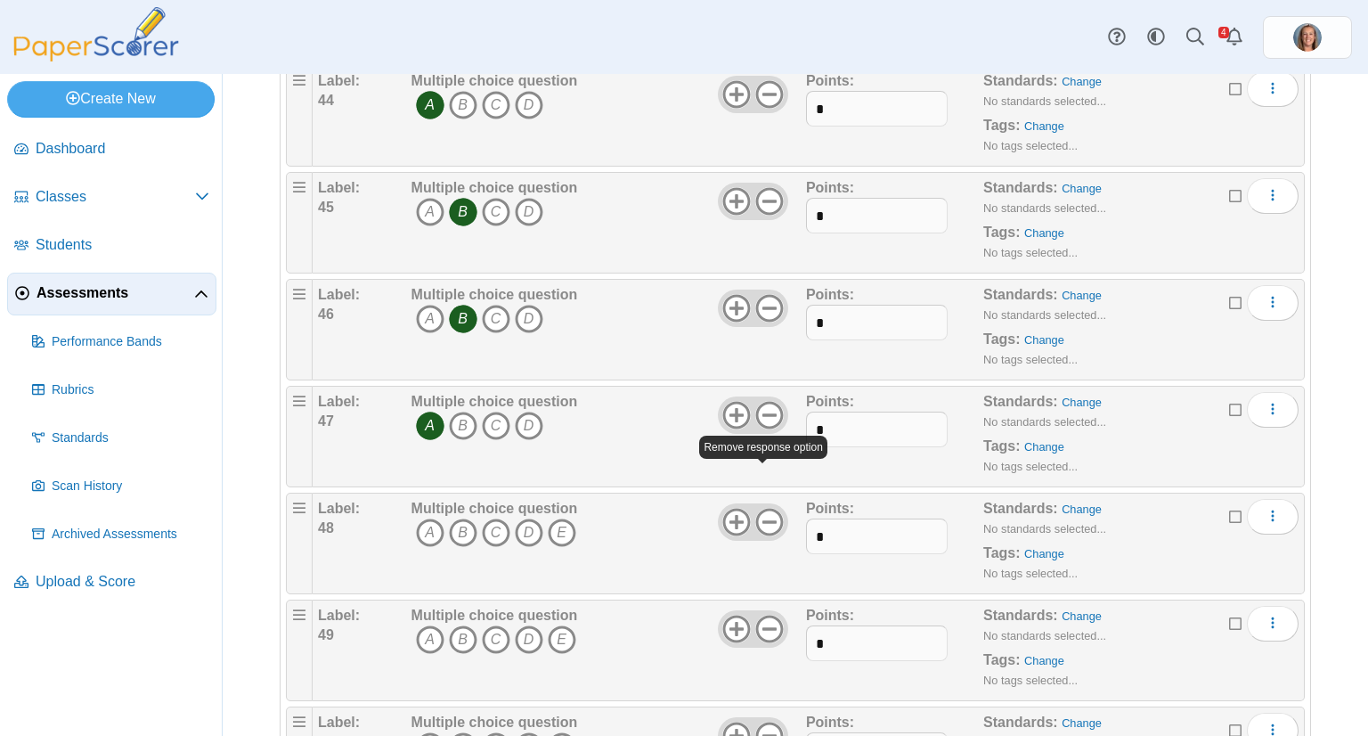
scroll to position [4824, 0]
click at [534, 516] on icon "D" at bounding box center [529, 530] width 29 height 29
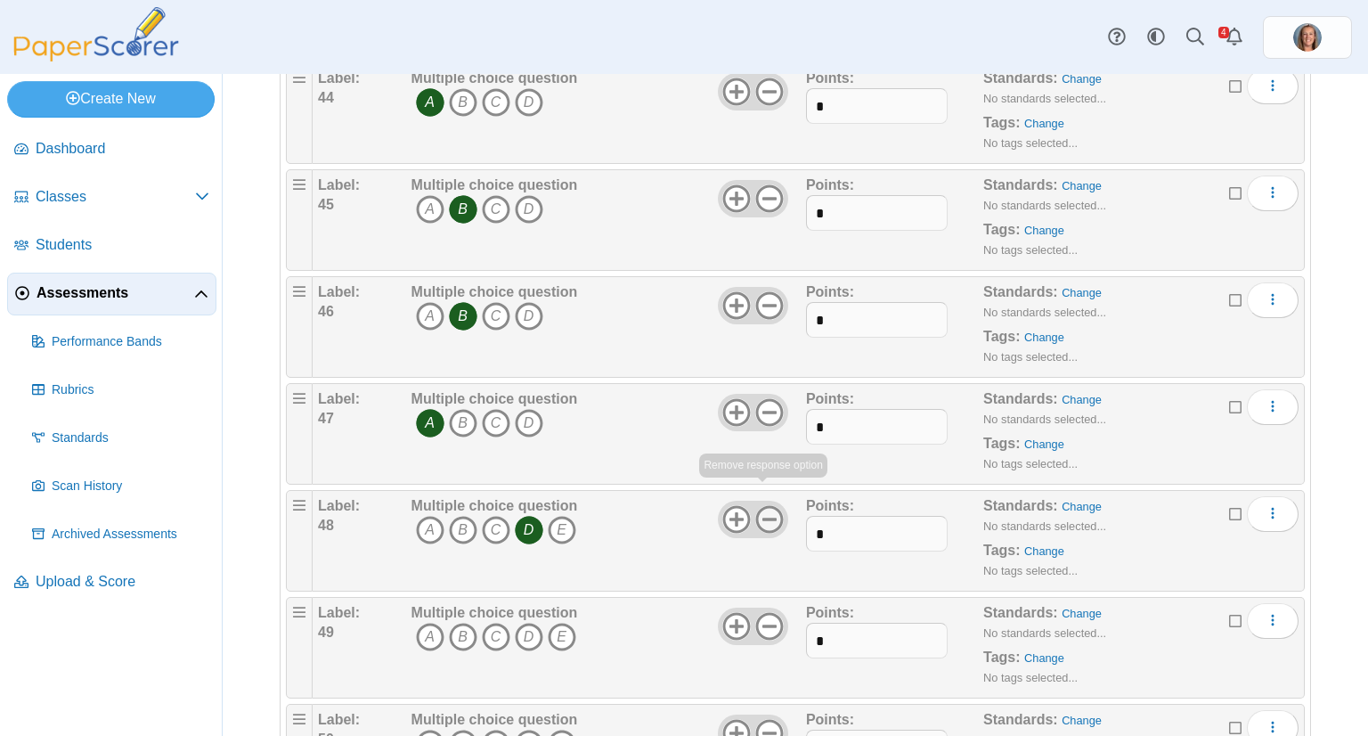
click at [770, 505] on icon at bounding box center [769, 519] width 29 height 29
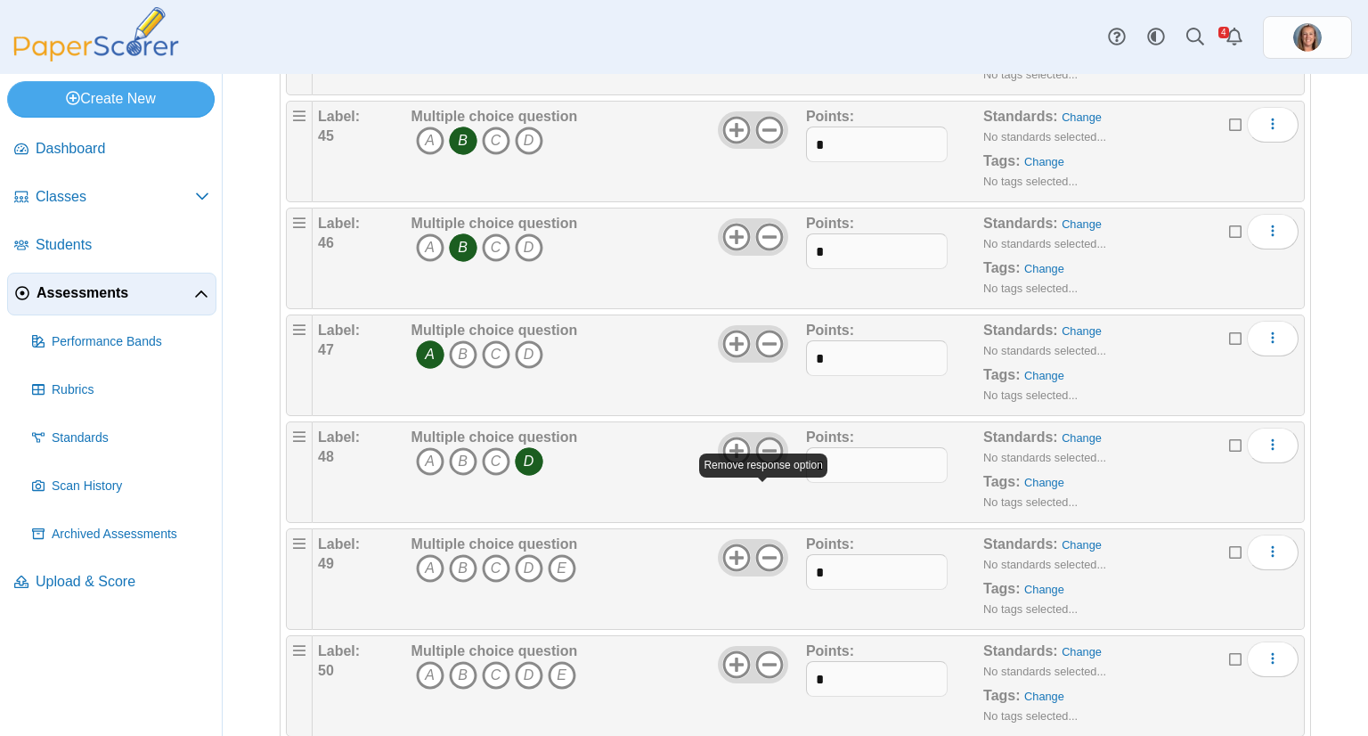
scroll to position [4899, 0]
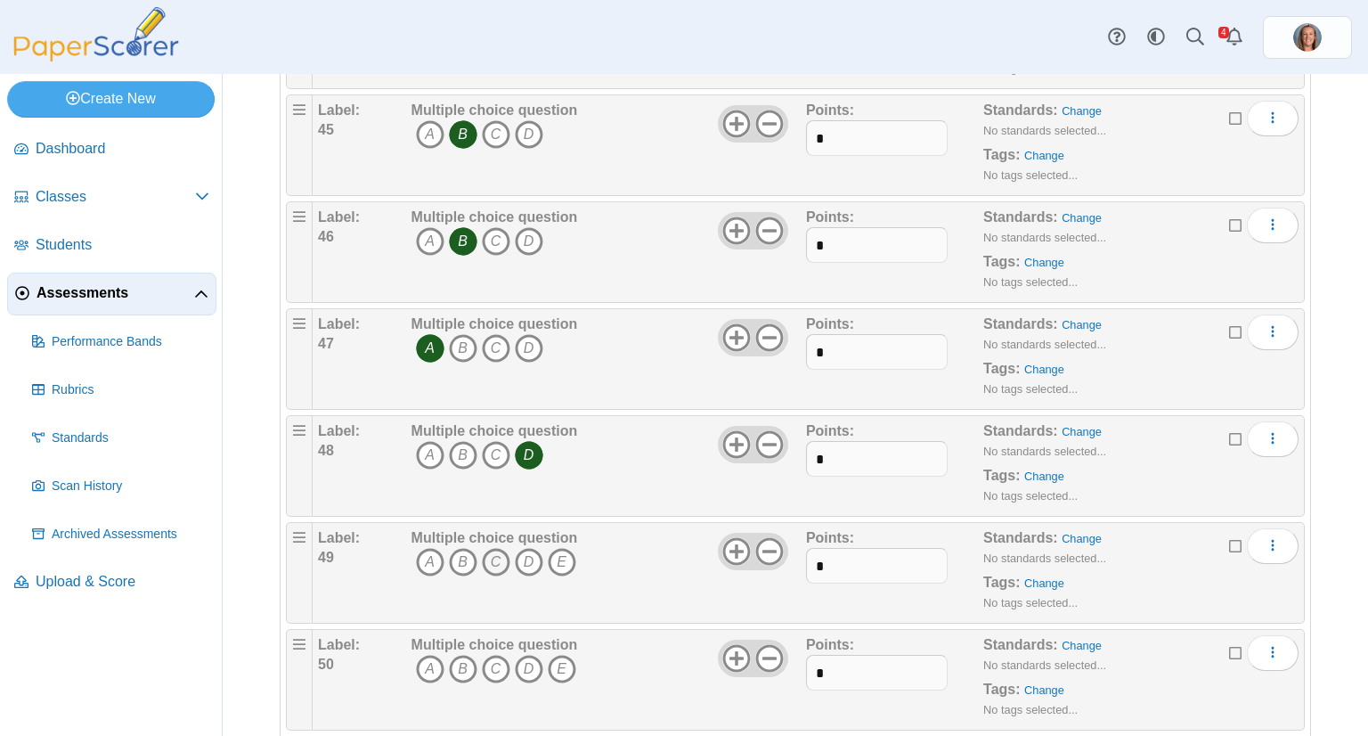
click at [485, 548] on icon "C" at bounding box center [496, 562] width 29 height 29
click at [755, 537] on icon at bounding box center [769, 551] width 29 height 29
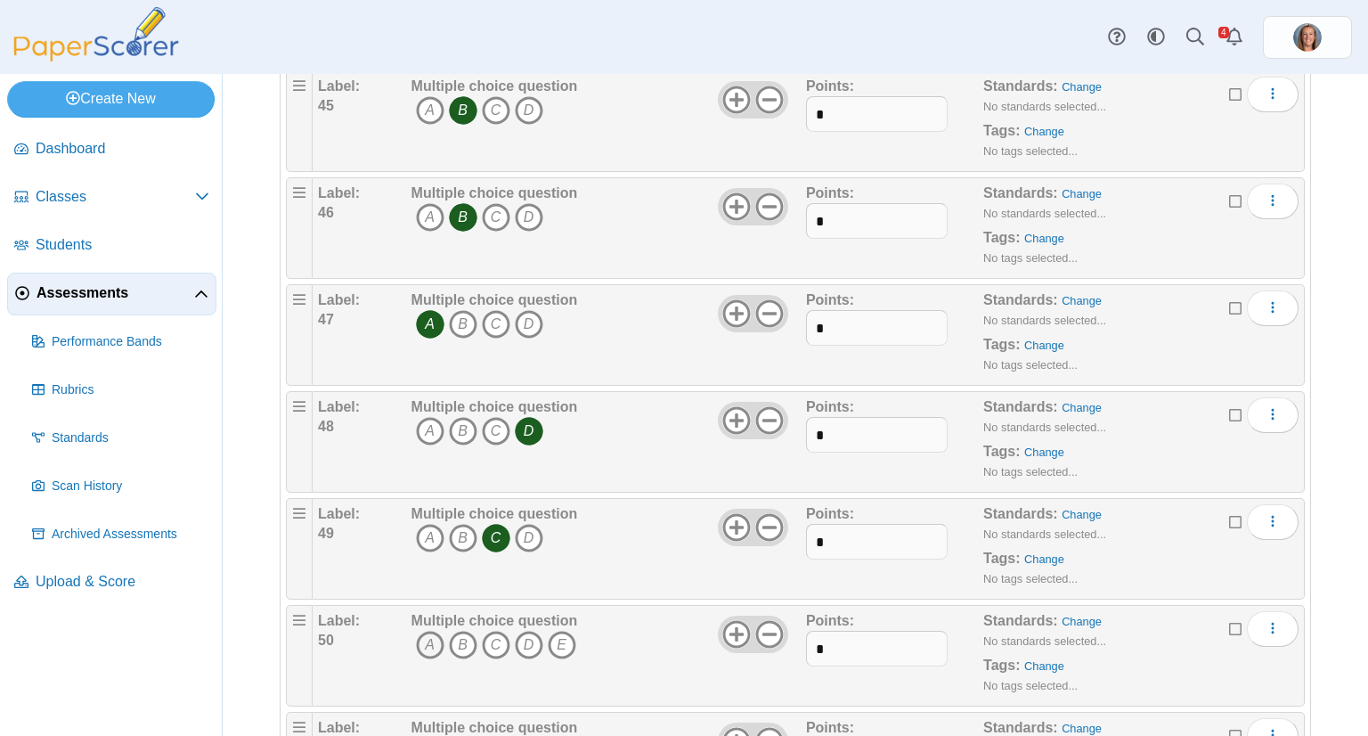
click at [433, 631] on icon "A" at bounding box center [430, 645] width 29 height 29
click at [769, 620] on use at bounding box center [769, 634] width 28 height 28
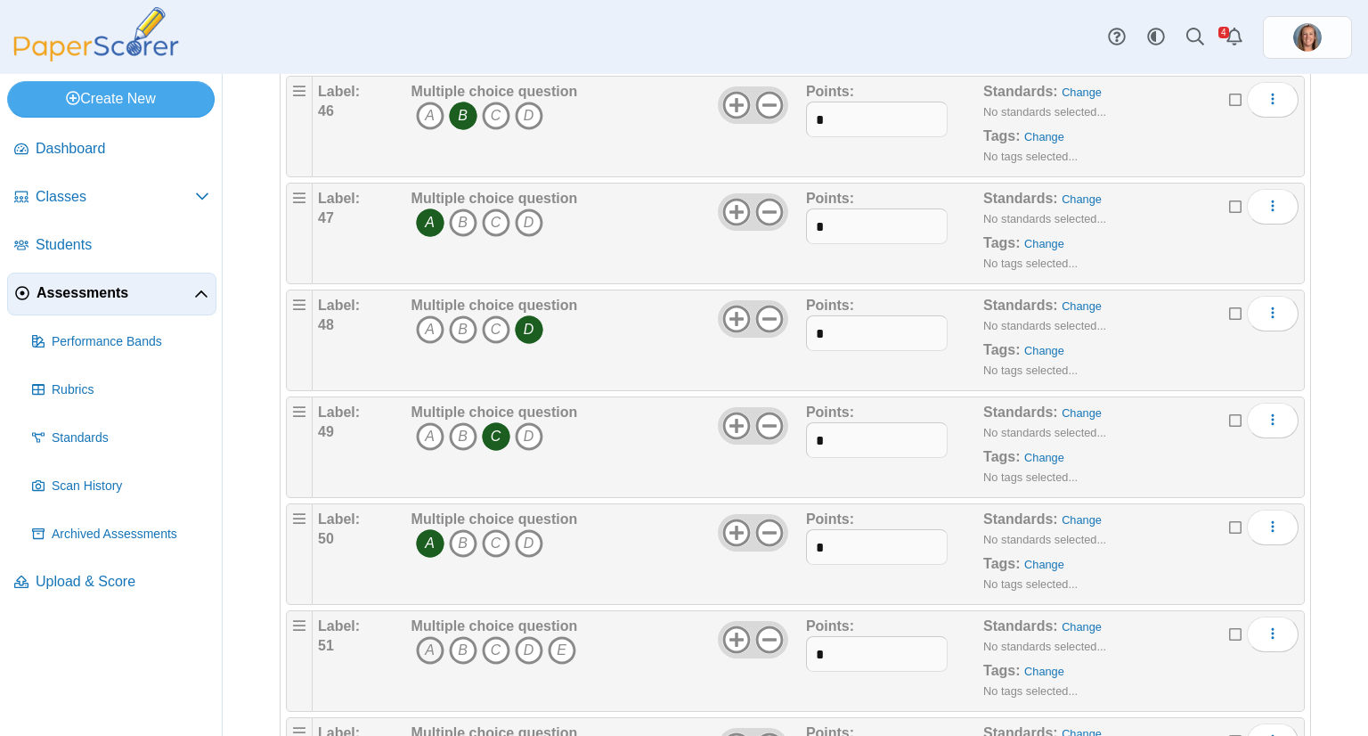
click at [436, 636] on icon "A" at bounding box center [430, 650] width 29 height 29
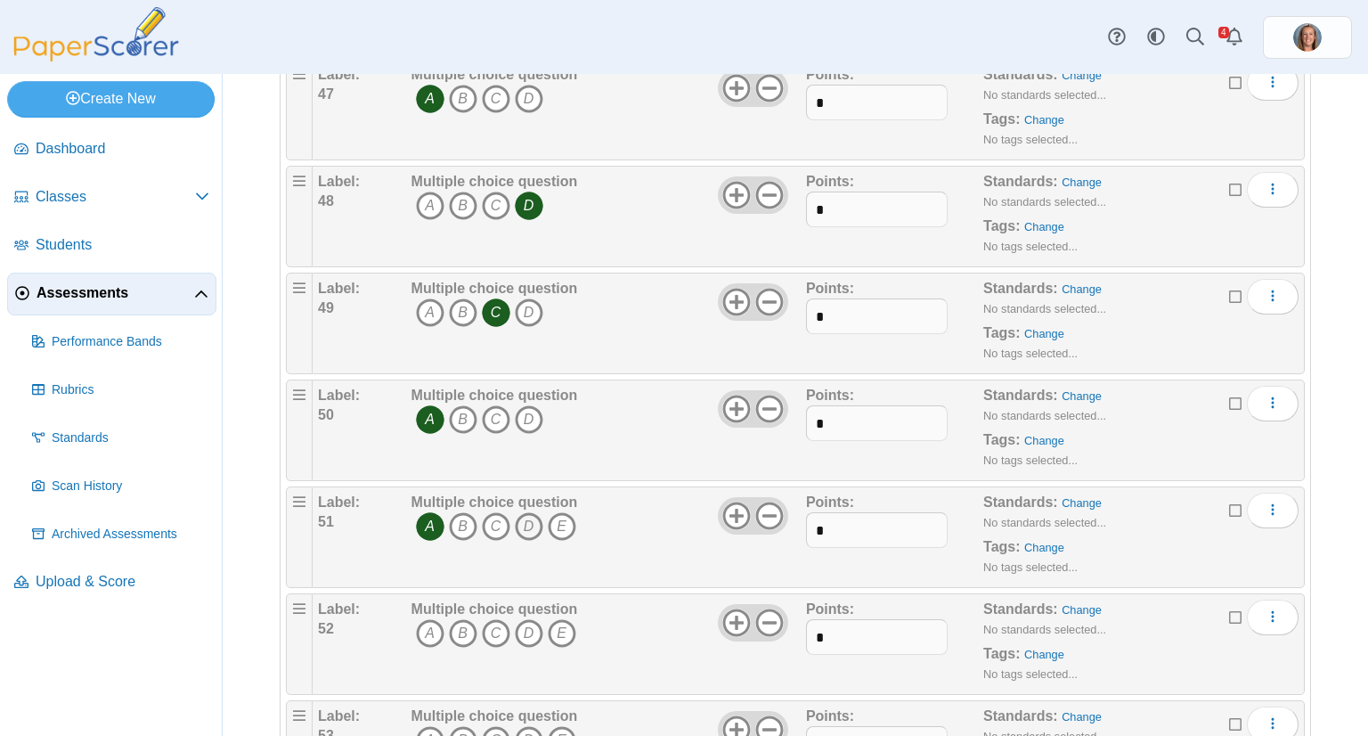
scroll to position [5155, 0]
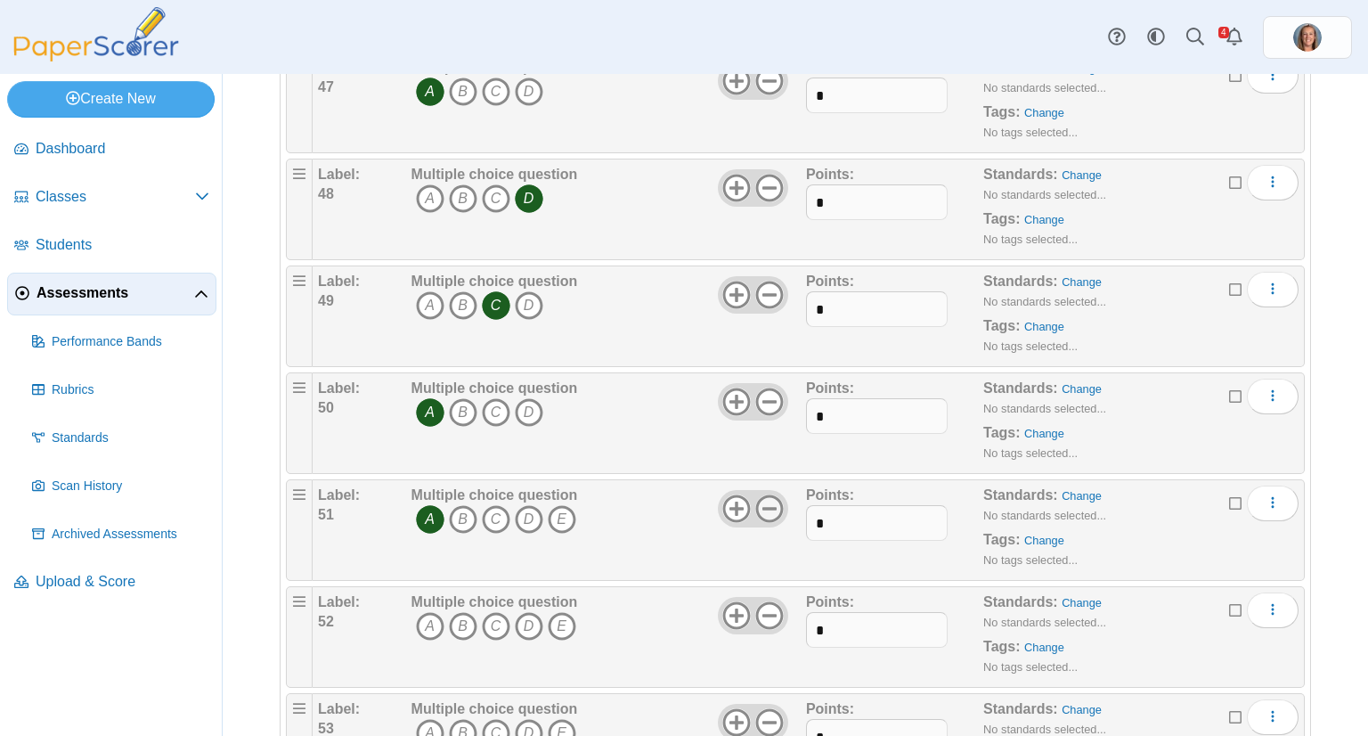
click at [763, 494] on icon at bounding box center [769, 508] width 29 height 29
click at [763, 601] on use at bounding box center [769, 615] width 28 height 28
click at [488, 613] on icon "C" at bounding box center [496, 626] width 29 height 29
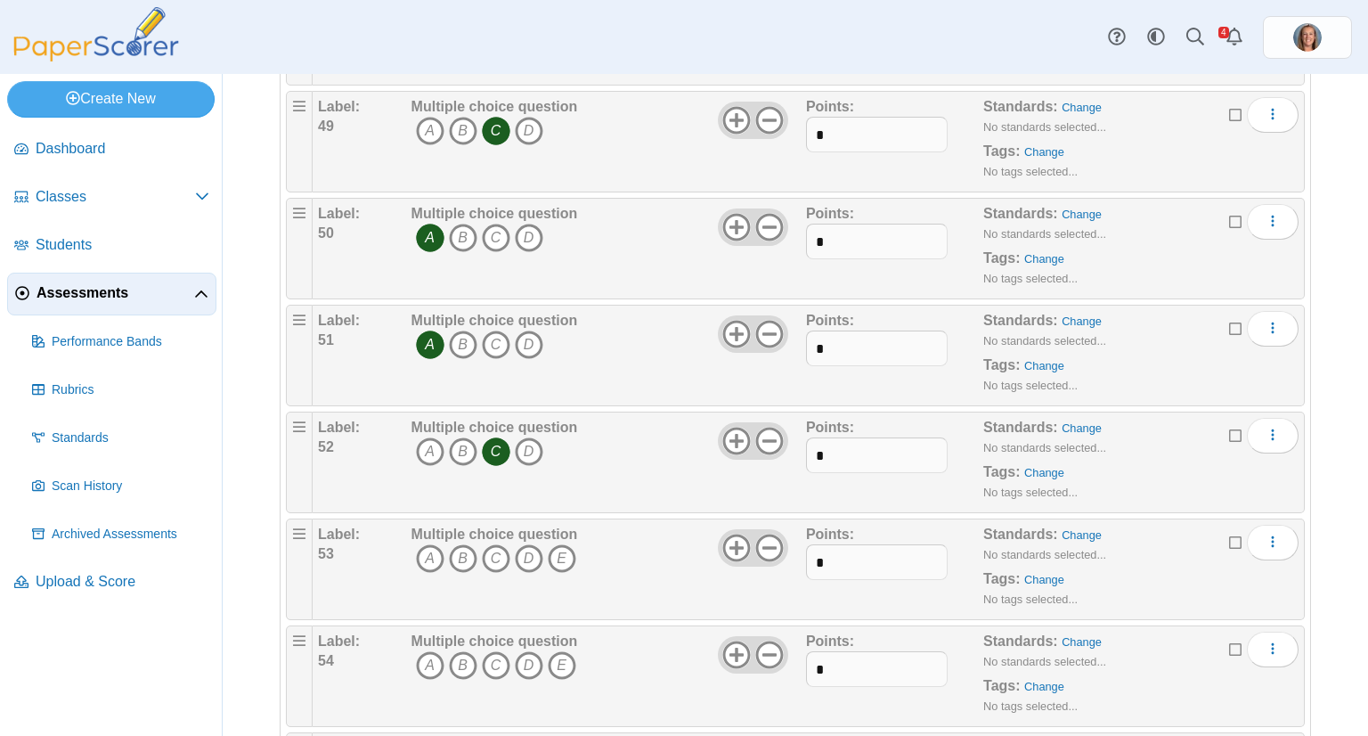
scroll to position [5331, 0]
click at [770, 533] on icon at bounding box center [769, 547] width 29 height 29
click at [471, 543] on icon "B" at bounding box center [463, 557] width 29 height 29
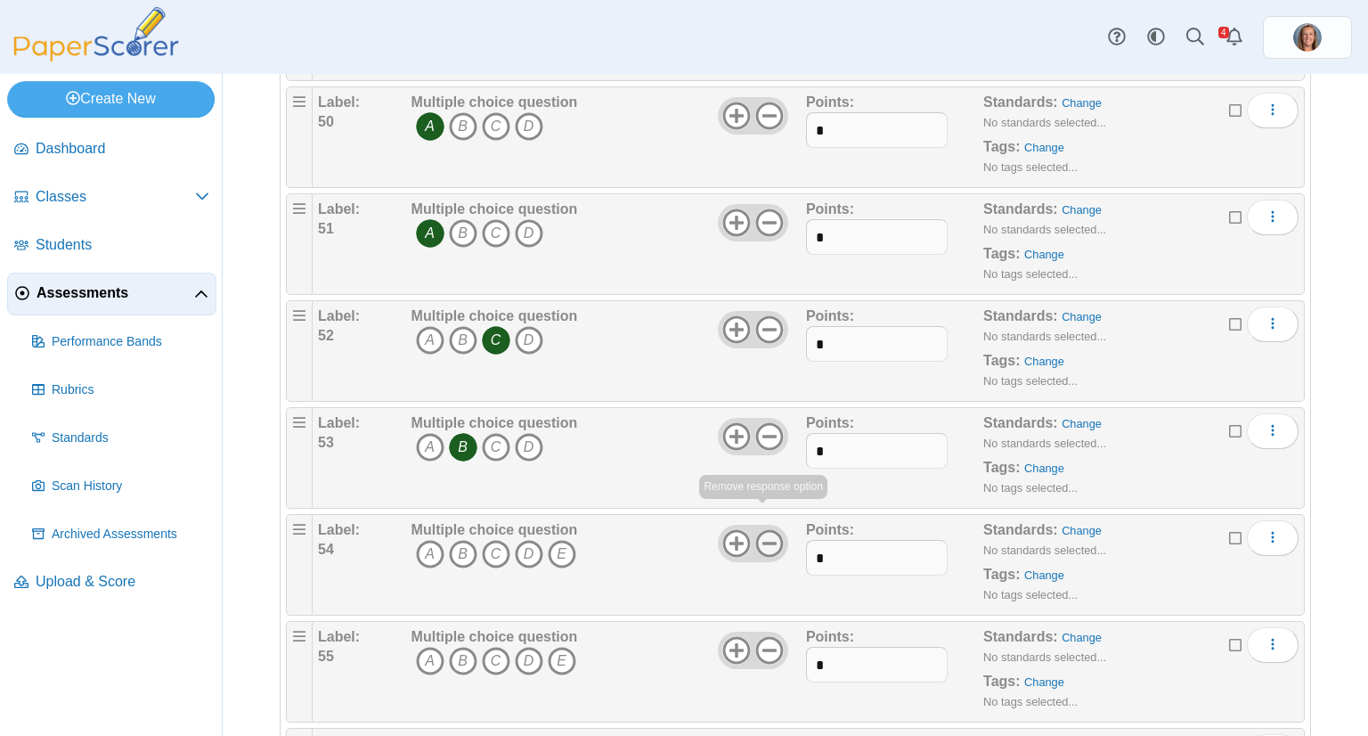
click at [763, 529] on icon at bounding box center [769, 543] width 29 height 29
click at [418, 542] on icon "A" at bounding box center [430, 554] width 29 height 29
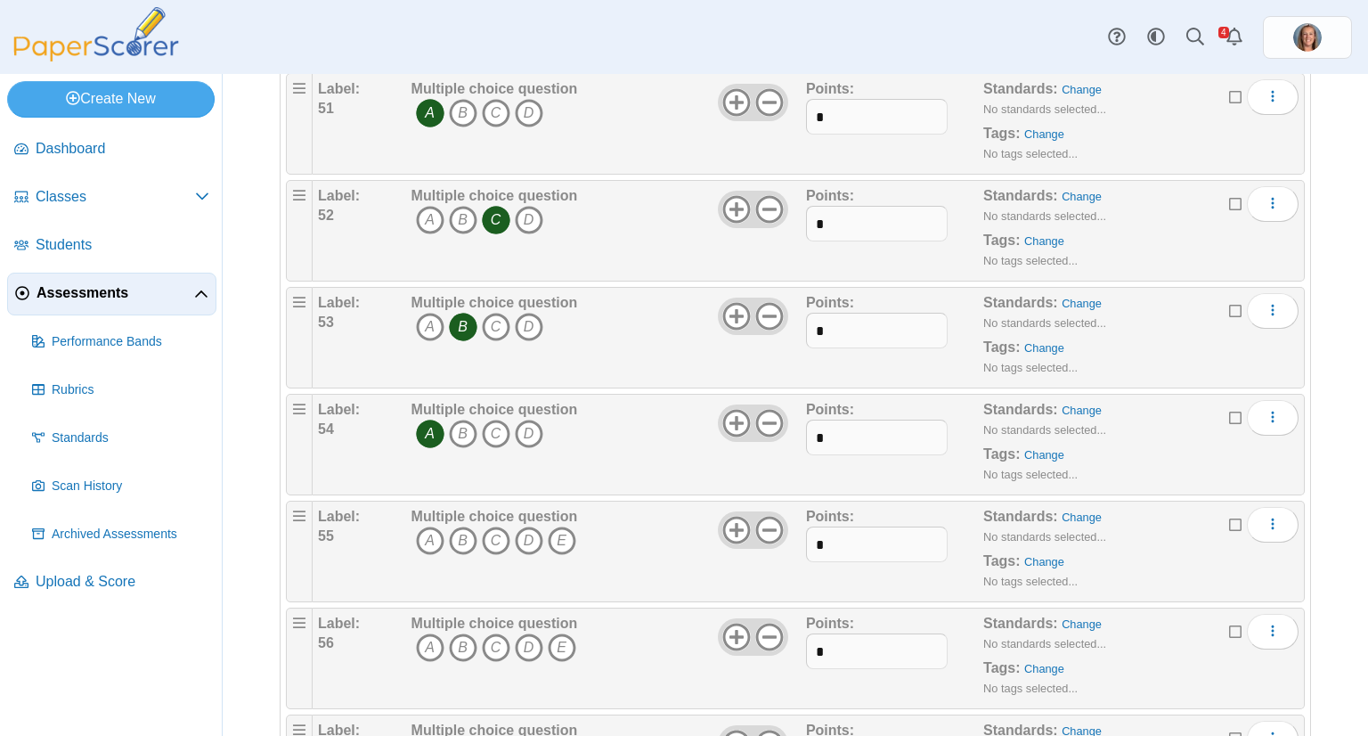
scroll to position [5566, 0]
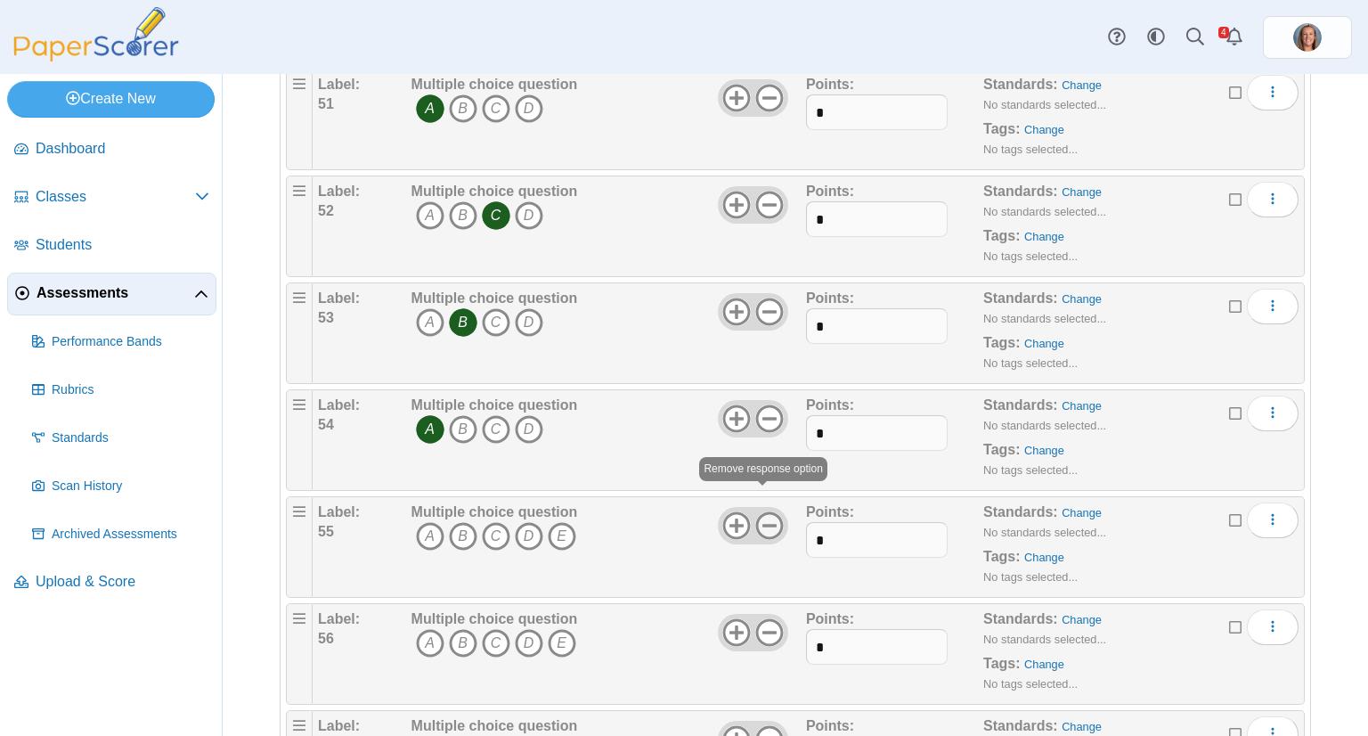
click at [762, 511] on icon at bounding box center [769, 525] width 29 height 29
click at [532, 522] on icon "D" at bounding box center [529, 536] width 29 height 29
click at [773, 618] on icon at bounding box center [769, 632] width 29 height 29
click at [419, 629] on icon "A" at bounding box center [430, 643] width 29 height 29
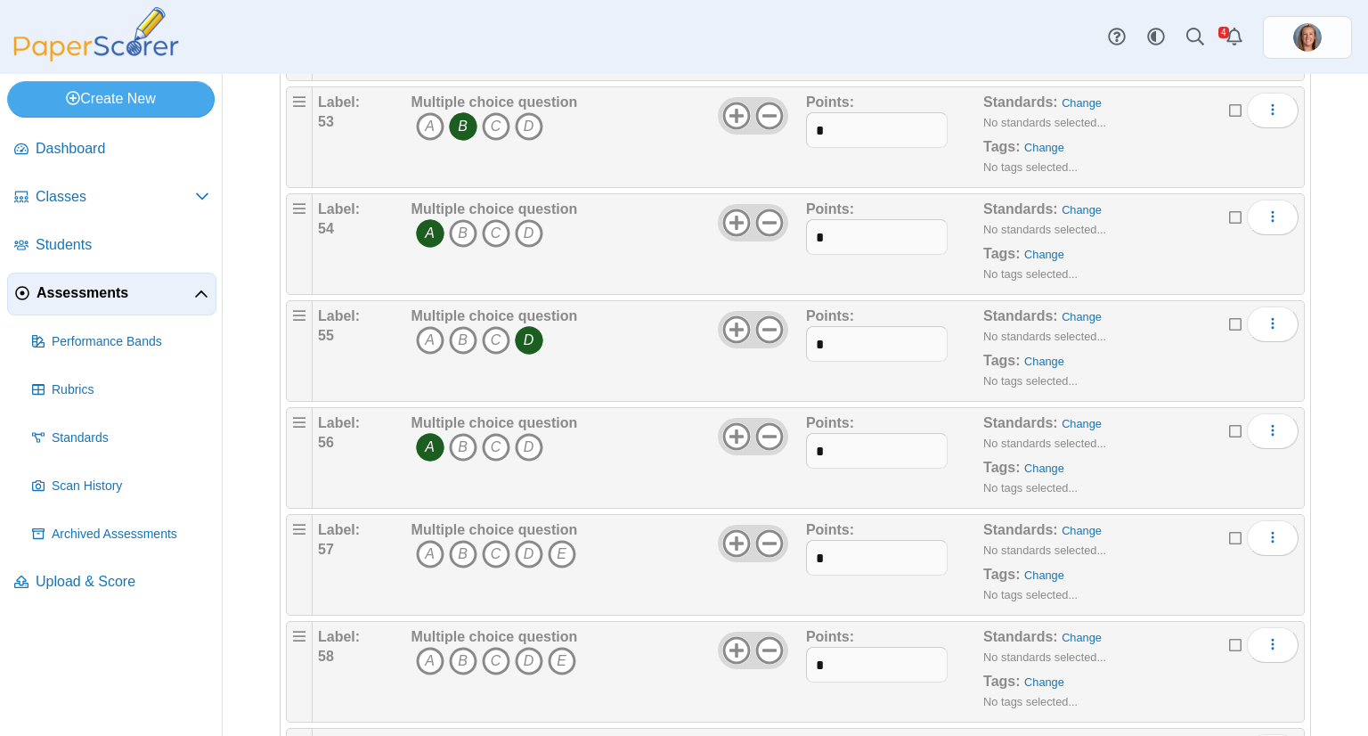
scroll to position [5773, 0]
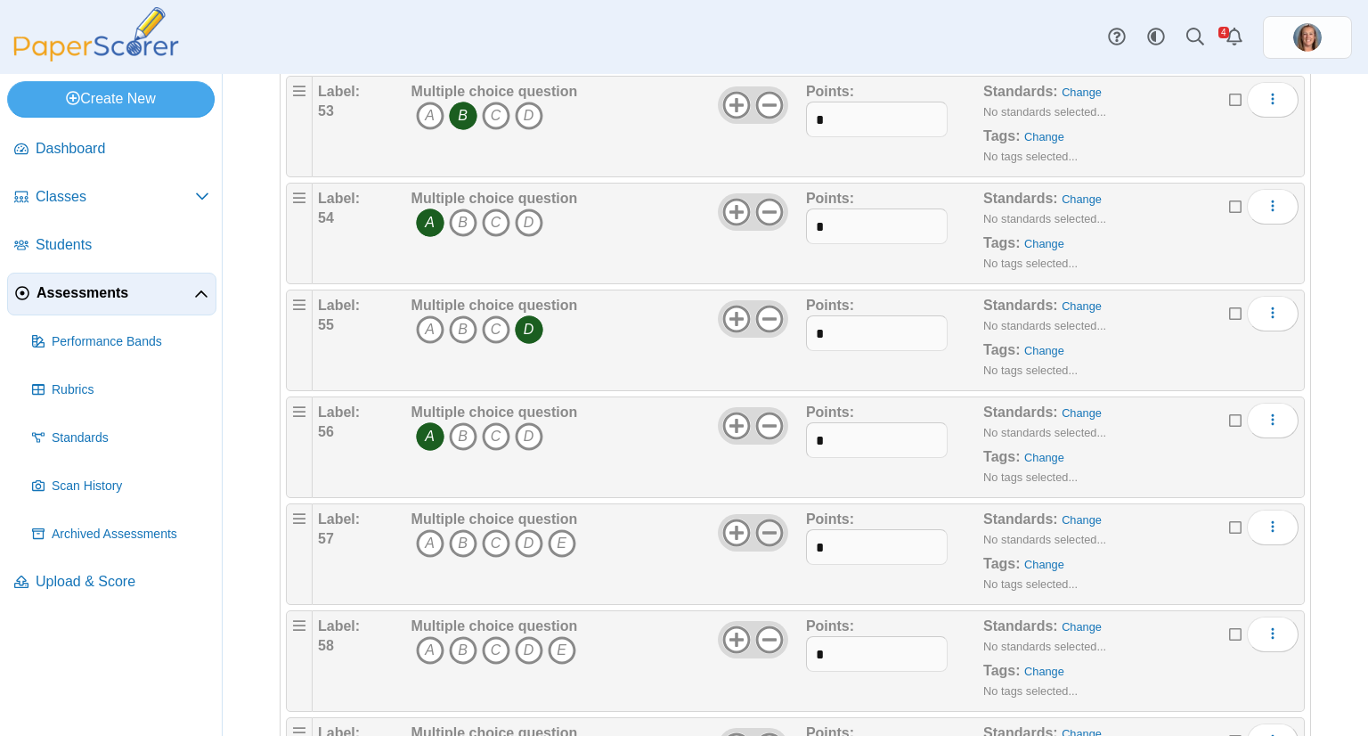
click at [766, 518] on use at bounding box center [769, 532] width 28 height 28
click at [526, 529] on icon "D" at bounding box center [529, 543] width 29 height 29
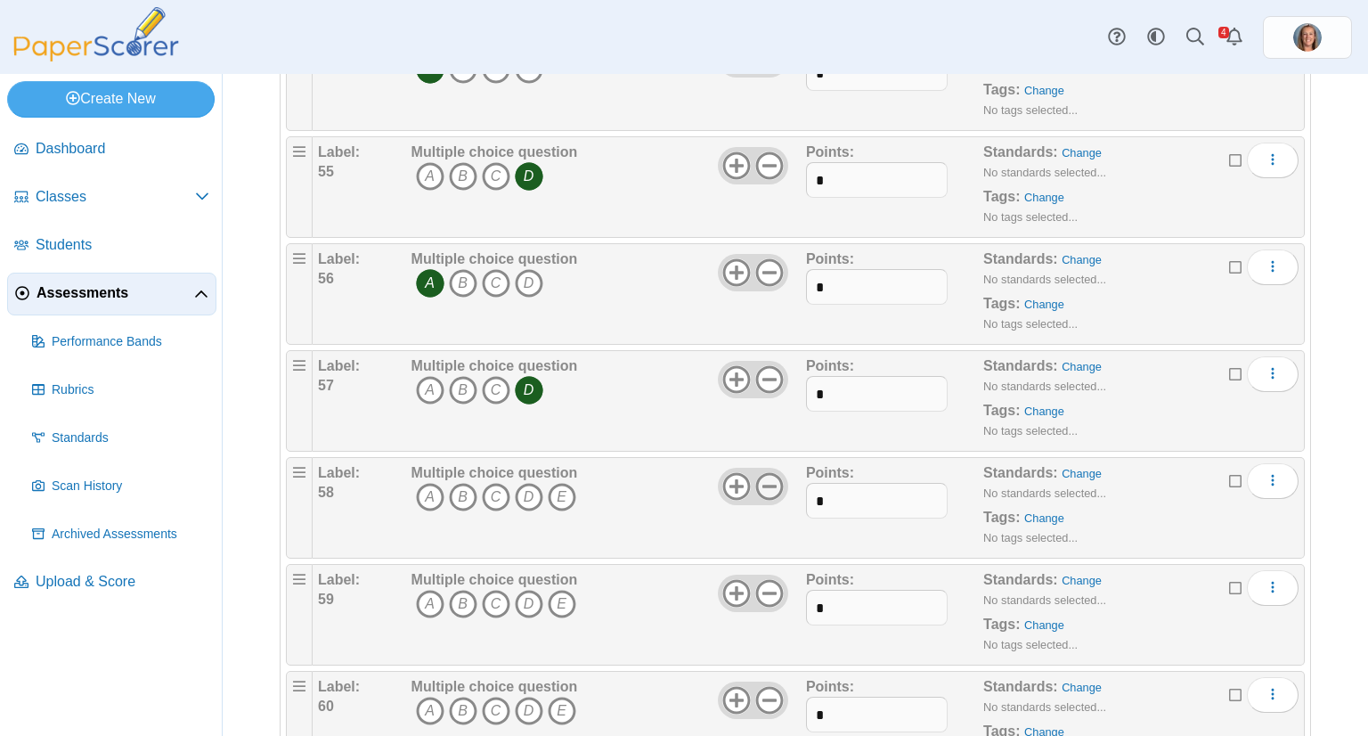
click at [774, 472] on use at bounding box center [769, 486] width 28 height 28
click at [456, 483] on icon "B" at bounding box center [463, 497] width 29 height 29
click at [763, 579] on icon at bounding box center [769, 593] width 29 height 29
click at [466, 590] on icon "B" at bounding box center [463, 604] width 29 height 29
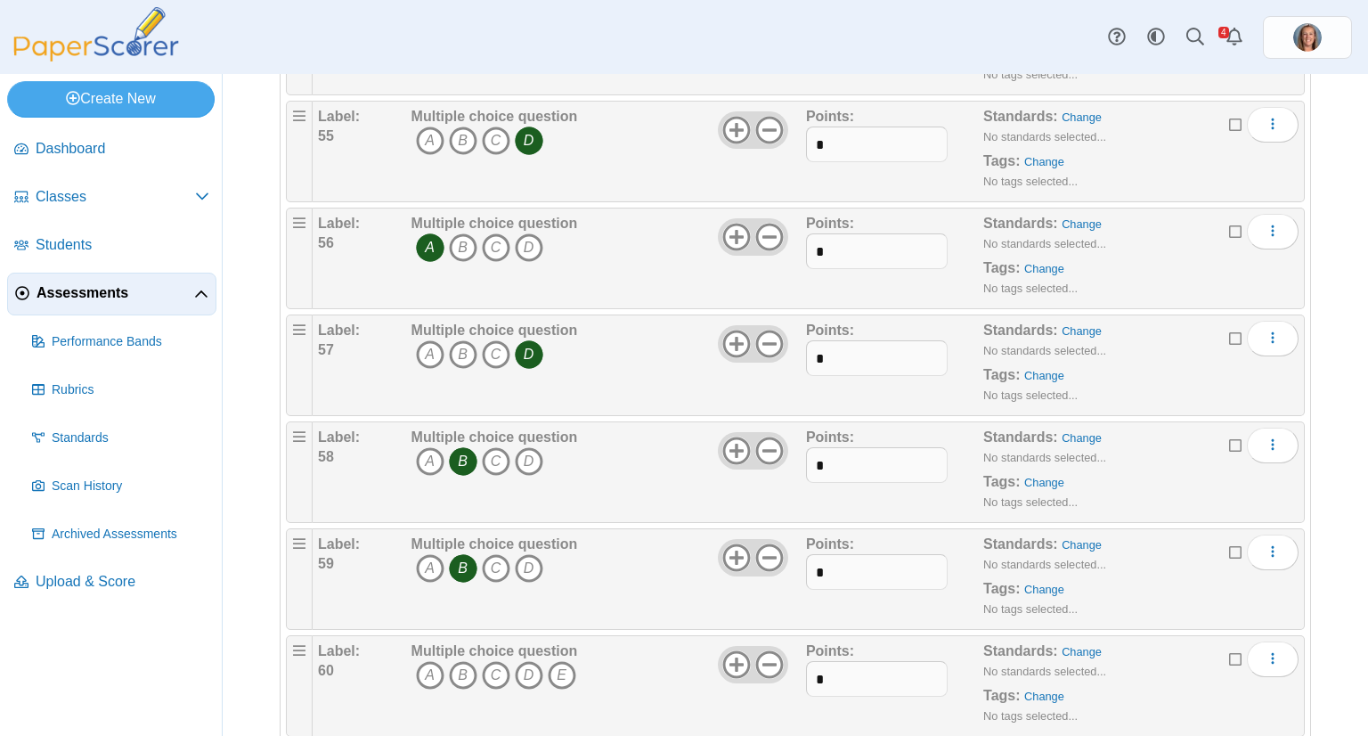
scroll to position [5979, 0]
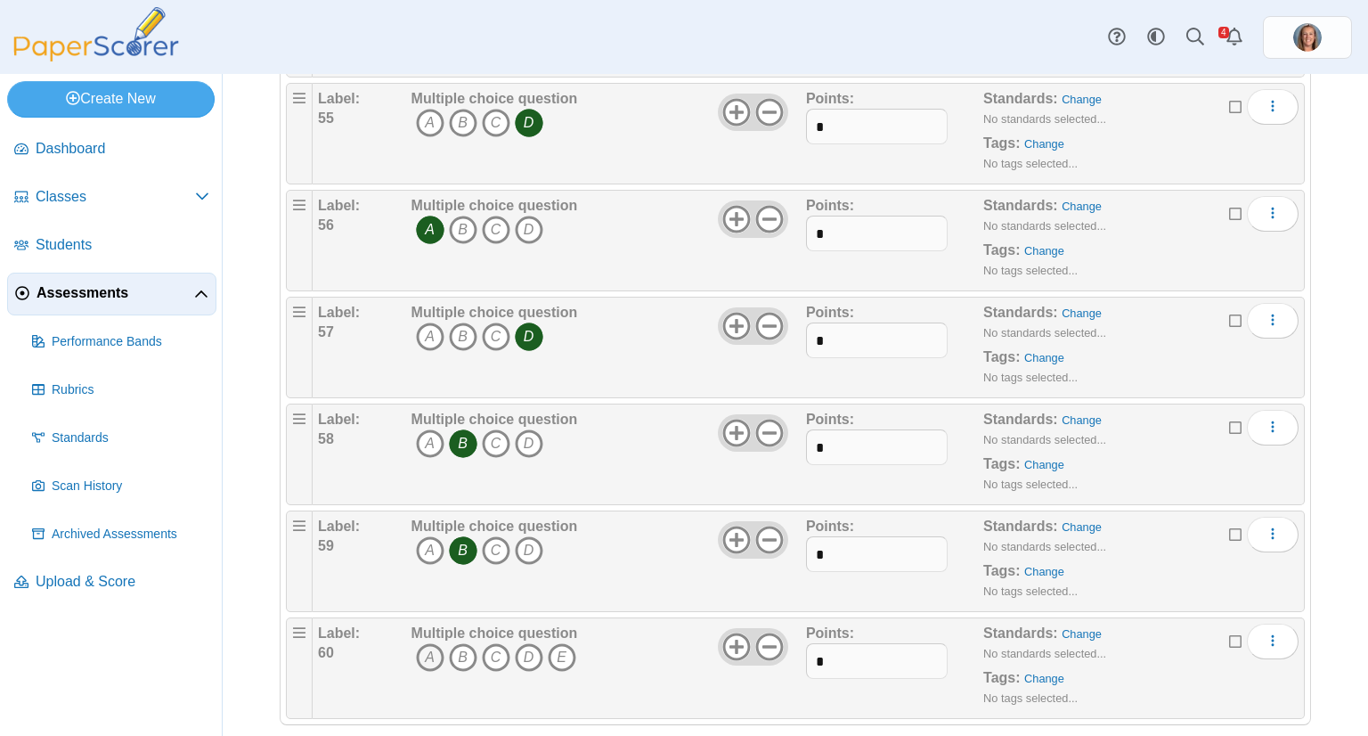
click at [428, 643] on icon "A" at bounding box center [430, 657] width 29 height 29
click at [770, 632] on icon at bounding box center [769, 646] width 29 height 29
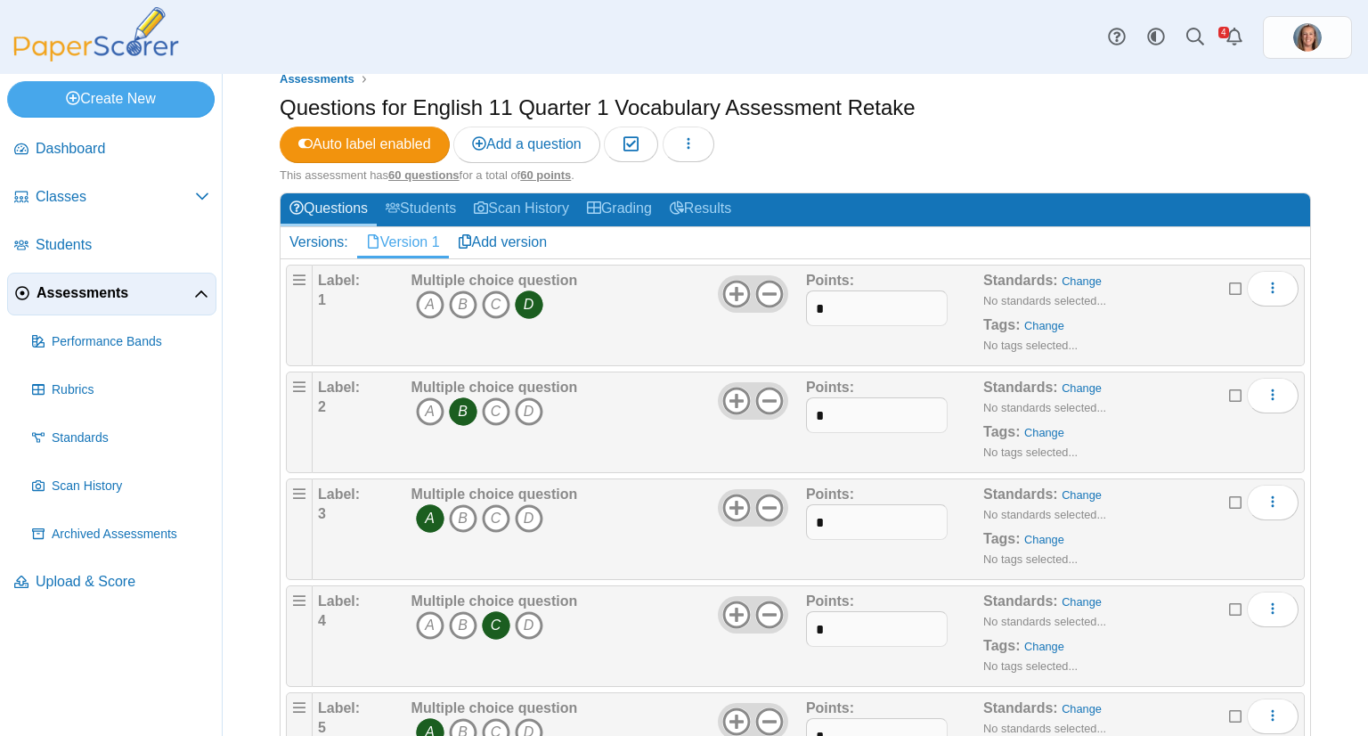
scroll to position [0, 0]
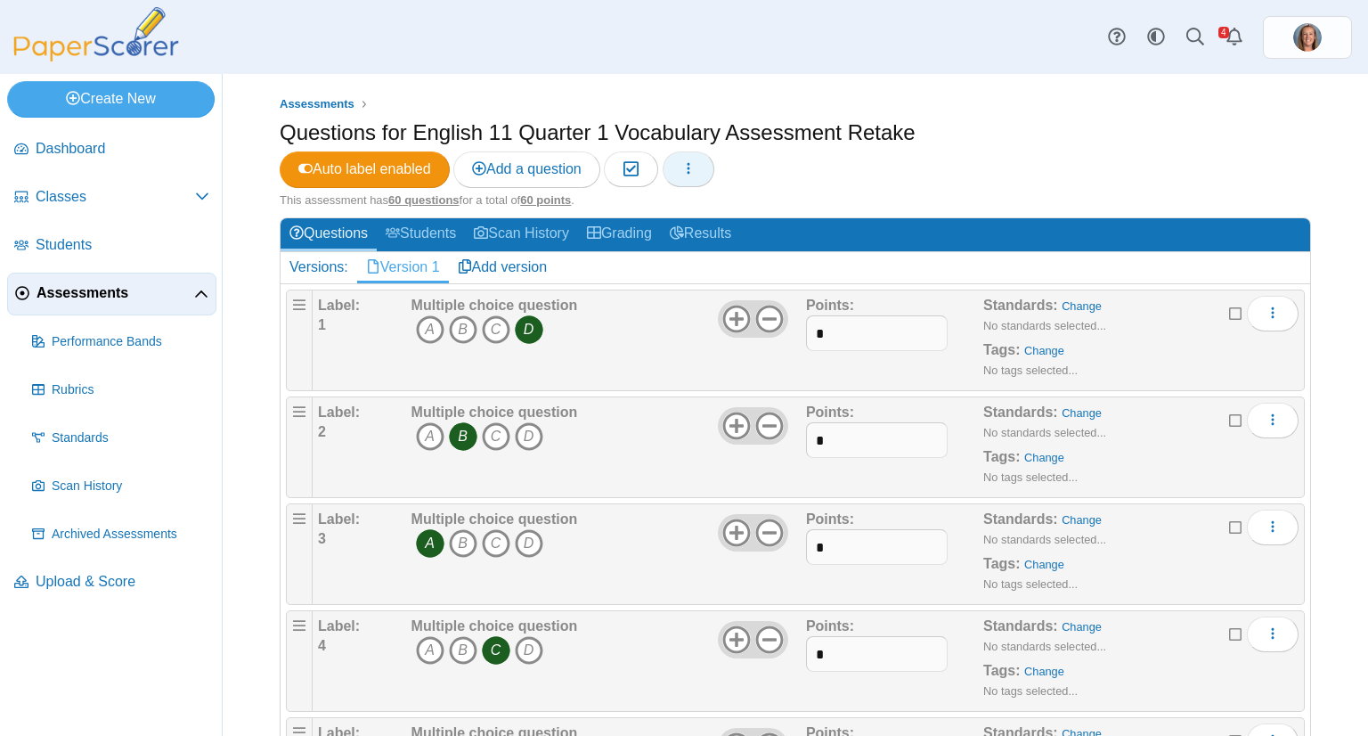
click at [689, 165] on icon "button" at bounding box center [688, 168] width 14 height 14
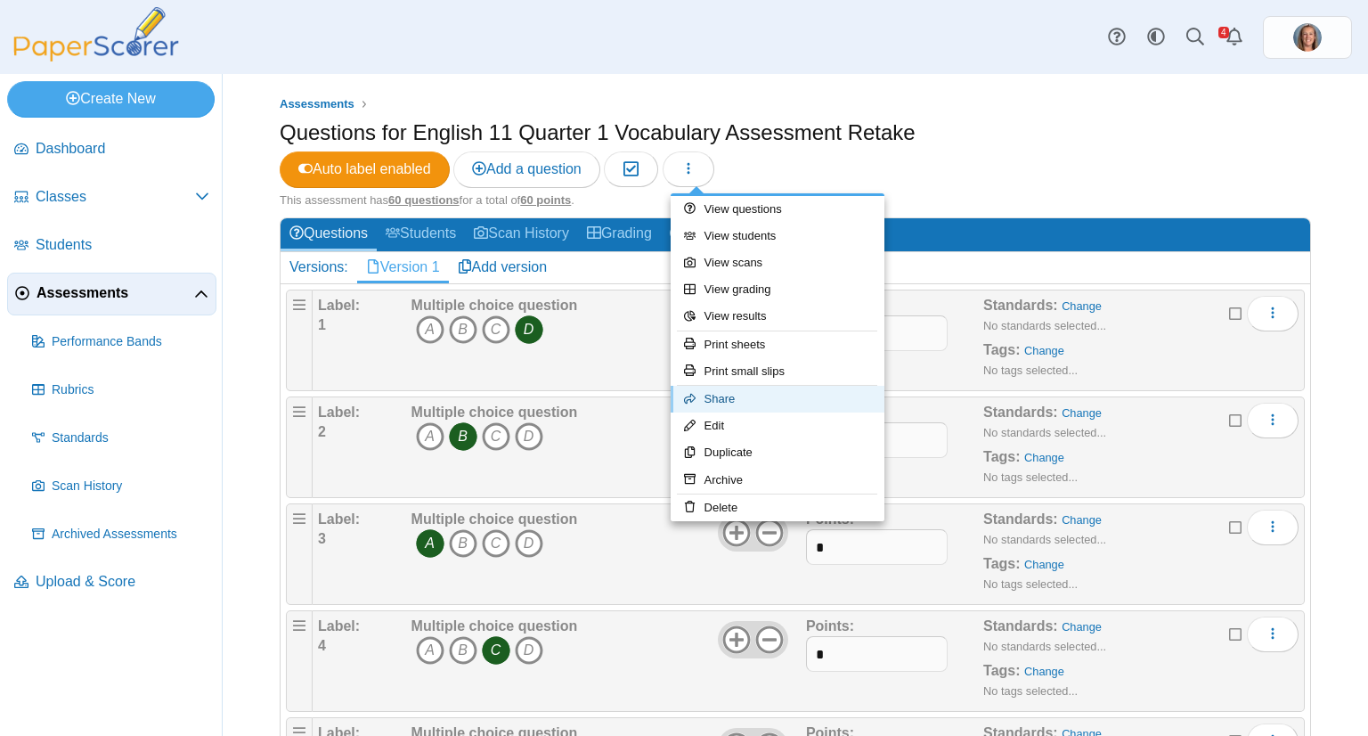
click at [734, 396] on link "Share" at bounding box center [778, 399] width 214 height 27
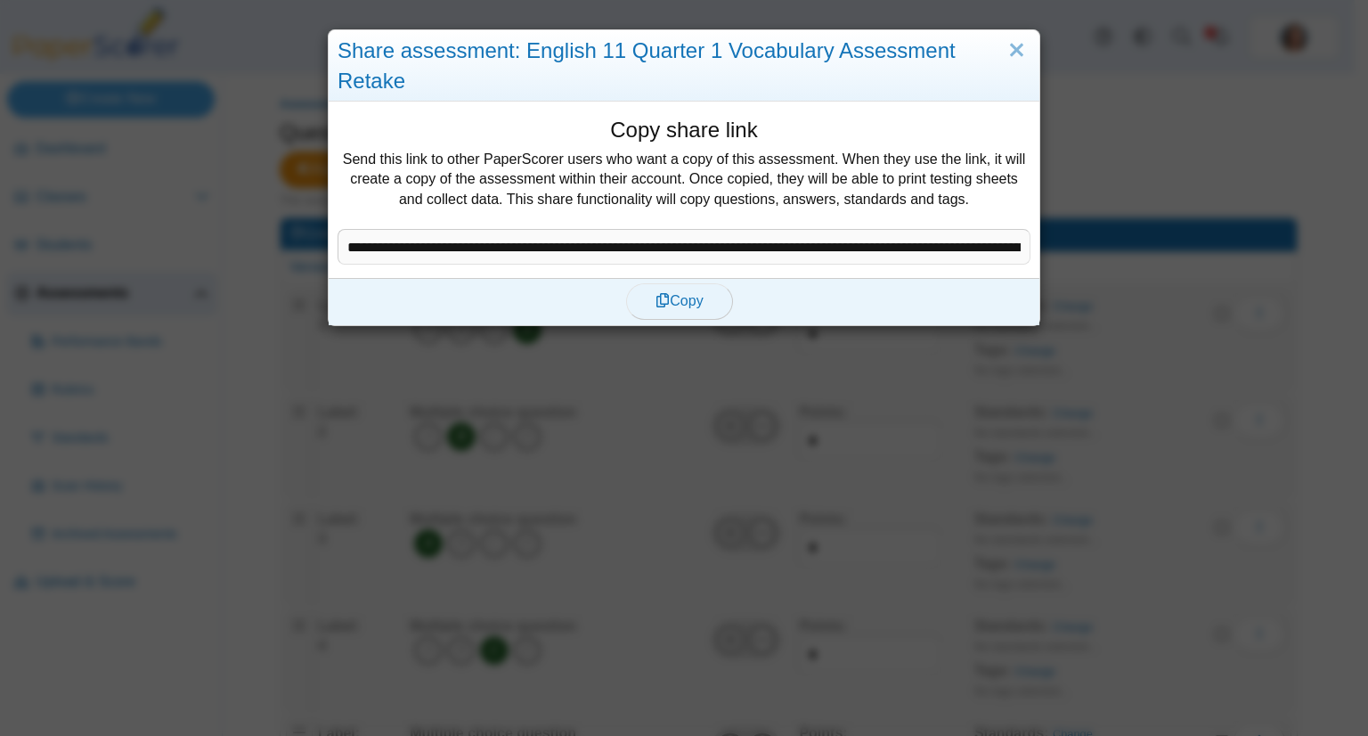
click at [680, 313] on button "Copy" at bounding box center [679, 301] width 107 height 36
type textarea "**********"
click at [1012, 51] on link "Close" at bounding box center [1017, 51] width 28 height 30
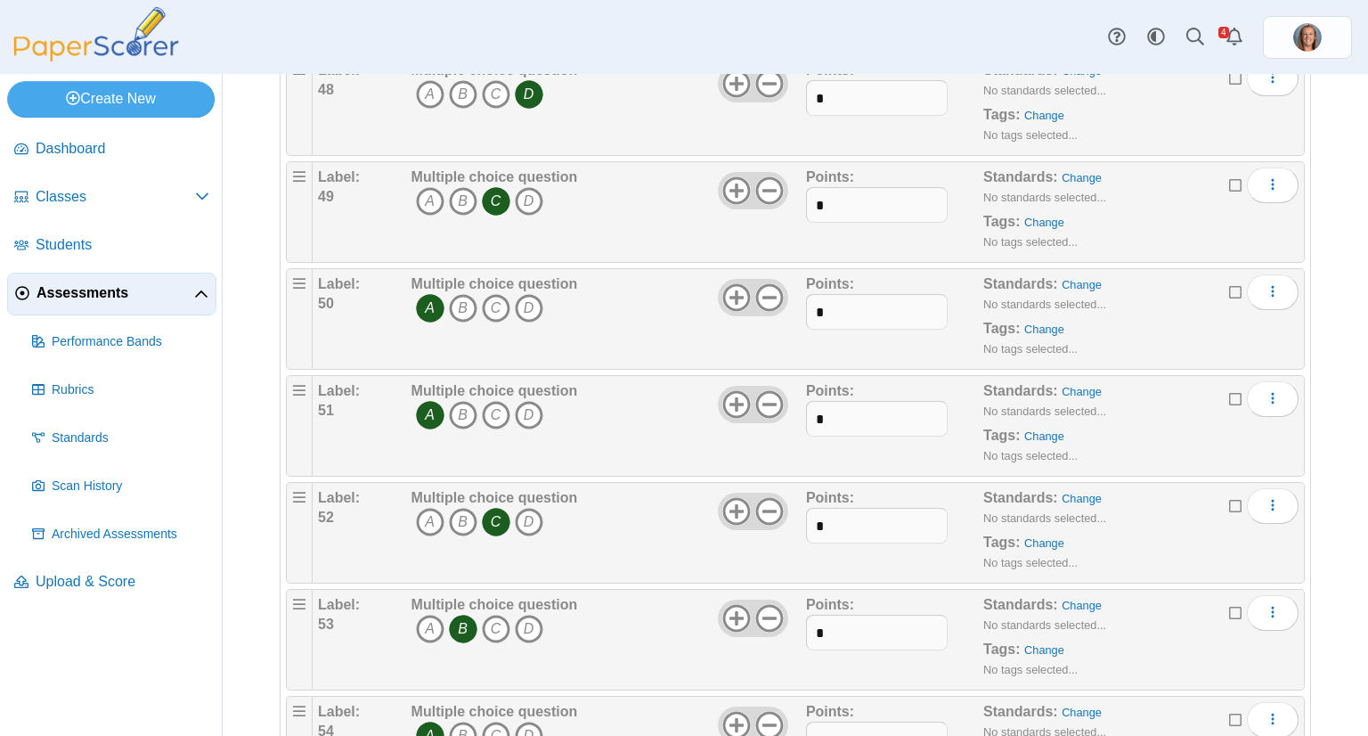
scroll to position [5979, 0]
